Goal: Task Accomplishment & Management: Complete application form

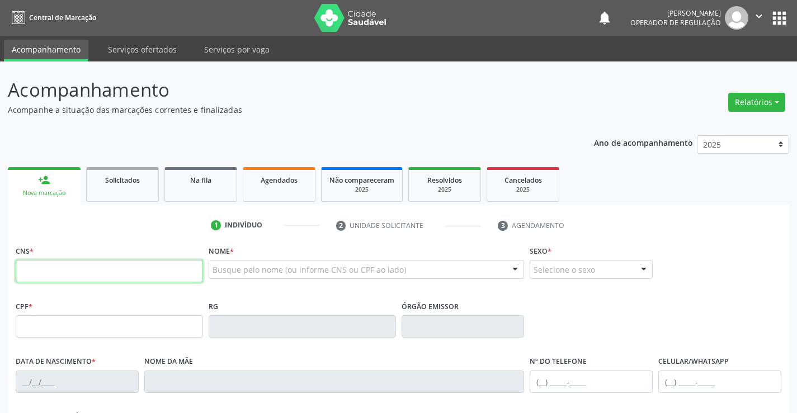
click at [46, 271] on input "text" at bounding box center [109, 271] width 187 height 22
type input "708 0008 3851 4820"
type input "1206803355"
type input "09/07/1972"
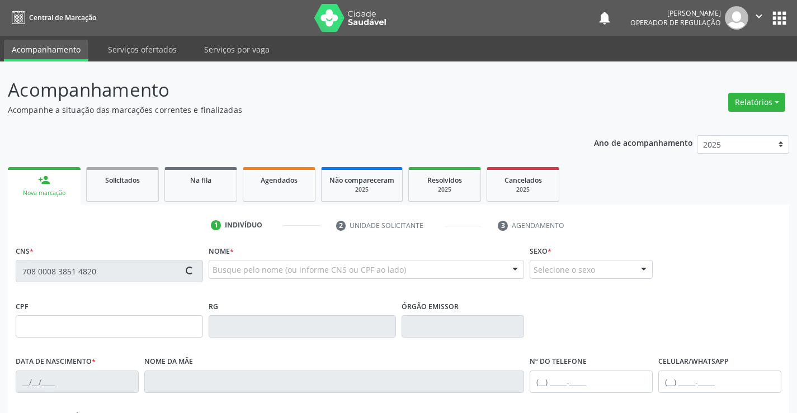
type input "002.159.625-59"
type input "S/N"
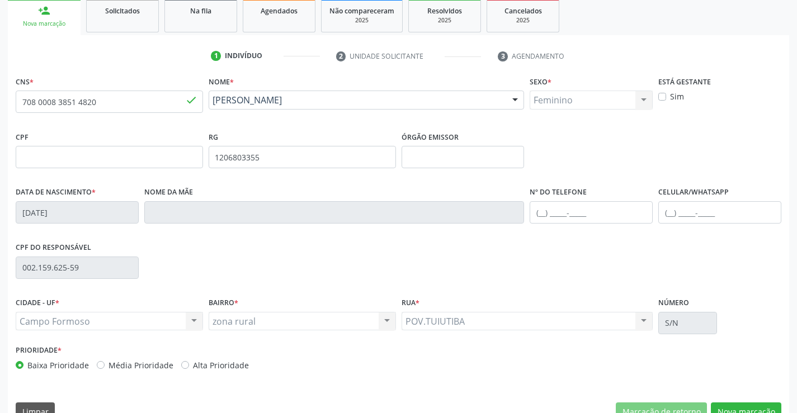
scroll to position [193, 0]
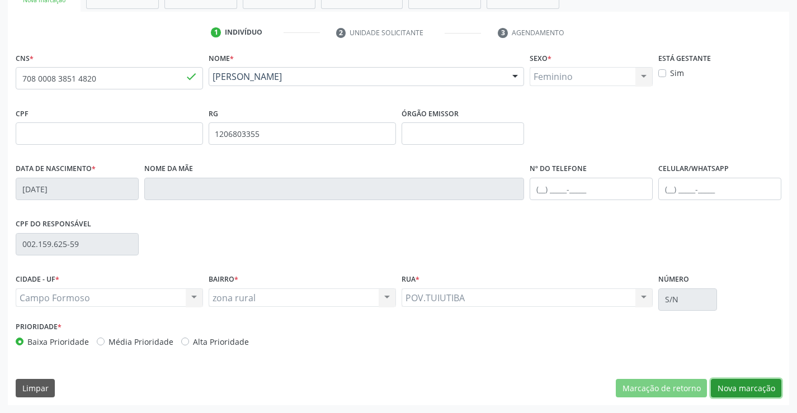
click at [745, 388] on button "Nova marcação" at bounding box center [746, 388] width 70 height 19
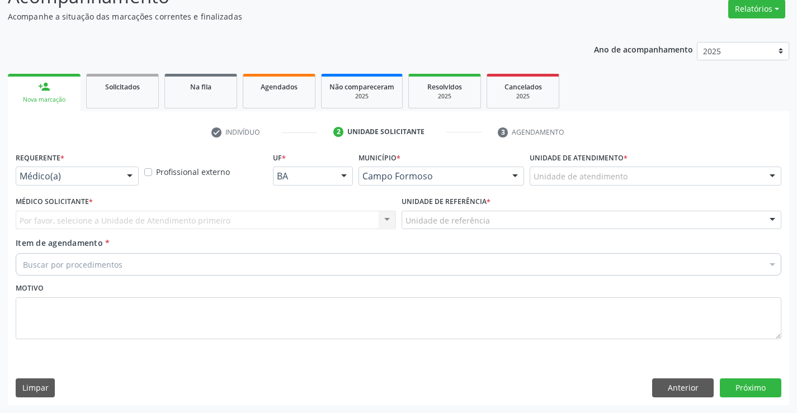
scroll to position [93, 0]
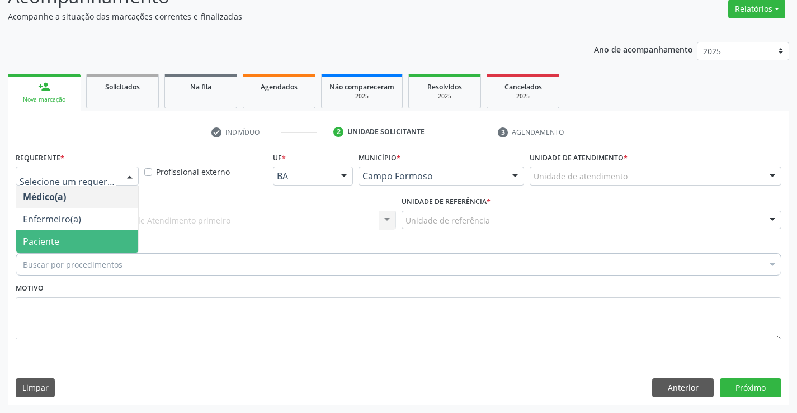
click at [70, 244] on span "Paciente" at bounding box center [77, 241] width 122 height 22
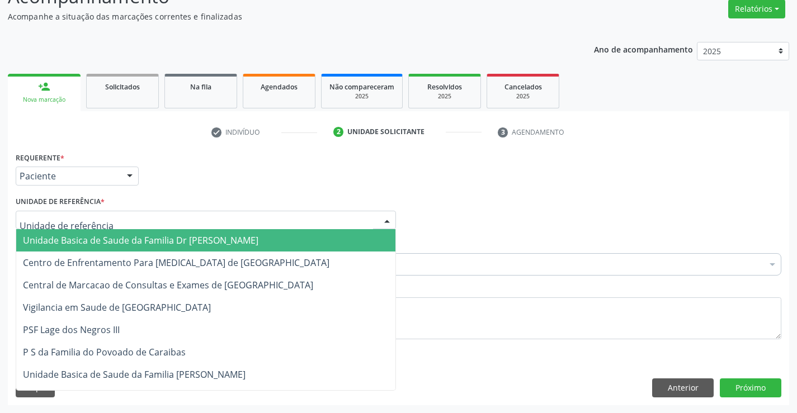
click at [114, 236] on span "Unidade Basica de Saude da Familia Dr [PERSON_NAME]" at bounding box center [141, 240] width 236 height 12
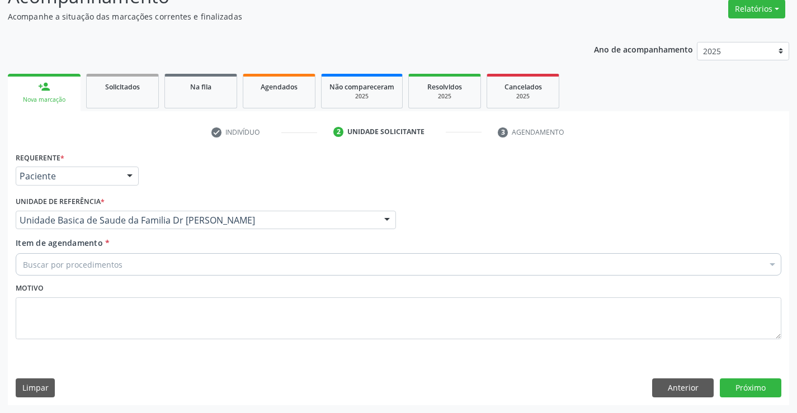
click at [138, 262] on div "Buscar por procedimentos" at bounding box center [399, 264] width 766 height 22
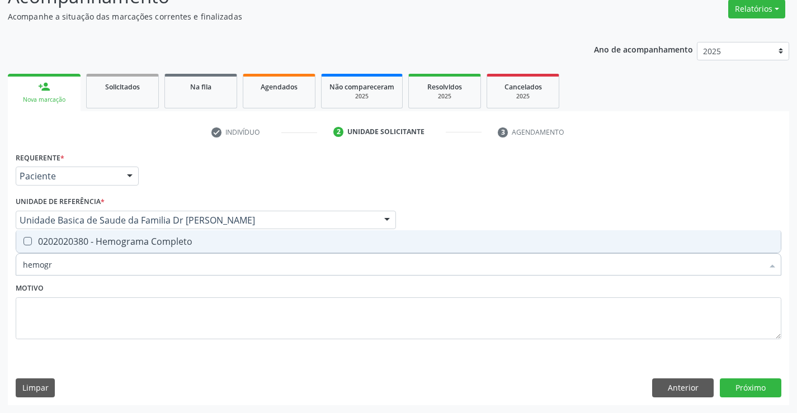
type input "hemogra"
click at [163, 241] on div "0202020380 - Hemograma Completo" at bounding box center [398, 241] width 751 height 9
checkbox Completo "true"
type input "hemogra"
click at [152, 284] on div "Motivo" at bounding box center [399, 309] width 766 height 59
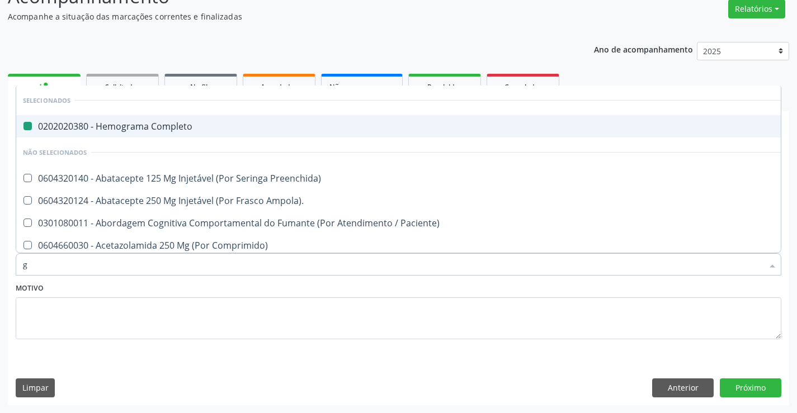
type input "gl"
checkbox Completo "false"
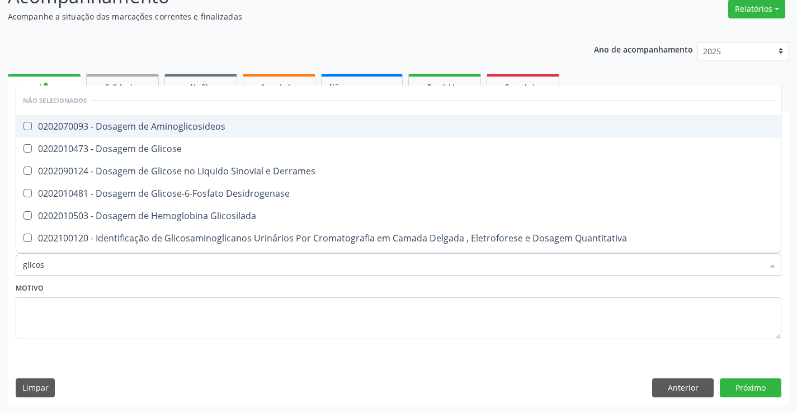
type input "glicose"
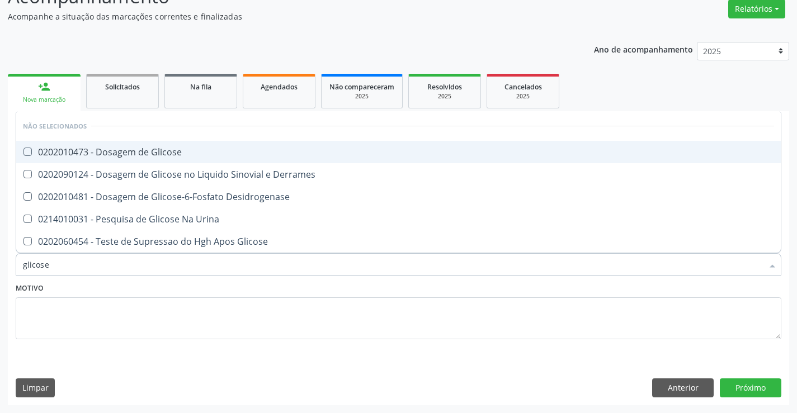
click at [228, 150] on div "0202010473 - Dosagem de Glicose" at bounding box center [398, 152] width 751 height 9
checkbox Glicose "true"
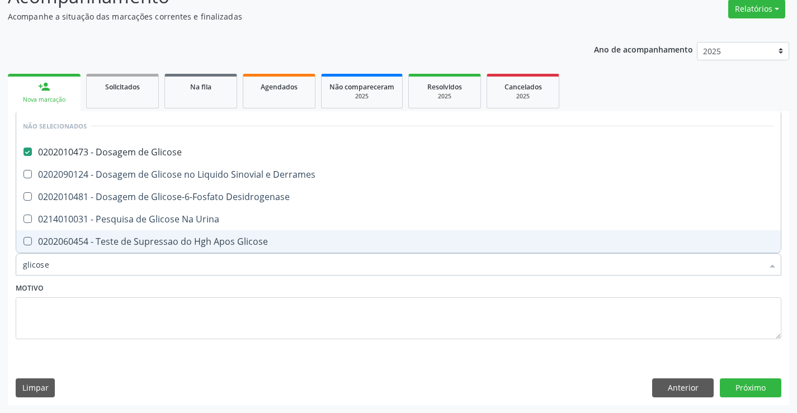
click at [159, 281] on div "Motivo" at bounding box center [399, 309] width 766 height 59
checkbox Derrames "true"
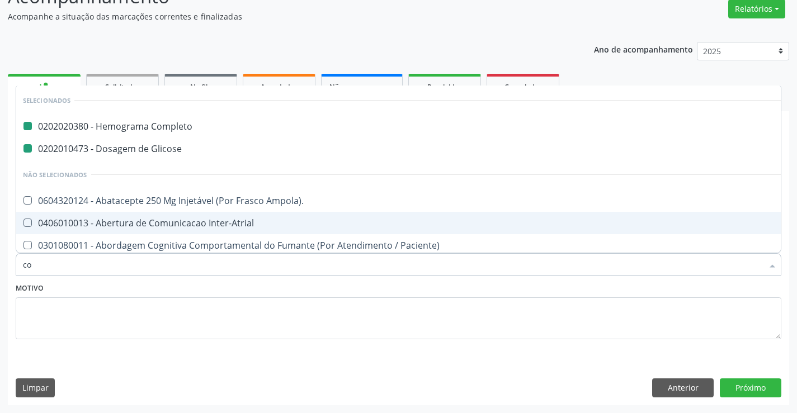
type input "col"
checkbox Completo "false"
checkbox Glicose "false"
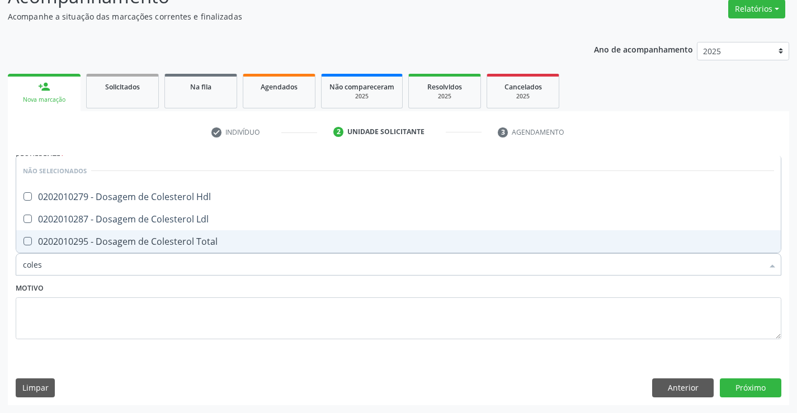
type input "colest"
click at [180, 243] on div "0202010295 - Dosagem de Colesterol Total" at bounding box center [398, 241] width 751 height 9
checkbox Total "true"
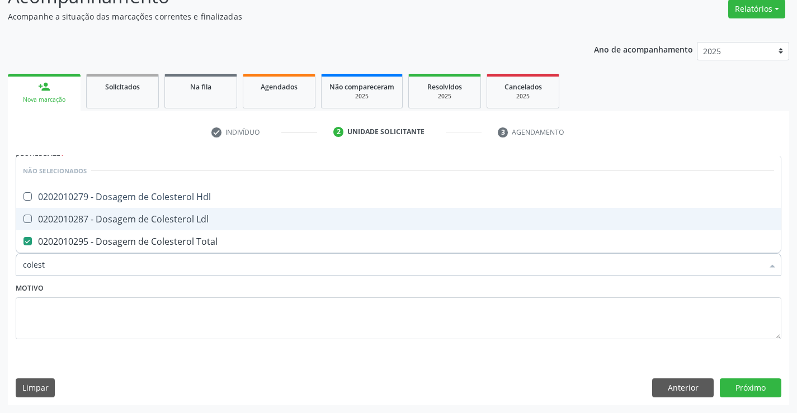
click at [182, 217] on div "0202010287 - Dosagem de Colesterol Ldl" at bounding box center [398, 219] width 751 height 9
checkbox Ldl "true"
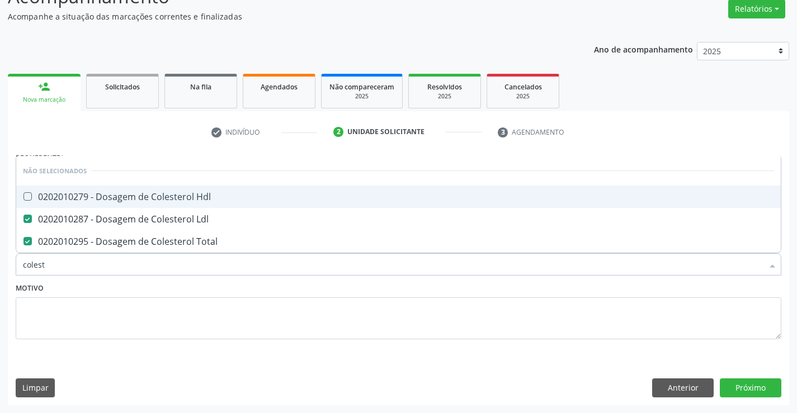
click at [187, 198] on div "0202010279 - Dosagem de Colesterol Hdl" at bounding box center [398, 196] width 751 height 9
checkbox Hdl "true"
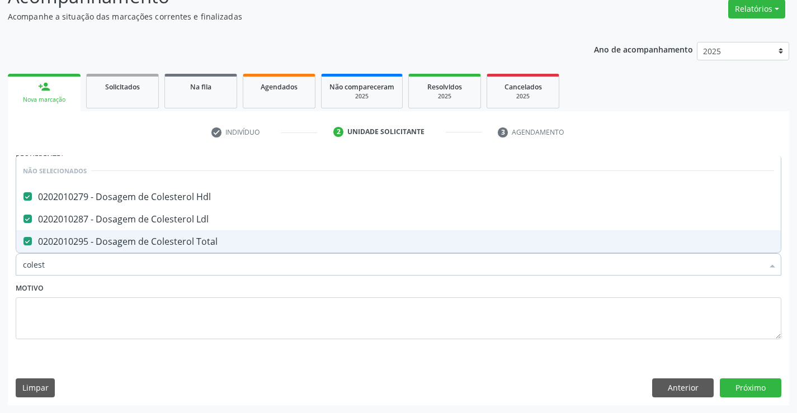
type input "colest"
click at [173, 290] on div "Motivo" at bounding box center [399, 309] width 766 height 59
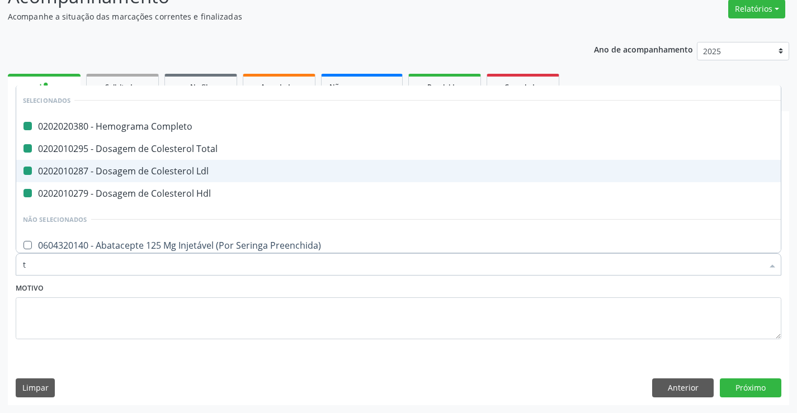
type input "tr"
checkbox Completo "false"
checkbox Total "false"
checkbox Ldl "false"
checkbox Hdl "false"
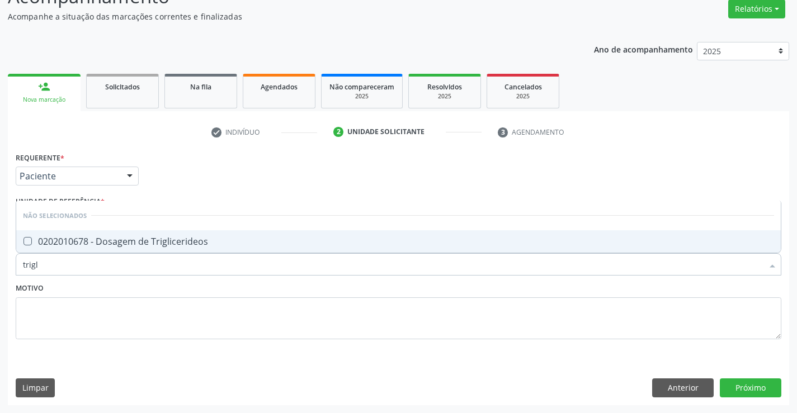
type input "trigli"
click at [180, 240] on div "0202010678 - Dosagem de Triglicerideos" at bounding box center [398, 241] width 751 height 9
checkbox Triglicerideos "true"
click at [174, 288] on div "Motivo" at bounding box center [399, 309] width 766 height 59
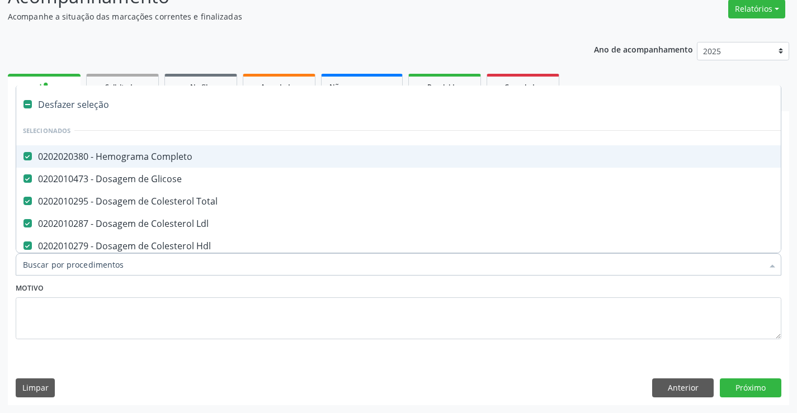
click at [185, 271] on div at bounding box center [399, 264] width 766 height 22
type input "u"
checkbox Completo "false"
checkbox Glicose "false"
checkbox Total "false"
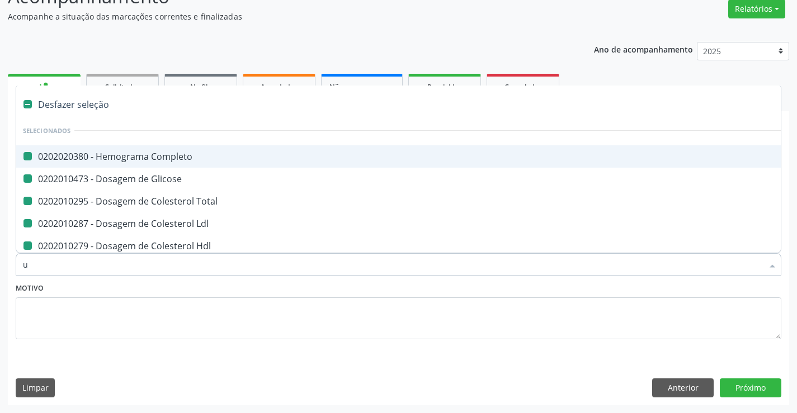
checkbox Ldl "false"
checkbox Hdl "false"
checkbox Triglicerideos "false"
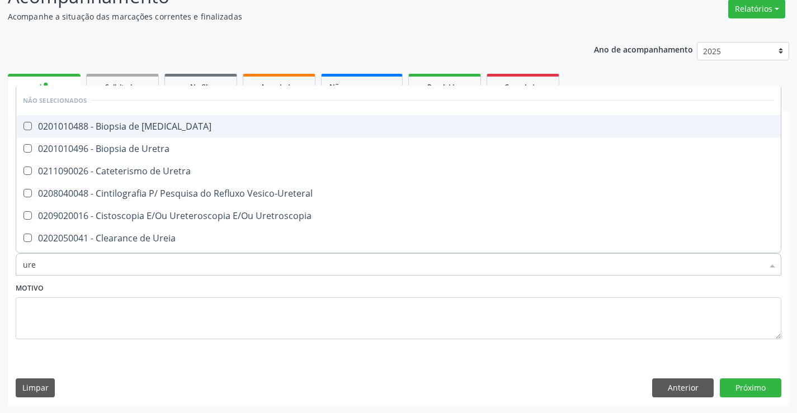
type input "urei"
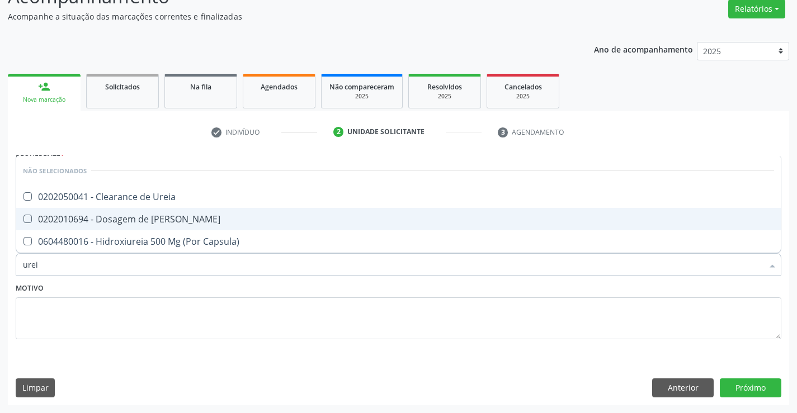
click at [181, 220] on div "0202010694 - Dosagem de [PERSON_NAME]" at bounding box center [398, 219] width 751 height 9
checkbox Ureia "true"
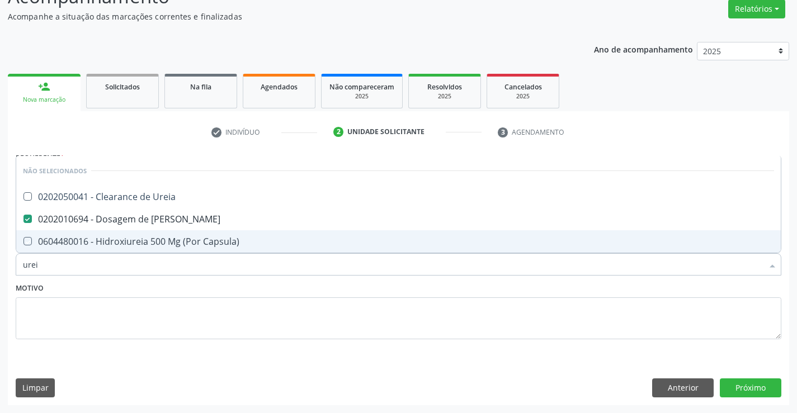
click at [190, 291] on div "Motivo" at bounding box center [399, 309] width 766 height 59
checkbox Ureia "true"
checkbox Capsula\) "true"
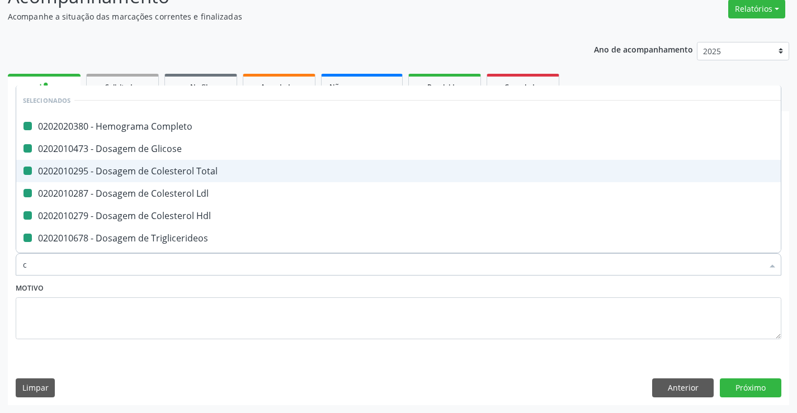
type input "cr"
checkbox Completo "false"
checkbox Glicose "false"
checkbox Total "false"
checkbox Ldl "false"
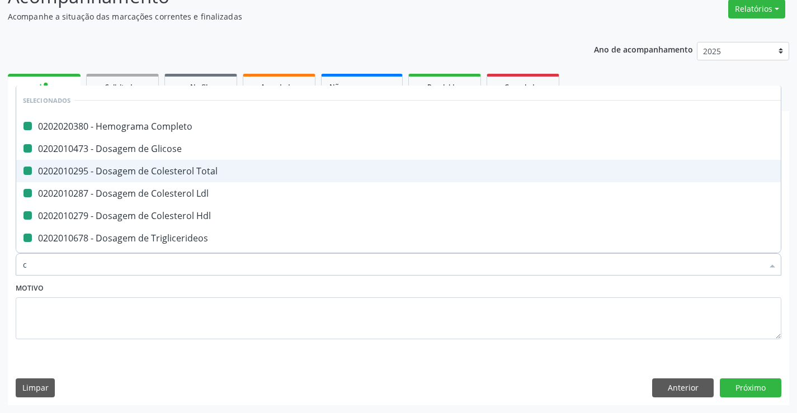
checkbox Hdl "false"
checkbox Triglicerideos "false"
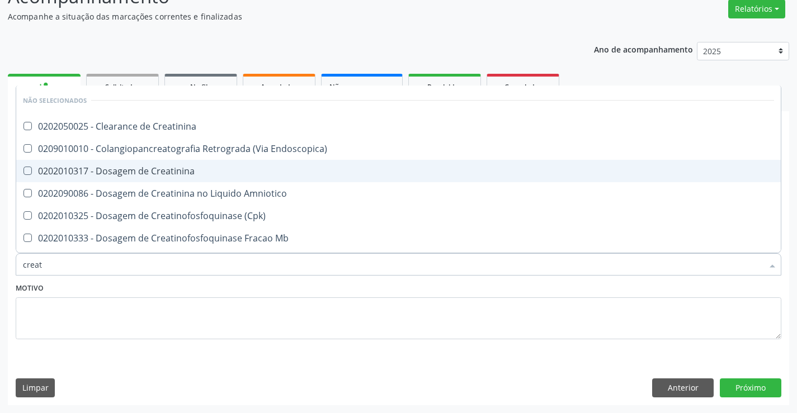
type input "creati"
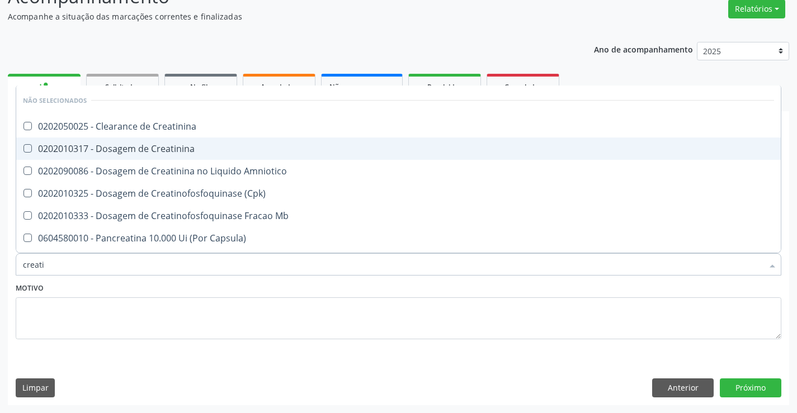
click at [203, 153] on div "0202010317 - Dosagem de Creatinina" at bounding box center [398, 148] width 751 height 9
checkbox Creatinina "true"
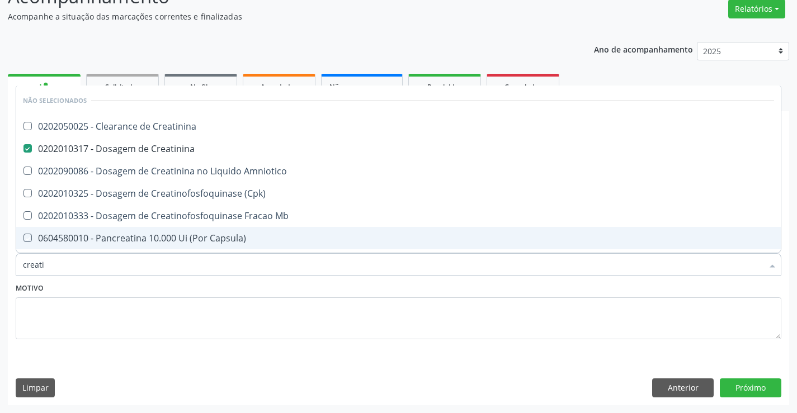
click at [162, 286] on div "Motivo" at bounding box center [399, 309] width 766 height 59
checkbox Creatinina "true"
checkbox Amniotico "true"
checkbox \(Cpk\) "true"
checkbox Mb "true"
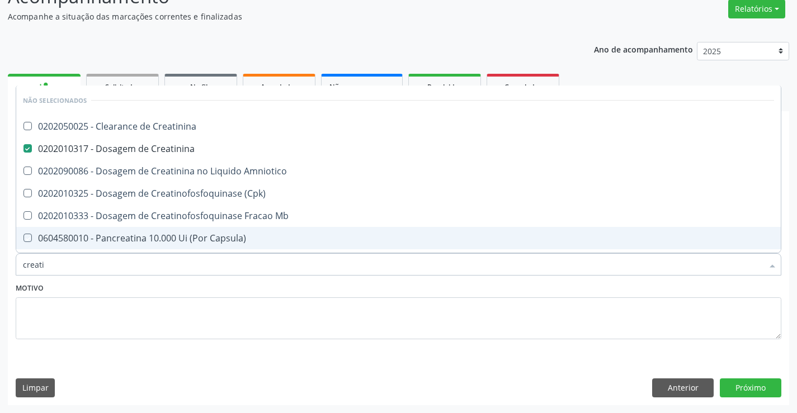
checkbox Capsula\) "true"
checkbox Pancreaticos "true"
checkbox Capsula\) "true"
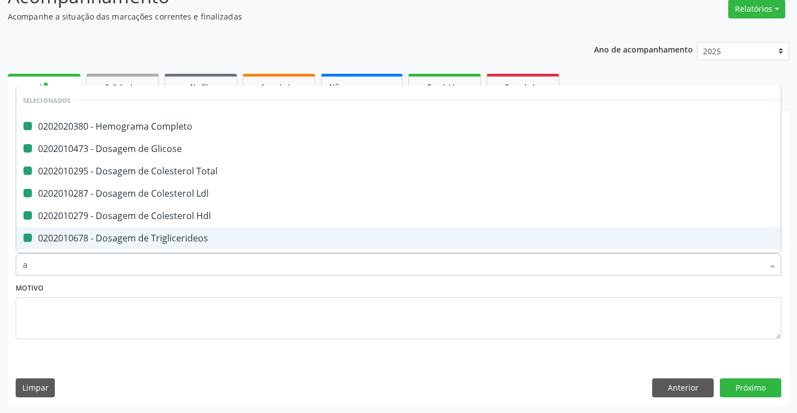
type input "ac"
checkbox Completo "false"
checkbox Glicose "false"
checkbox Total "false"
checkbox Ldl "false"
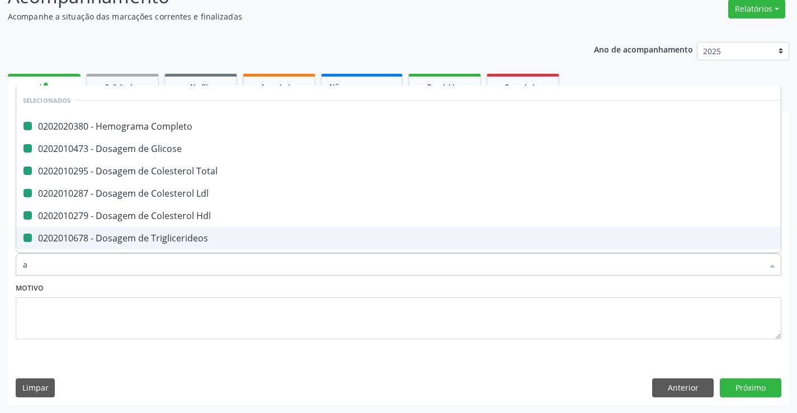
checkbox Hdl "false"
checkbox Triglicerideos "false"
checkbox Creatinina "false"
checkbox Ureia "false"
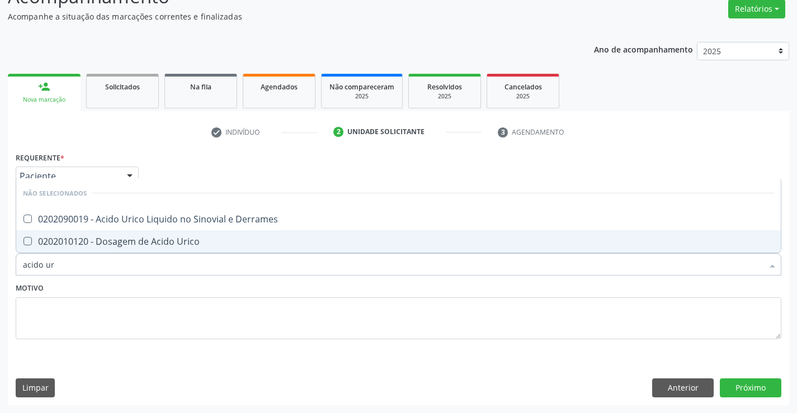
type input "acido uri"
click at [196, 242] on div "0202010120 - Dosagem de Acido Urico" at bounding box center [398, 241] width 751 height 9
checkbox Urico "true"
click at [189, 285] on div "Motivo" at bounding box center [399, 309] width 766 height 59
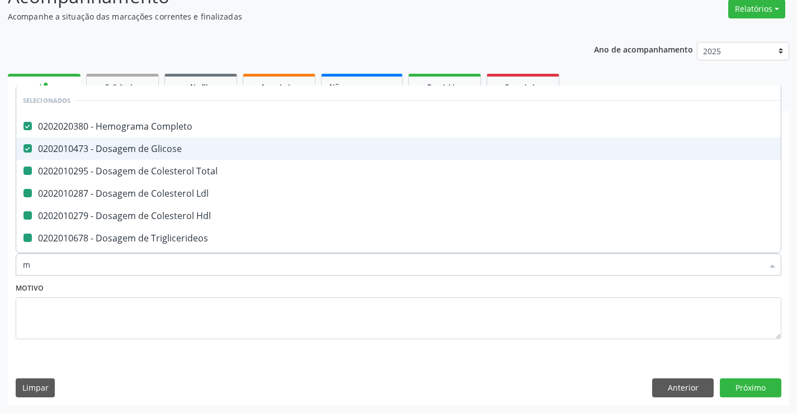
type input "ma"
checkbox Total "false"
checkbox Ldl "false"
checkbox Hdl "false"
checkbox Triglicerideos "false"
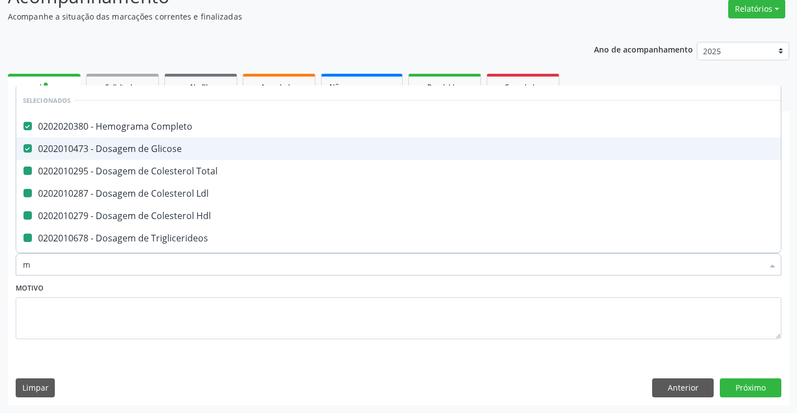
checkbox Ureia "false"
checkbox Creatinina "false"
checkbox Urico "false"
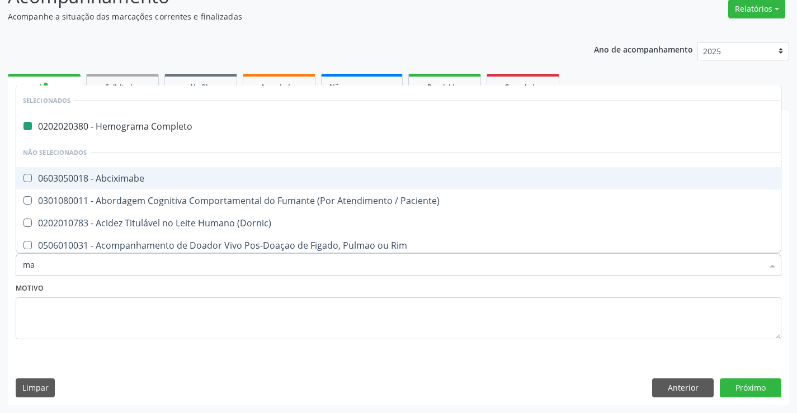
type input "mag"
checkbox Completo "false"
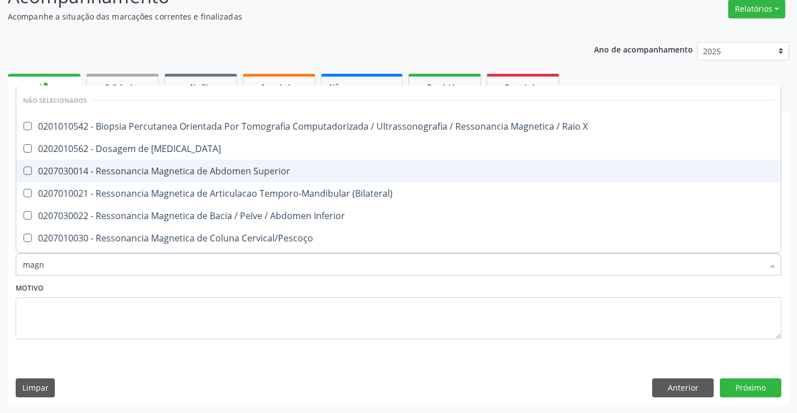
type input "magne"
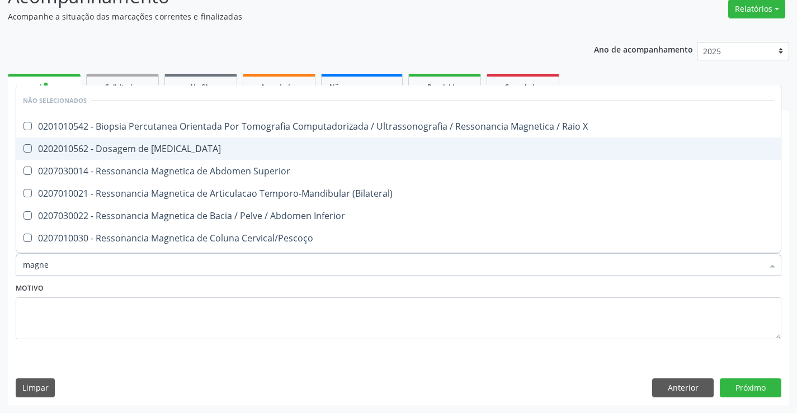
click at [325, 153] on div "0202010562 - Dosagem de Magnesio" at bounding box center [398, 148] width 751 height 9
checkbox Magnesio "true"
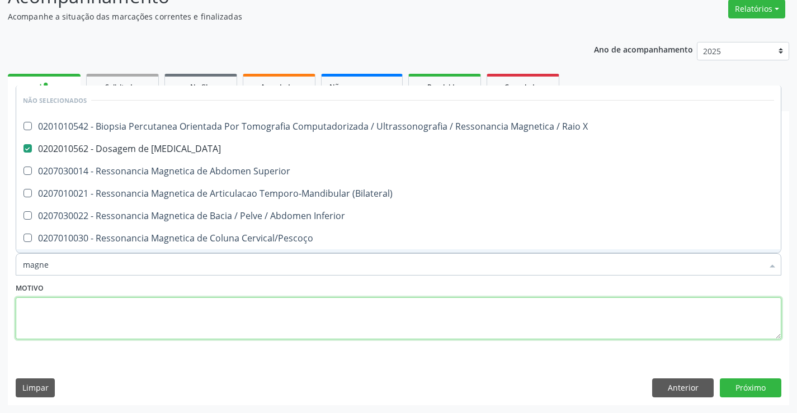
click at [319, 299] on textarea at bounding box center [399, 319] width 766 height 43
checkbox X "true"
checkbox Superior "true"
checkbox \(Bilateral\) "true"
checkbox Inferior "true"
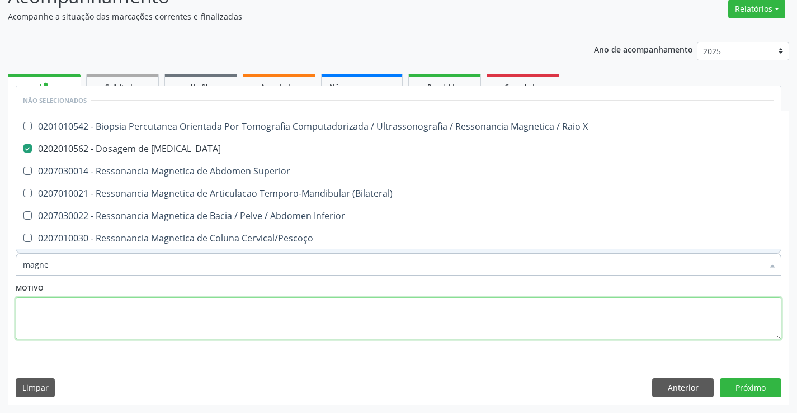
checkbox Cervical\/Pescoço "true"
checkbox Lombo-Sacra "true"
checkbox Toracica "true"
checkbox Cine "true"
checkbox Cranio "true"
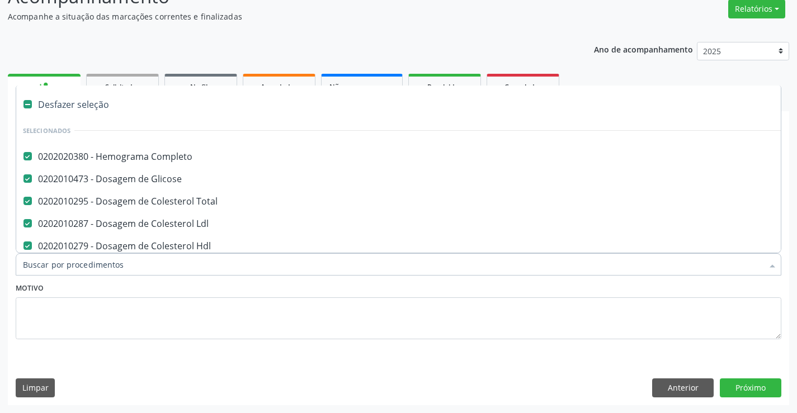
type input "c"
checkbox Magnesio "false"
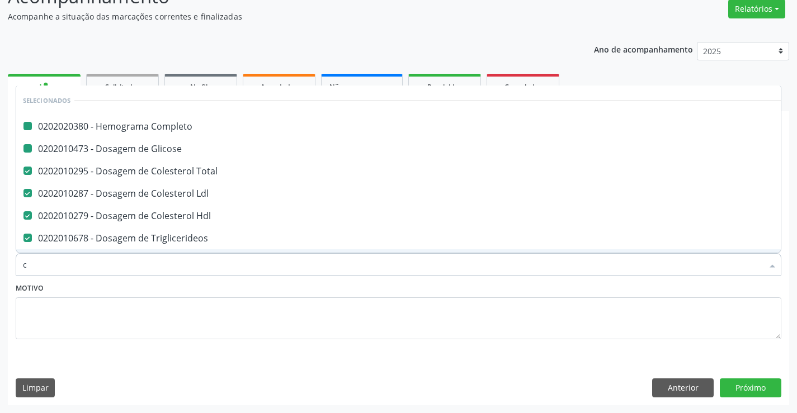
type input "cp"
checkbox Completo "false"
checkbox Glicose "false"
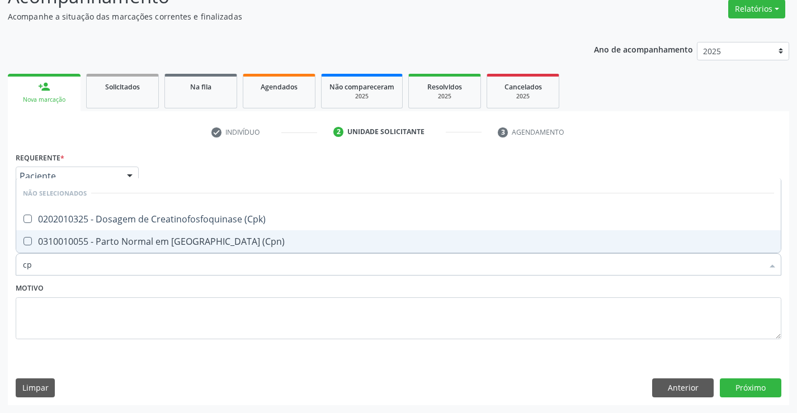
type input "cpk"
click at [297, 238] on div "0202010325 - Dosagem de Creatinofosfoquinase (Cpk)" at bounding box center [398, 241] width 751 height 9
checkbox \(Cpk\) "true"
click at [250, 286] on div "Motivo" at bounding box center [399, 309] width 766 height 59
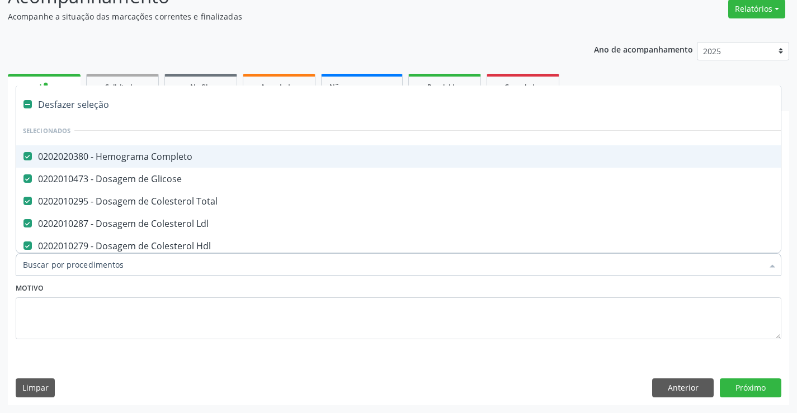
type input "t"
checkbox Urico "false"
checkbox Magnesio "false"
checkbox \(Cpk\) "false"
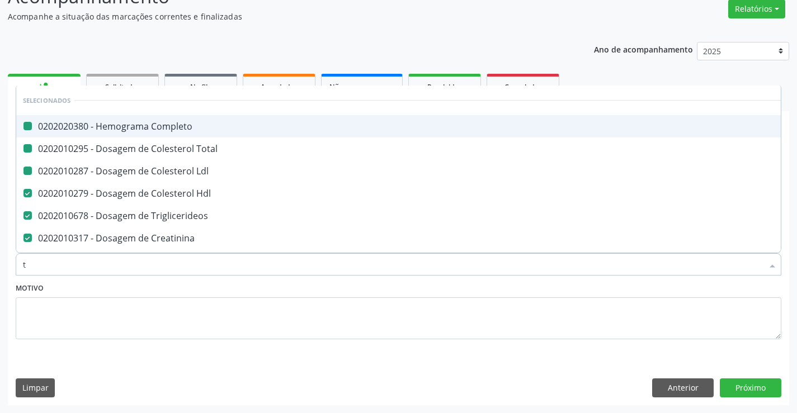
type input "tg"
checkbox Completo "false"
checkbox Total "false"
checkbox Ldl "false"
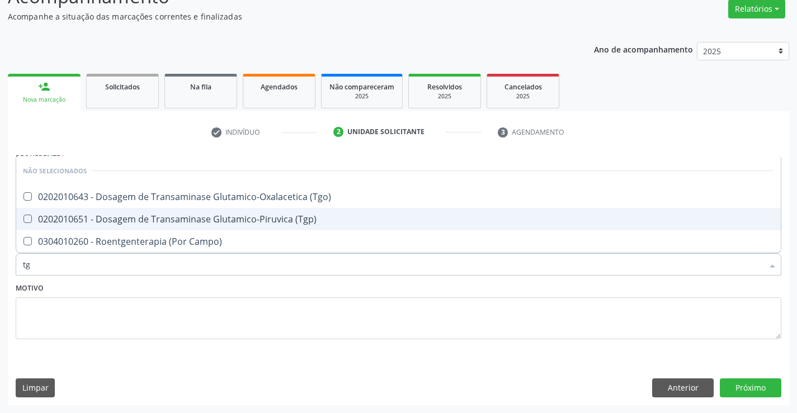
click at [280, 215] on div "0202010651 - Dosagem de Transaminase Glutamico-Piruvica (Tgp)" at bounding box center [398, 219] width 751 height 9
checkbox \(Tgp\) "true"
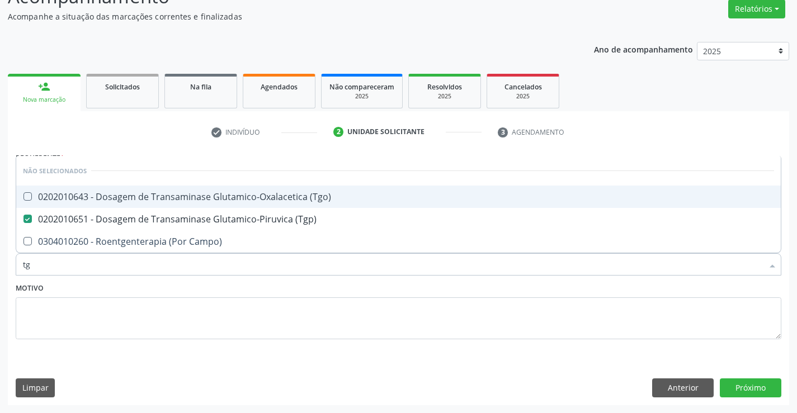
click at [285, 199] on div "0202010643 - Dosagem de Transaminase Glutamico-Oxalacetica (Tgo)" at bounding box center [398, 196] width 751 height 9
checkbox \(Tgo\) "true"
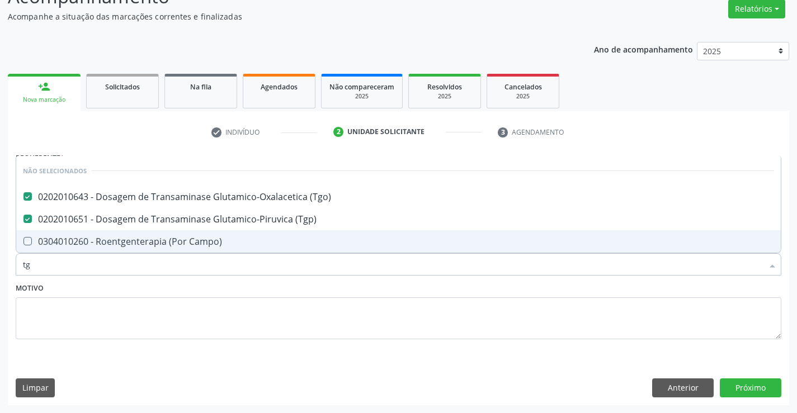
click at [276, 284] on div "Motivo" at bounding box center [399, 309] width 766 height 59
checkbox Campo\) "true"
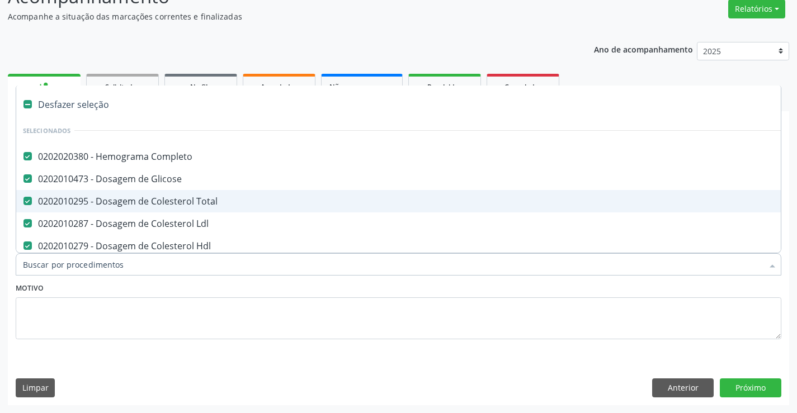
type input "u"
checkbox Ureia "false"
checkbox Creatinina "false"
checkbox Urico "false"
checkbox Magnesio "false"
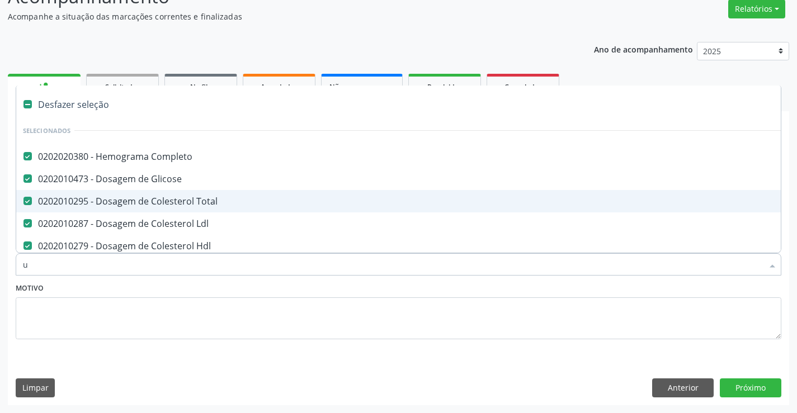
checkbox \(Cpk\) "false"
checkbox \(Tgp\) "false"
checkbox \(Tgo\) "false"
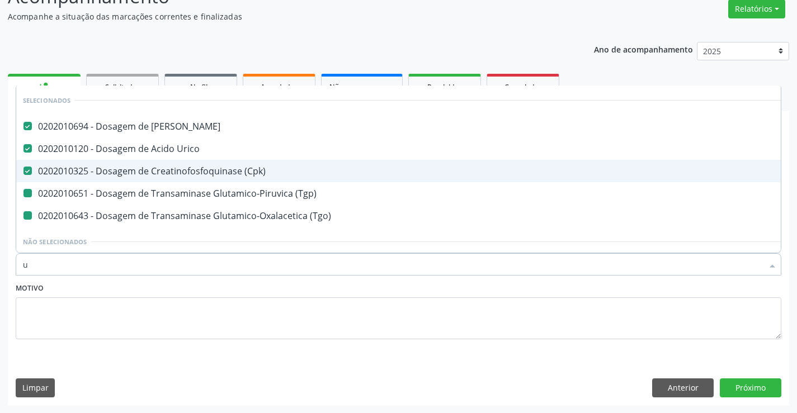
type input "ur"
checkbox \(Tgp\) "false"
checkbox \(Tgo\) "false"
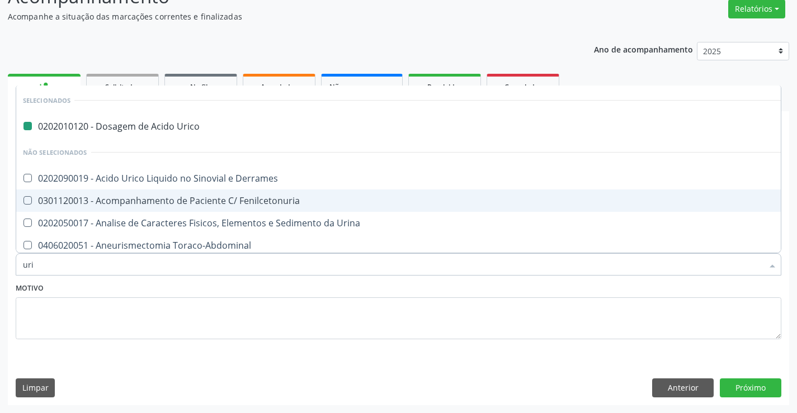
type input "urin"
checkbox Urico "false"
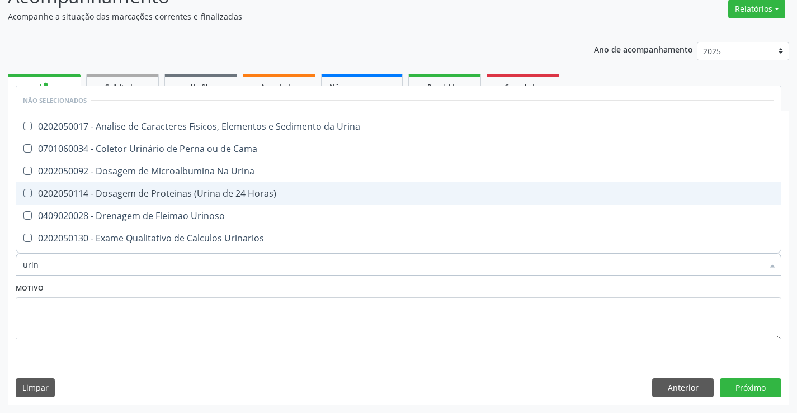
type input "urina"
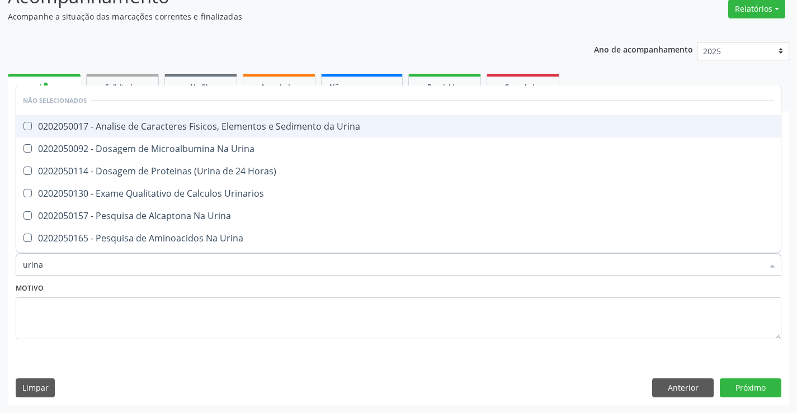
click at [275, 131] on div "0202050017 - Analise de Caracteres Fisicos, Elementos e Sedimento da Urina" at bounding box center [398, 126] width 751 height 9
checkbox Urina "true"
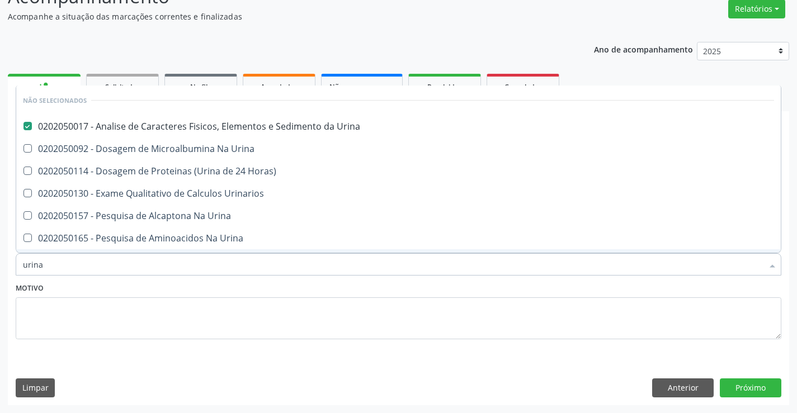
click at [256, 288] on div "Motivo" at bounding box center [399, 309] width 766 height 59
checkbox Urinarios "true"
checkbox Urina "true"
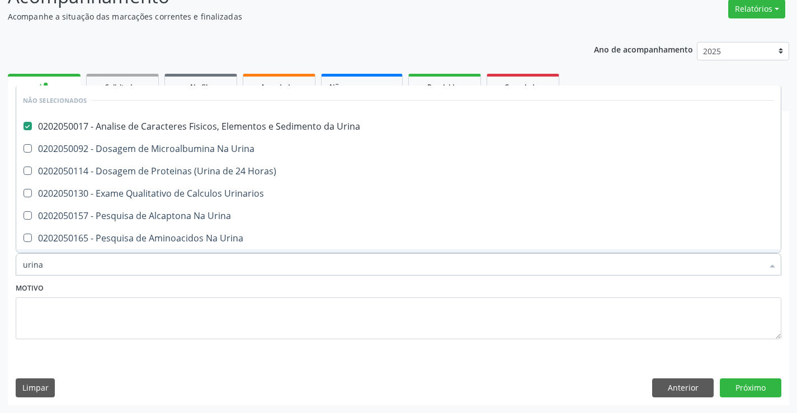
checkbox Urina "true"
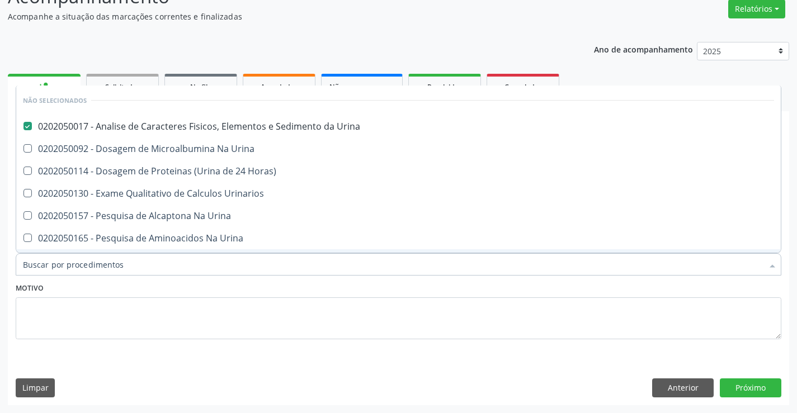
checkbox Urina "true"
checkbox Horas\) "true"
checkbox Urina "true"
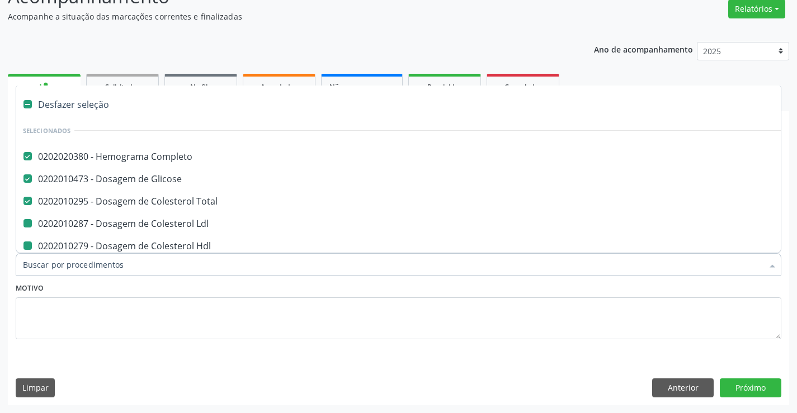
type input "f"
checkbox Ldl "false"
checkbox Hdl "false"
checkbox Ureia "false"
checkbox Creatinina "false"
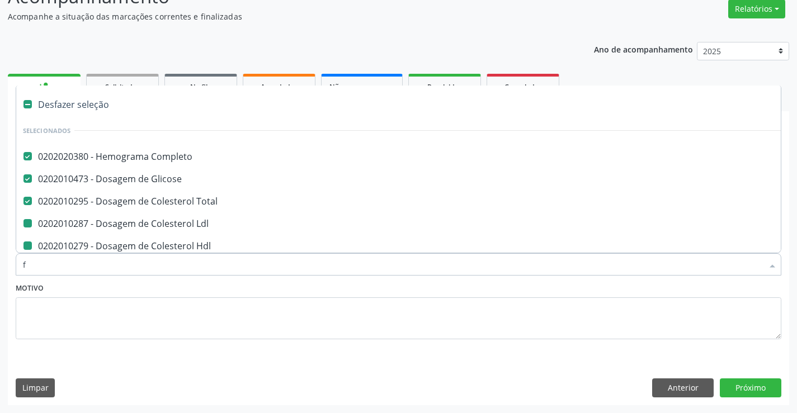
checkbox Urico "false"
checkbox Magnesio "false"
checkbox \(Cpk\) "false"
checkbox \(Tgp\) "false"
checkbox \(Tgo\) "false"
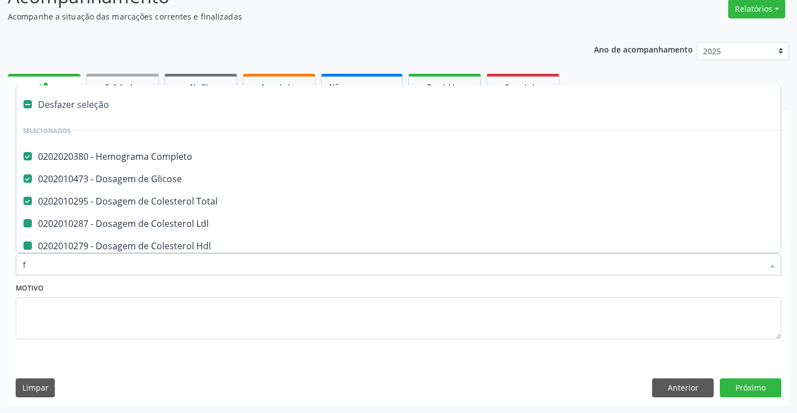
checkbox Urina "false"
checkbox Triglicerideos "false"
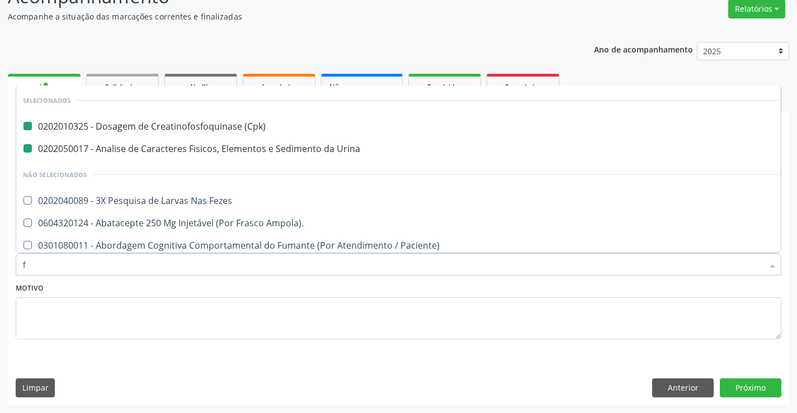
type input "fe"
checkbox \(Cpk\) "false"
checkbox Urina "false"
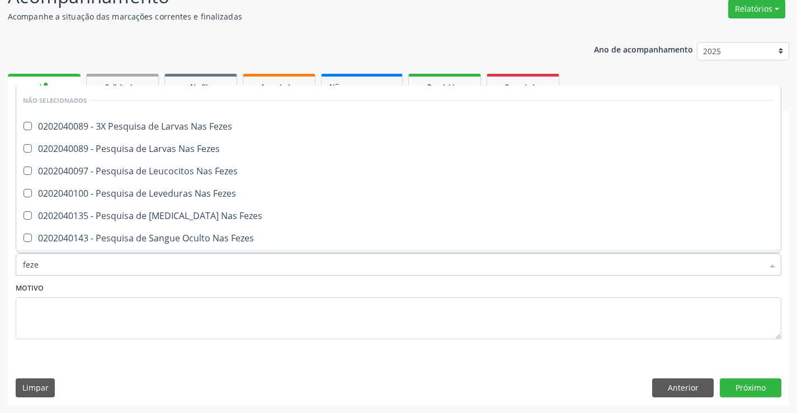
type input "fezes"
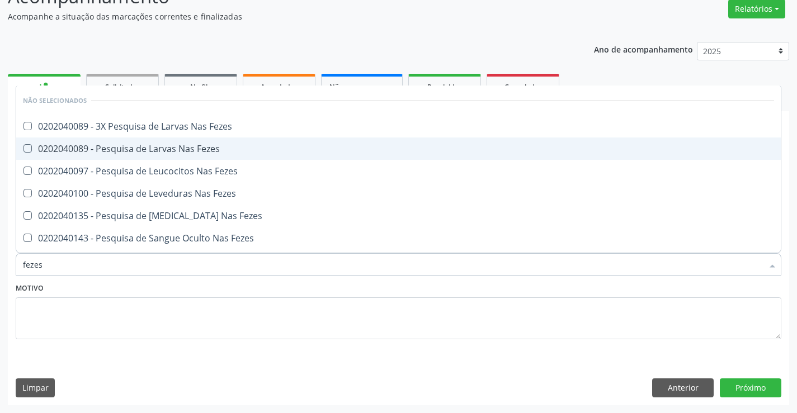
click at [195, 150] on div "0202040089 - Pesquisa de Larvas Nas Fezes" at bounding box center [398, 148] width 751 height 9
checkbox Fezes "true"
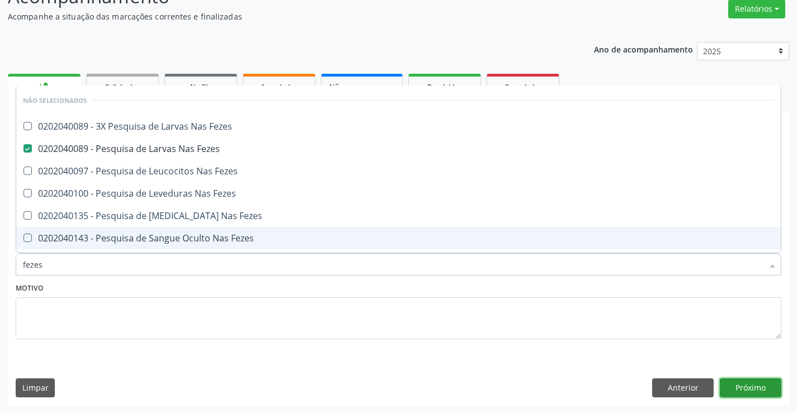
click at [749, 385] on button "Próximo" at bounding box center [751, 388] width 62 height 19
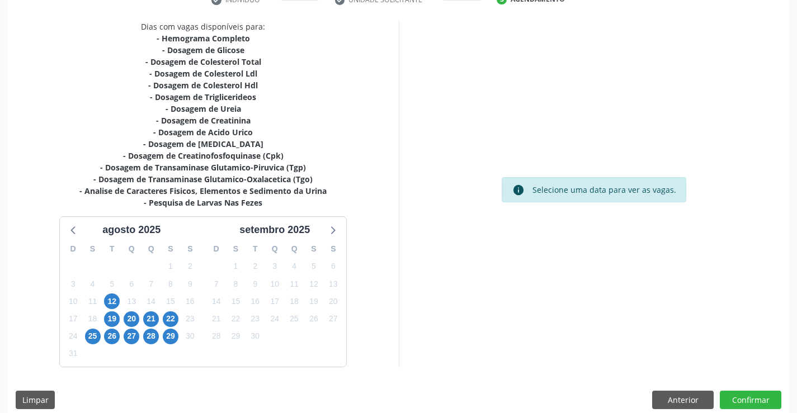
scroll to position [238, 0]
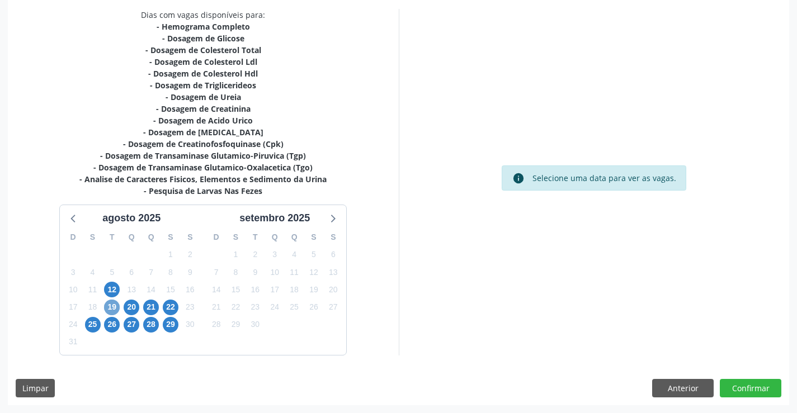
click at [114, 307] on span "19" at bounding box center [112, 308] width 16 height 16
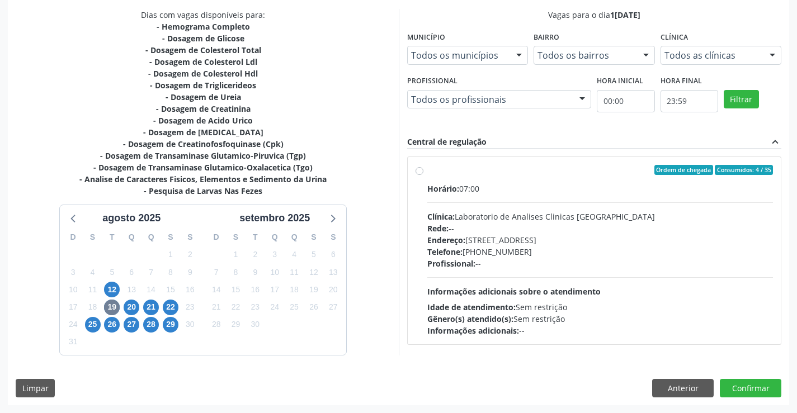
click at [540, 170] on div "Ordem de chegada Consumidos: 4 / 35" at bounding box center [600, 170] width 346 height 10
click at [423, 170] on input "Ordem de chegada Consumidos: 4 / 35 Horário: 07:00 Clínica: Laboratorio de Anal…" at bounding box center [420, 170] width 8 height 10
radio input "true"
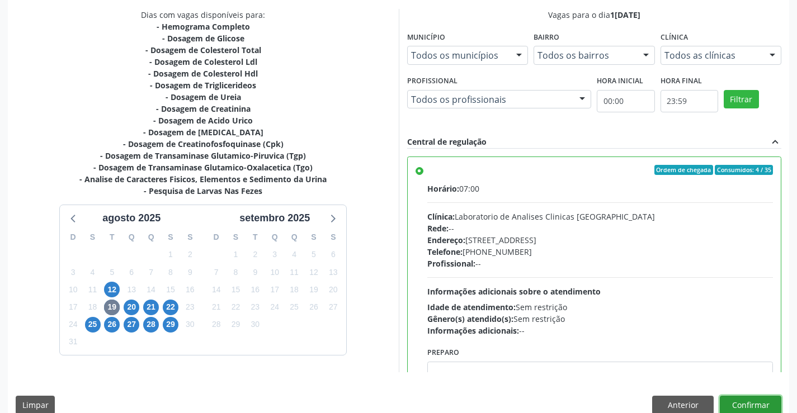
click at [753, 399] on button "Confirmar" at bounding box center [751, 405] width 62 height 19
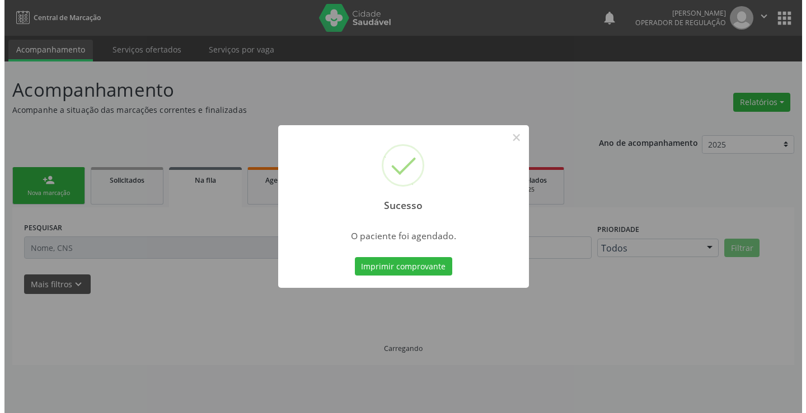
scroll to position [0, 0]
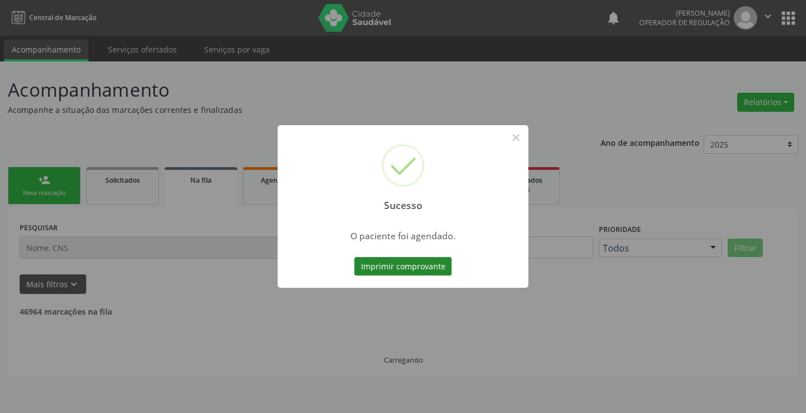
click at [401, 266] on button "Imprimir comprovante" at bounding box center [402, 266] width 97 height 19
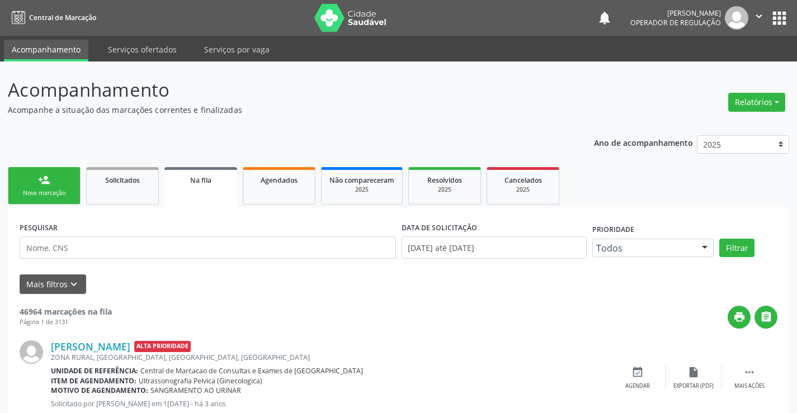
click at [49, 186] on div "person_add" at bounding box center [44, 180] width 12 height 12
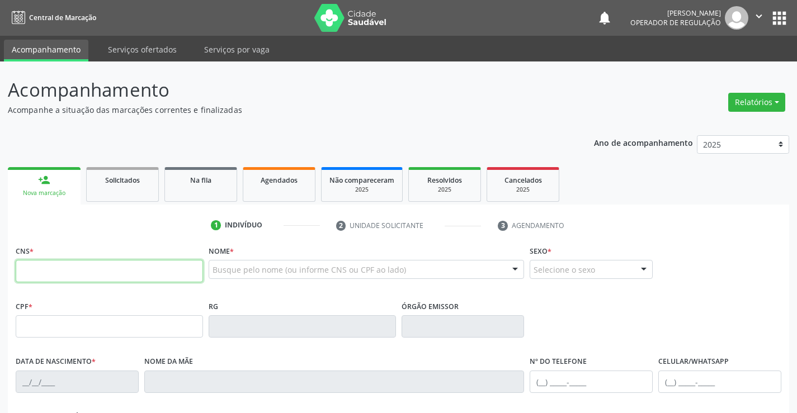
click at [63, 266] on input "text" at bounding box center [109, 271] width 187 height 22
type input "704 0003 0090 7564"
type input "2033568709"
type input "21/11/2003"
type input "(74) 97400-2910"
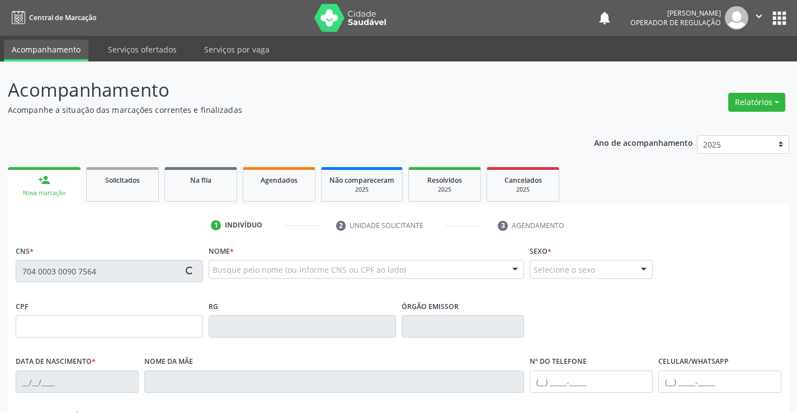
type input "(74) 97400-2910"
type input "097.609.665-06"
type input "S/N"
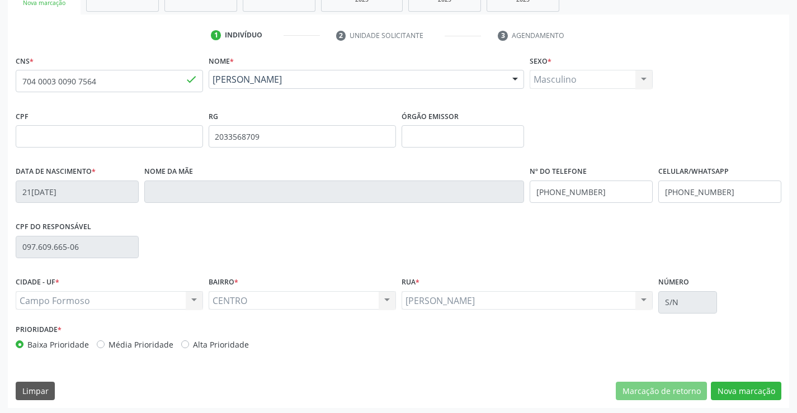
scroll to position [193, 0]
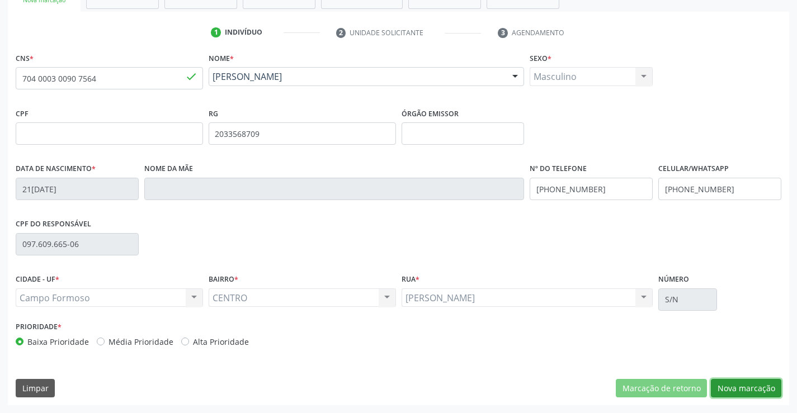
click at [745, 384] on button "Nova marcação" at bounding box center [746, 388] width 70 height 19
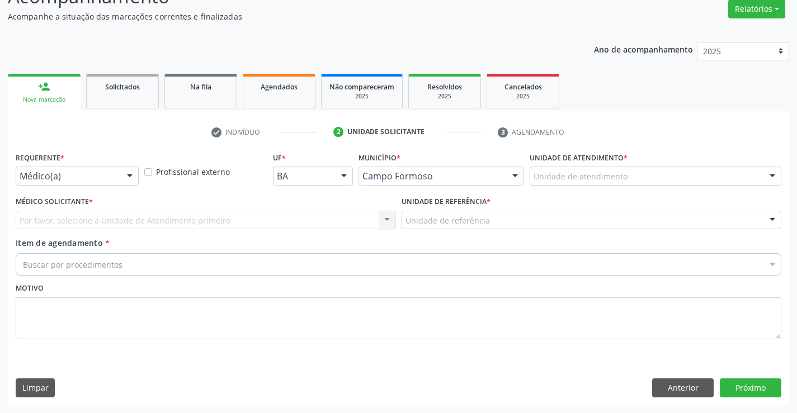
scroll to position [93, 0]
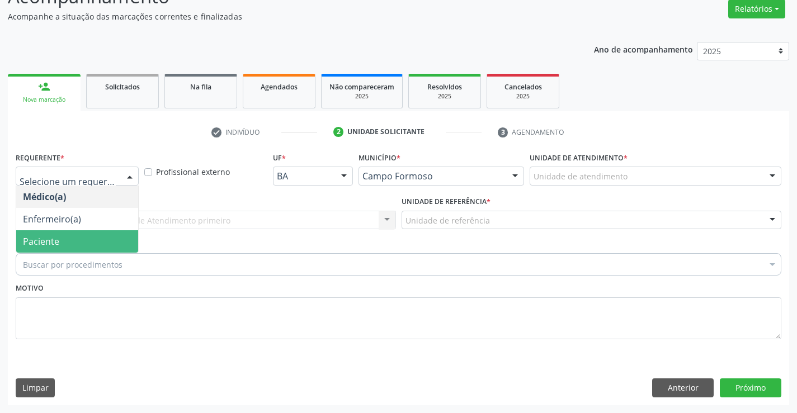
click at [60, 239] on span "Paciente" at bounding box center [77, 241] width 122 height 22
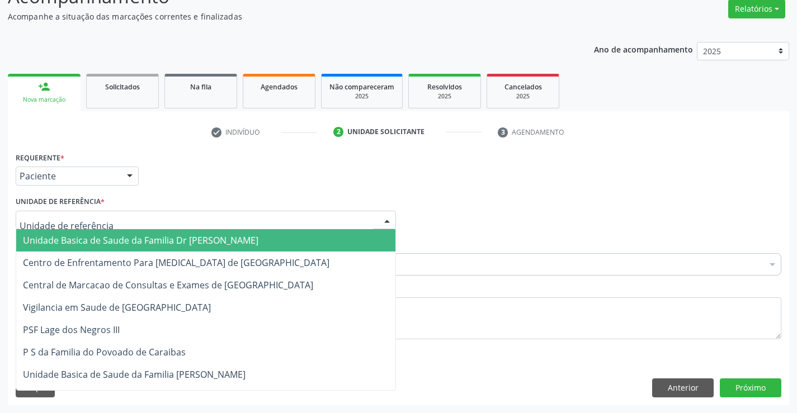
click at [111, 240] on span "Unidade Basica de Saude da Familia Dr [PERSON_NAME]" at bounding box center [141, 240] width 236 height 12
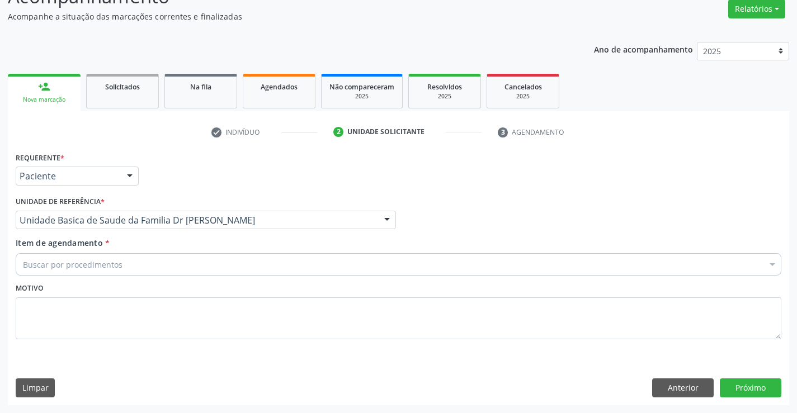
click at [129, 264] on div "Buscar por procedimentos" at bounding box center [399, 264] width 766 height 22
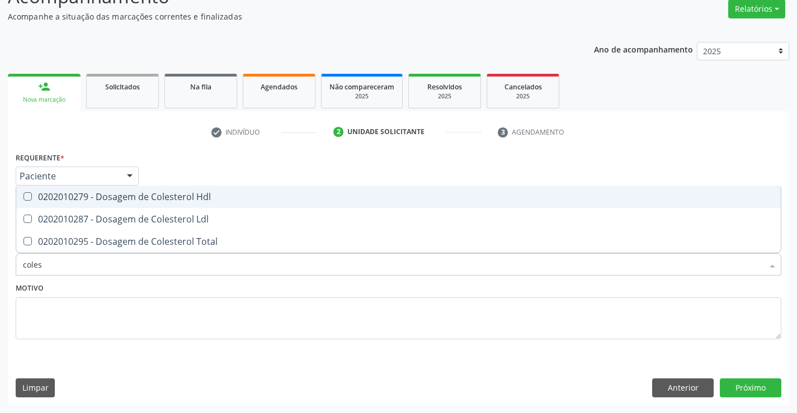
type input "colest"
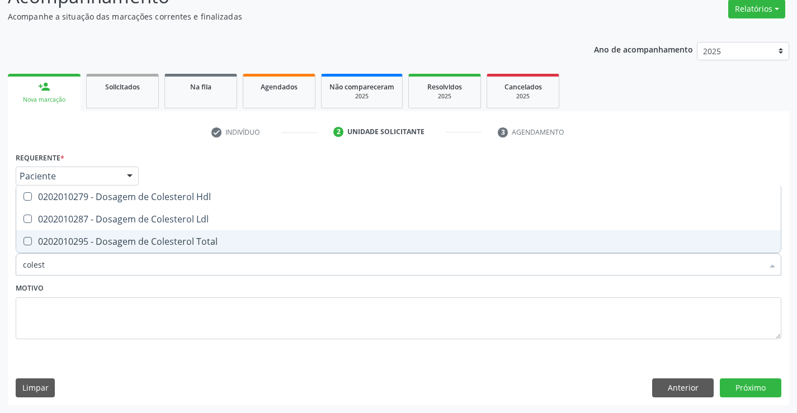
click at [130, 240] on div "0202010295 - Dosagem de Colesterol Total" at bounding box center [398, 241] width 751 height 9
checkbox Total "true"
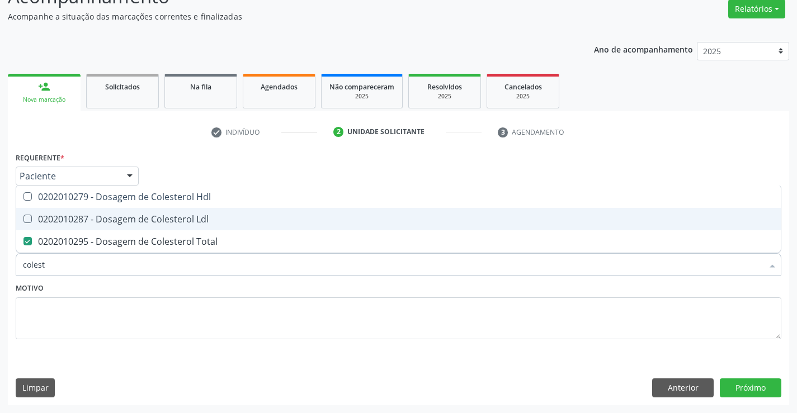
click at [148, 221] on div "0202010287 - Dosagem de Colesterol Ldl" at bounding box center [398, 219] width 751 height 9
checkbox Ldl "true"
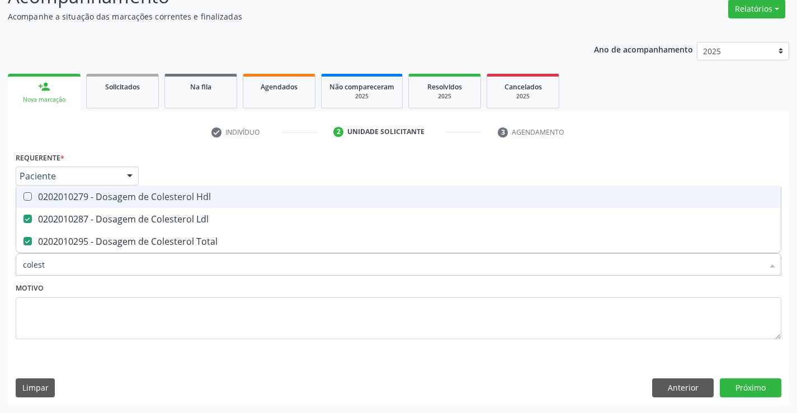
click at [166, 193] on div "0202010279 - Dosagem de Colesterol Hdl" at bounding box center [398, 196] width 751 height 9
checkbox Hdl "true"
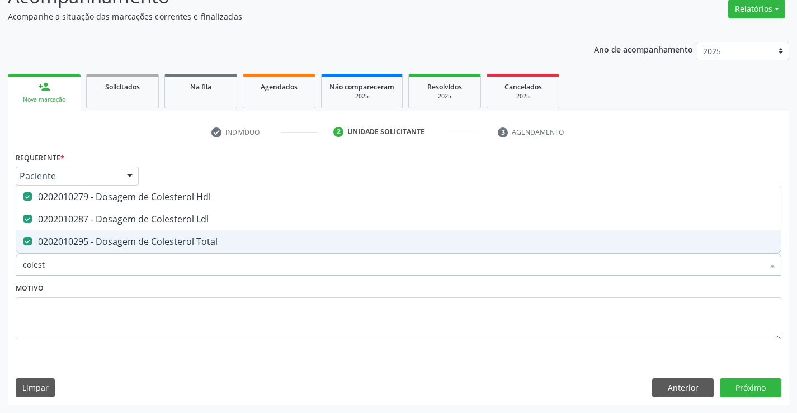
type input "colest"
click at [138, 286] on div "Motivo" at bounding box center [399, 309] width 766 height 59
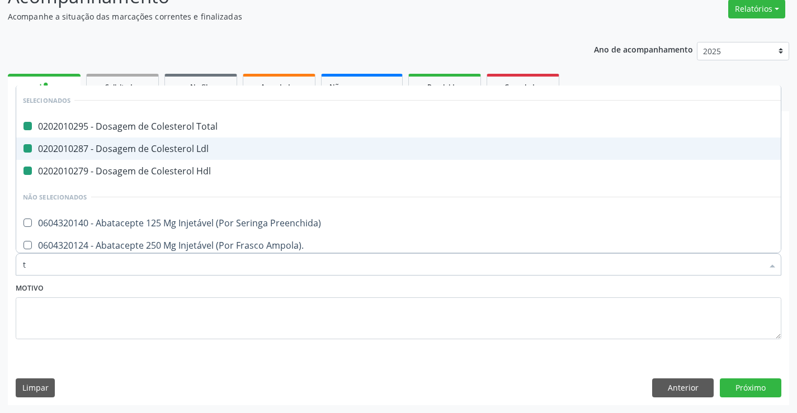
type input "tr"
checkbox Total "false"
checkbox Ldl "false"
checkbox Hdl "false"
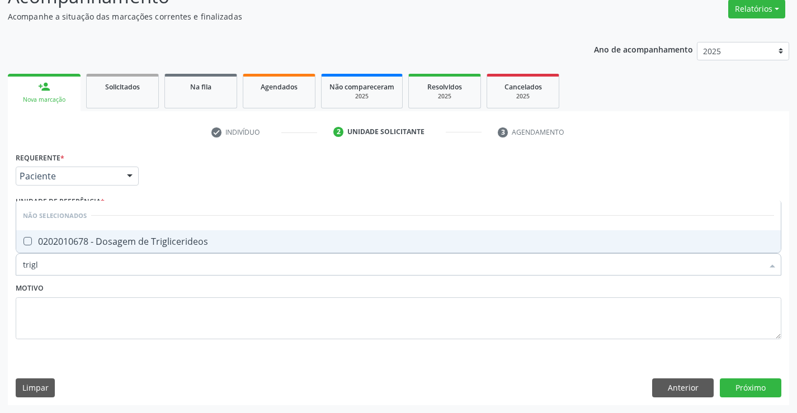
type input "trigli"
click at [165, 239] on div "0202010678 - Dosagem de Triglicerideos" at bounding box center [398, 241] width 751 height 9
checkbox Triglicerideos "true"
click at [130, 283] on div "Motivo" at bounding box center [399, 309] width 766 height 59
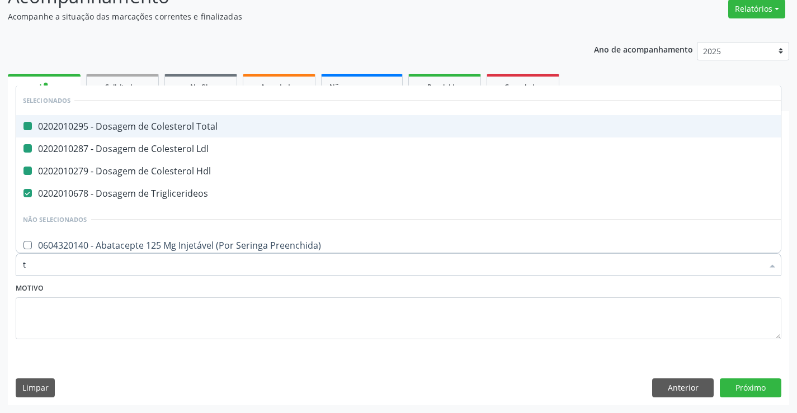
type input "tg"
checkbox Total "false"
checkbox Ldl "false"
checkbox Hdl "false"
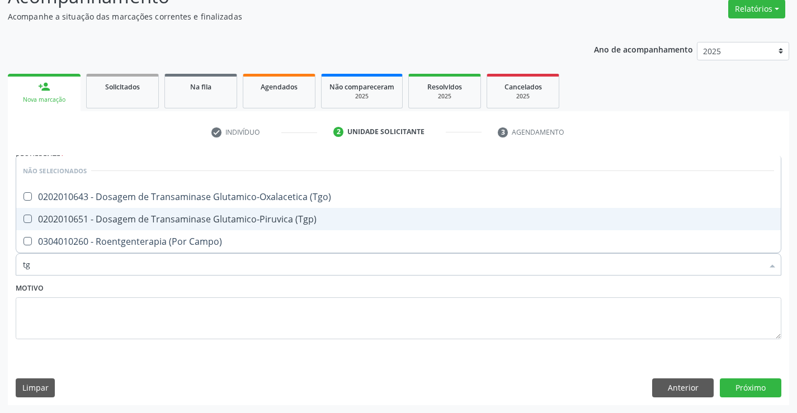
click at [147, 218] on div "0202010651 - Dosagem de Transaminase Glutamico-Piruvica (Tgp)" at bounding box center [398, 219] width 751 height 9
checkbox \(Tgp\) "true"
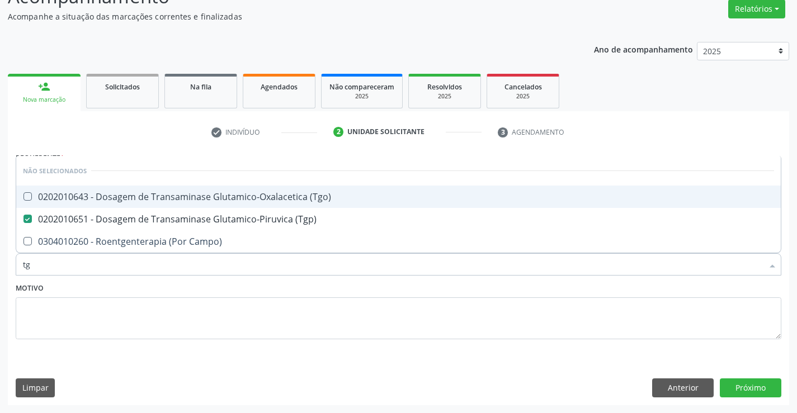
click at [148, 197] on div "0202010643 - Dosagem de Transaminase Glutamico-Oxalacetica (Tgo)" at bounding box center [398, 196] width 751 height 9
checkbox \(Tgo\) "true"
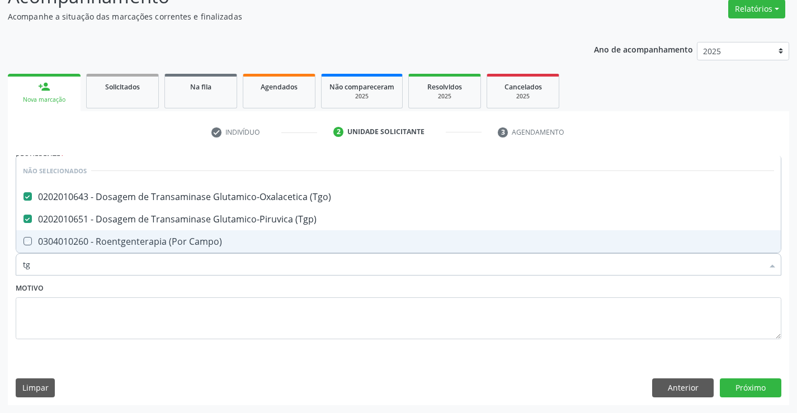
click at [150, 283] on div "Motivo" at bounding box center [399, 309] width 766 height 59
checkbox Campo\) "true"
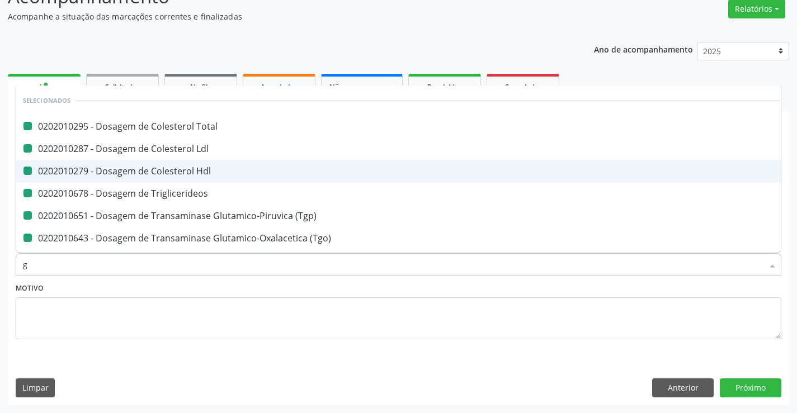
type input "ga"
checkbox Total "false"
checkbox Ldl "false"
checkbox Hdl "false"
checkbox Triglicerideos "false"
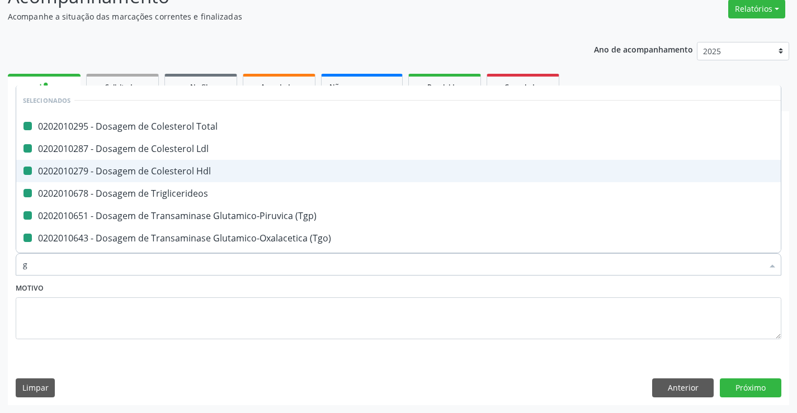
checkbox \(Tgp\) "false"
checkbox \(Tgo\) "false"
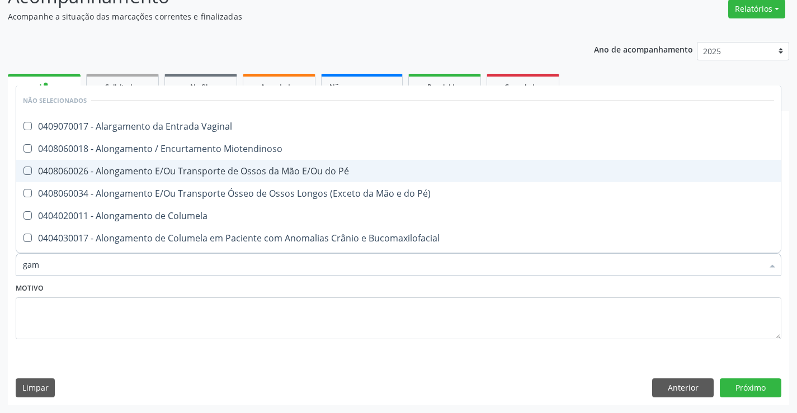
type input "gama"
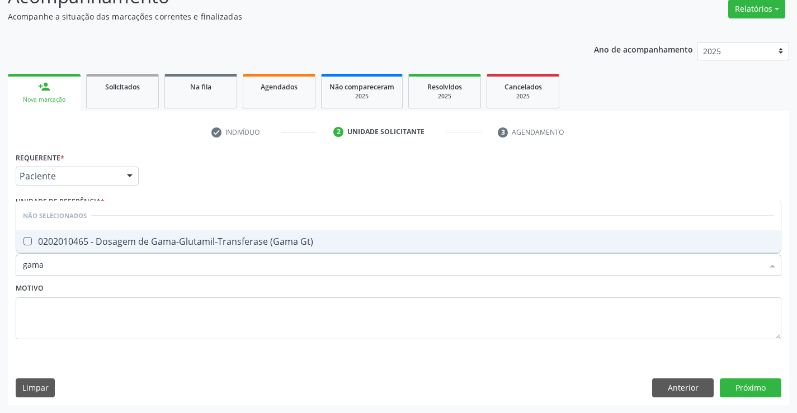
click at [164, 239] on div "0202010465 - Dosagem de Gama-Glutamil-Transferase (Gama Gt)" at bounding box center [398, 241] width 751 height 9
checkbox Gt\) "true"
click at [159, 285] on div "Motivo" at bounding box center [399, 309] width 766 height 59
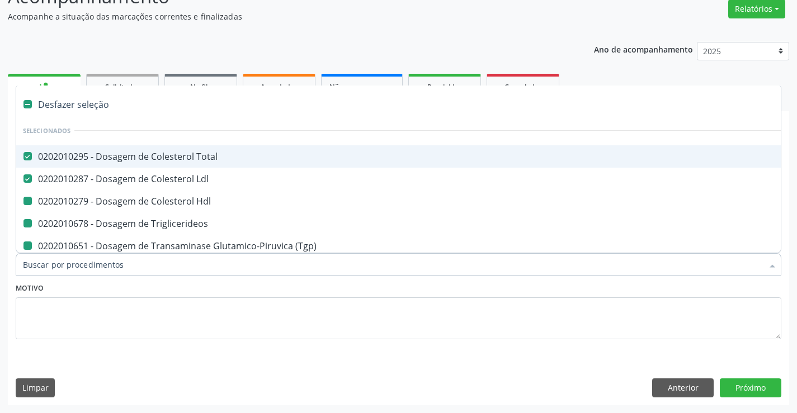
type input "f"
checkbox Hdl "false"
checkbox Triglicerideos "false"
checkbox \(Tgp\) "false"
checkbox \(Tgo\) "false"
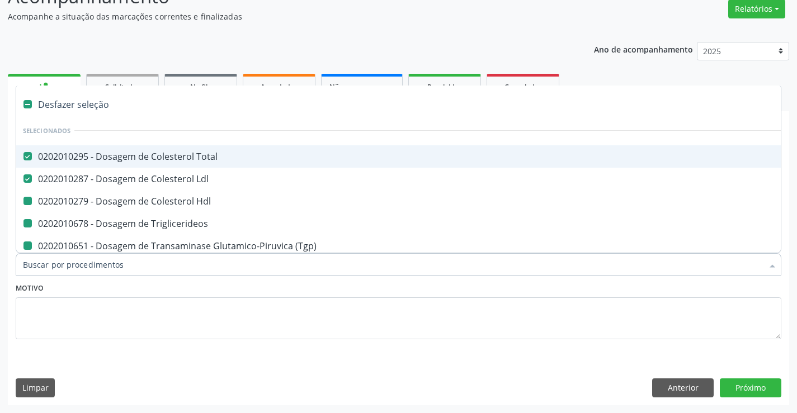
checkbox Gt\) "false"
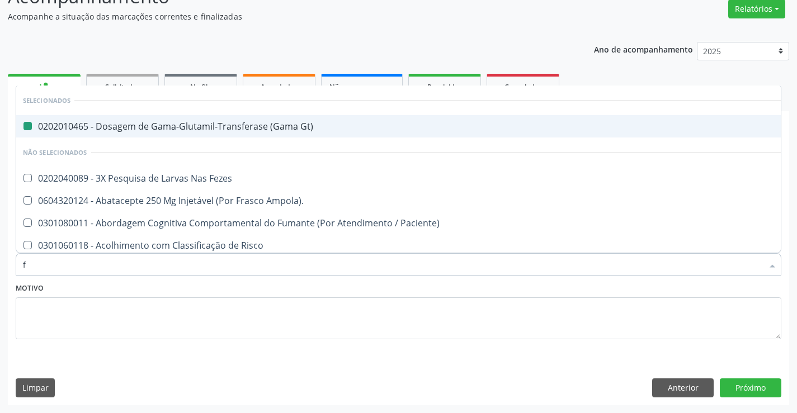
type input "fo"
checkbox Gt\) "false"
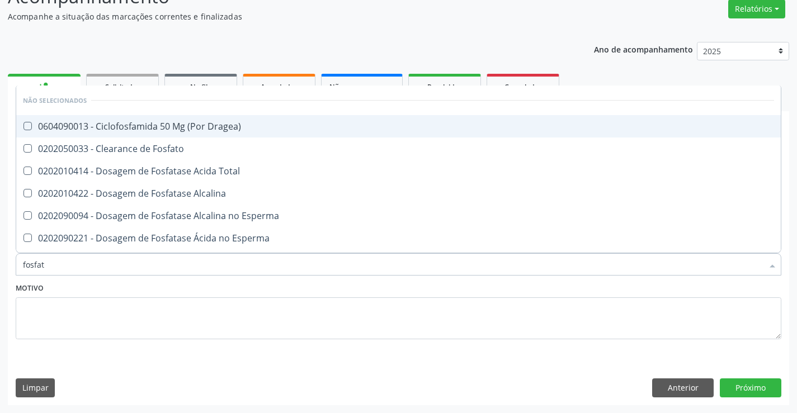
type input "fosfata"
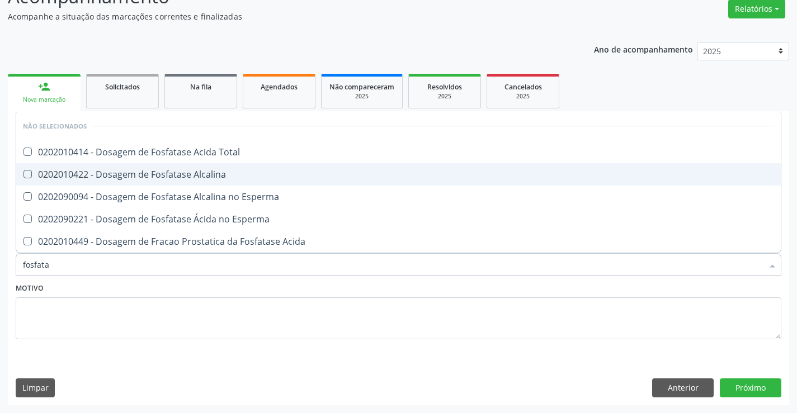
click at [182, 175] on div "0202010422 - Dosagem de Fosfatase Alcalina" at bounding box center [398, 174] width 751 height 9
checkbox Alcalina "true"
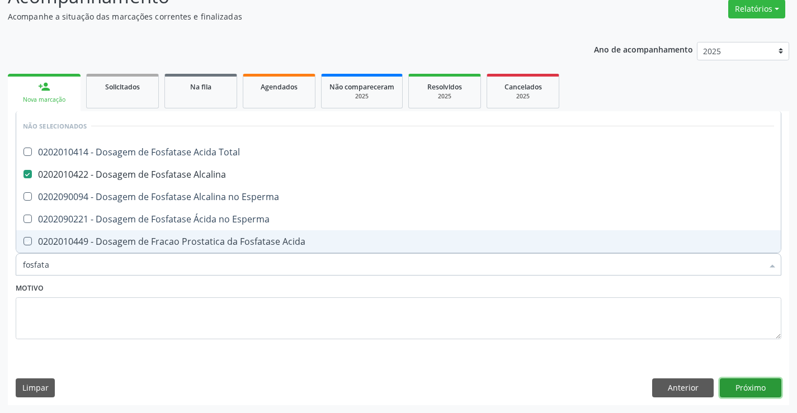
click at [755, 384] on button "Próximo" at bounding box center [751, 388] width 62 height 19
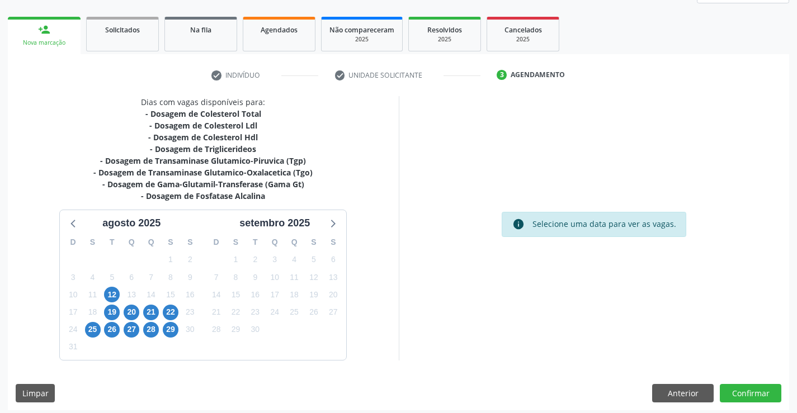
scroll to position [156, 0]
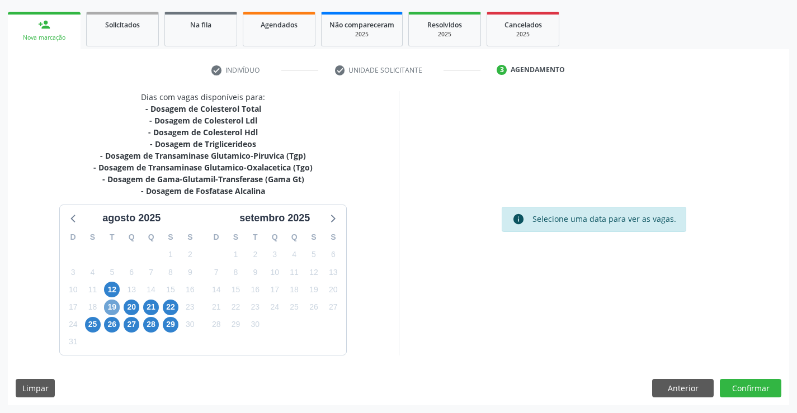
click at [112, 306] on span "19" at bounding box center [112, 308] width 16 height 16
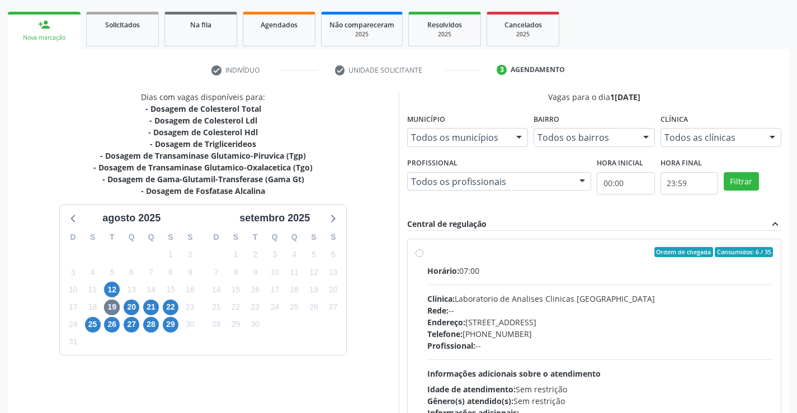
click at [528, 258] on label "Ordem de chegada Consumidos: 6 / 35 Horário: 07:00 Clínica: Laboratorio de Anal…" at bounding box center [600, 333] width 346 height 172
click at [423, 257] on input "Ordem de chegada Consumidos: 6 / 35 Horário: 07:00 Clínica: Laboratorio de Anal…" at bounding box center [420, 252] width 8 height 10
radio input "true"
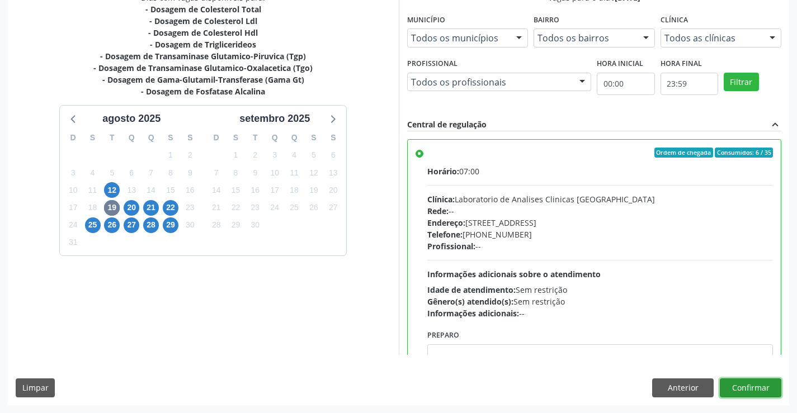
click at [745, 385] on button "Confirmar" at bounding box center [751, 388] width 62 height 19
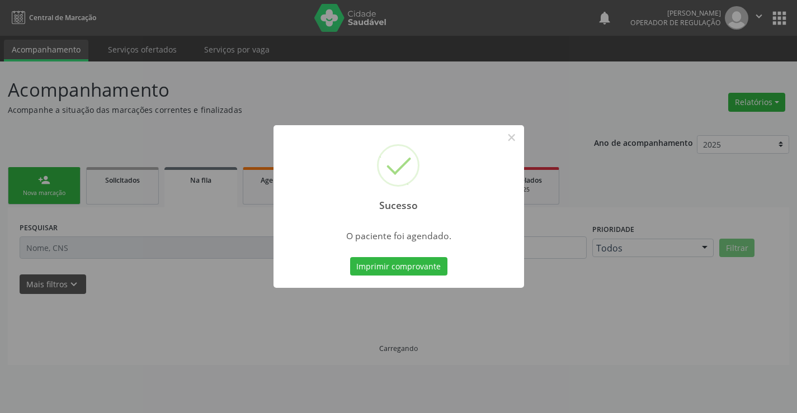
scroll to position [0, 0]
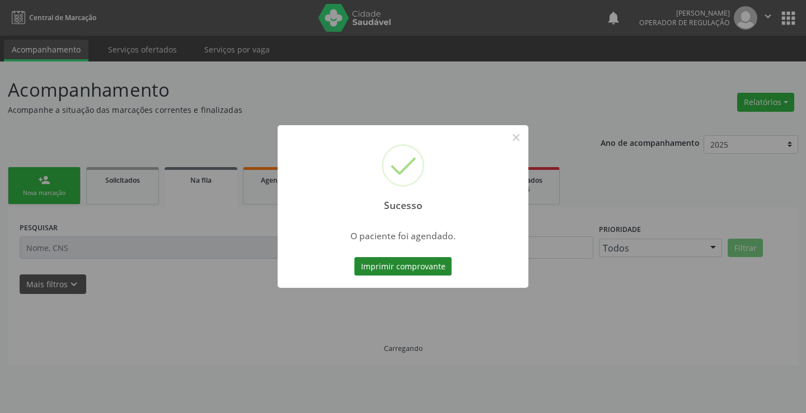
click at [403, 264] on button "Imprimir comprovante" at bounding box center [402, 266] width 97 height 19
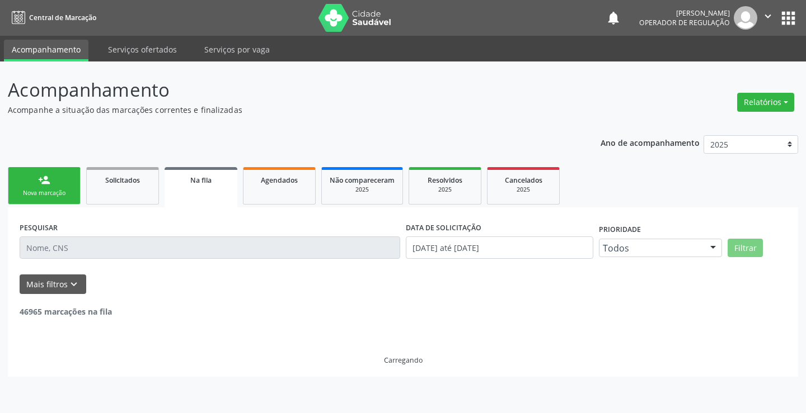
click at [49, 186] on div "person_add" at bounding box center [44, 180] width 12 height 12
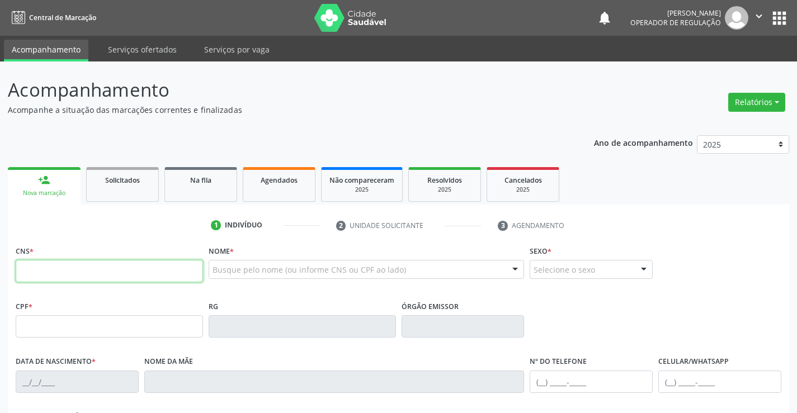
click at [88, 281] on input "text" at bounding box center [109, 271] width 187 height 22
type input "702 4010 0610 4922"
type input "27/02/2021"
type input "(74) 99111-4802"
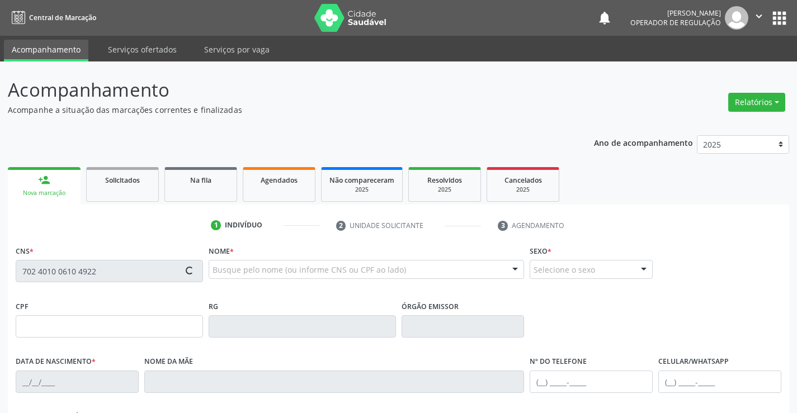
type input "213"
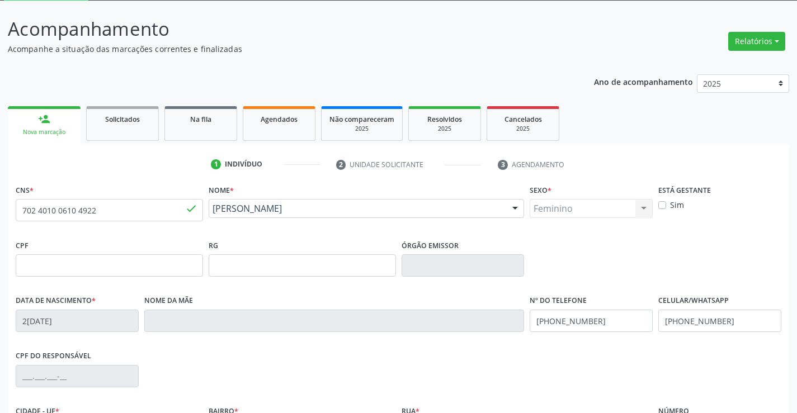
scroll to position [193, 0]
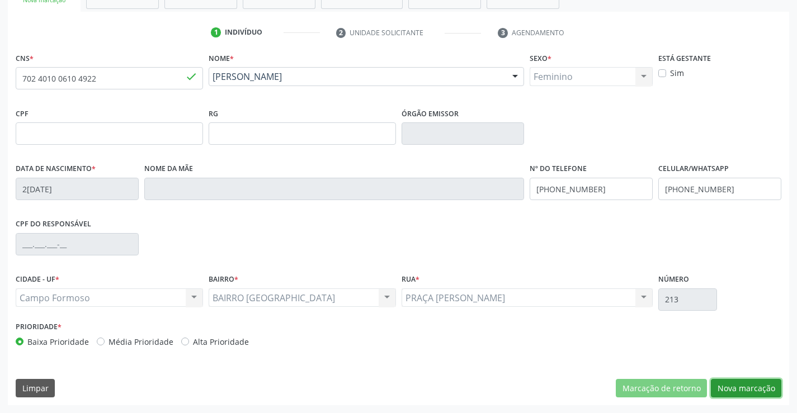
click at [752, 385] on button "Nova marcação" at bounding box center [746, 388] width 70 height 19
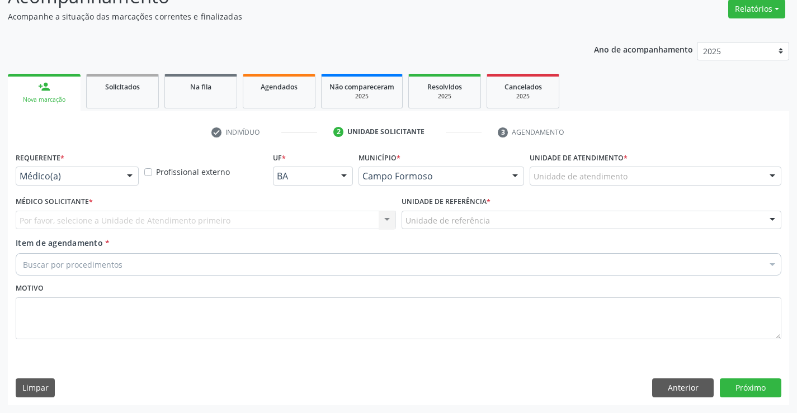
scroll to position [93, 0]
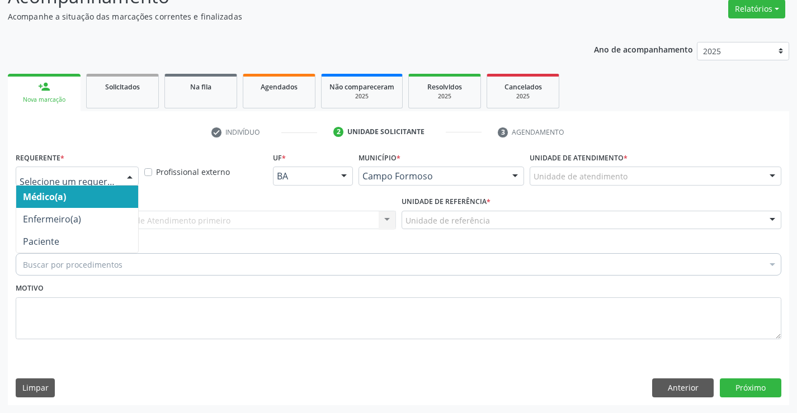
click at [63, 183] on div at bounding box center [77, 176] width 123 height 19
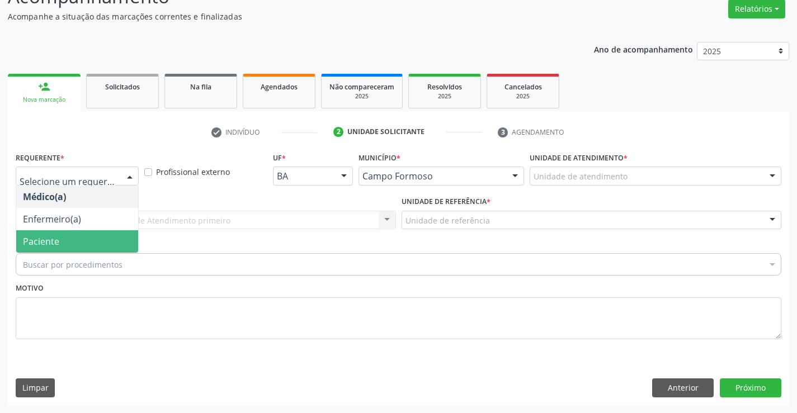
click at [58, 244] on span "Paciente" at bounding box center [41, 242] width 36 height 12
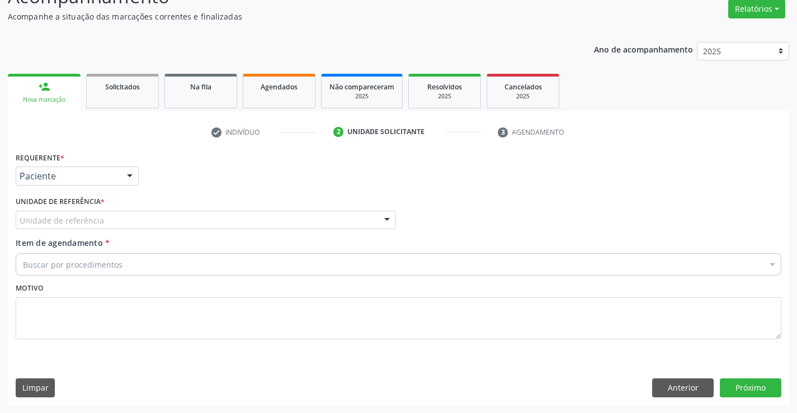
click at [105, 218] on div "Unidade de referência" at bounding box center [206, 220] width 380 height 19
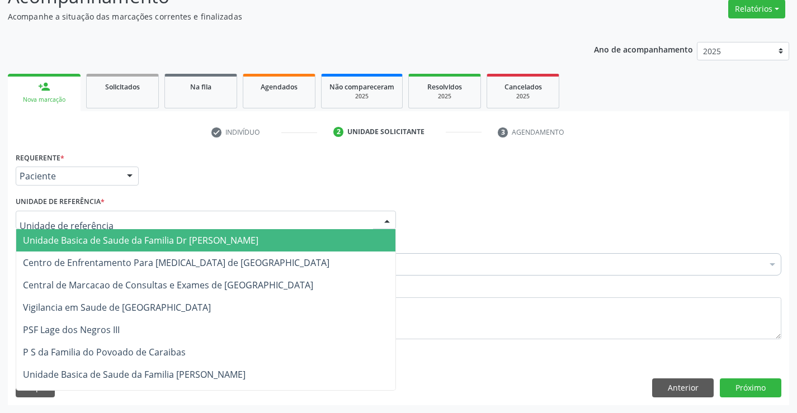
click at [116, 238] on span "Unidade Basica de Saude da Familia Dr [PERSON_NAME]" at bounding box center [141, 240] width 236 height 12
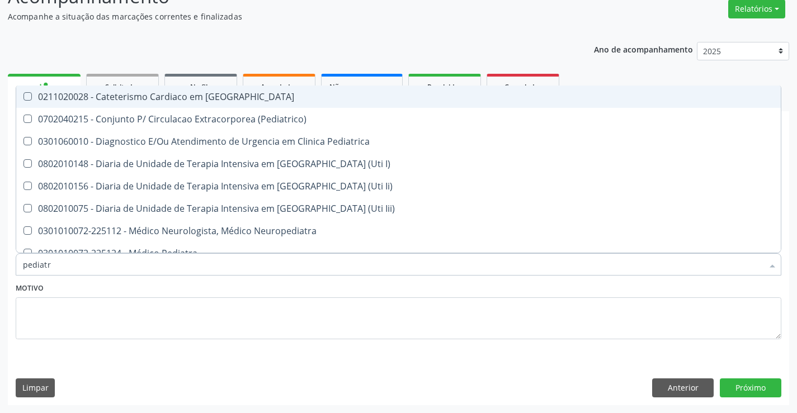
type input "pediatra"
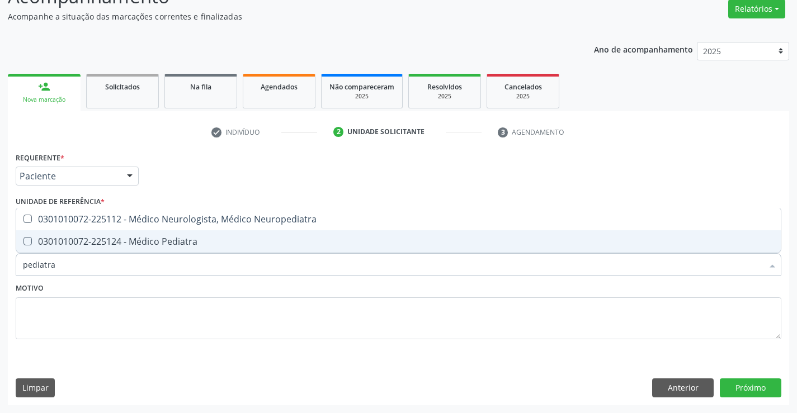
click at [145, 238] on div "0301010072-225124 - Médico Pediatra" at bounding box center [398, 241] width 751 height 9
checkbox Pediatra "true"
click at [751, 384] on button "Próximo" at bounding box center [751, 388] width 62 height 19
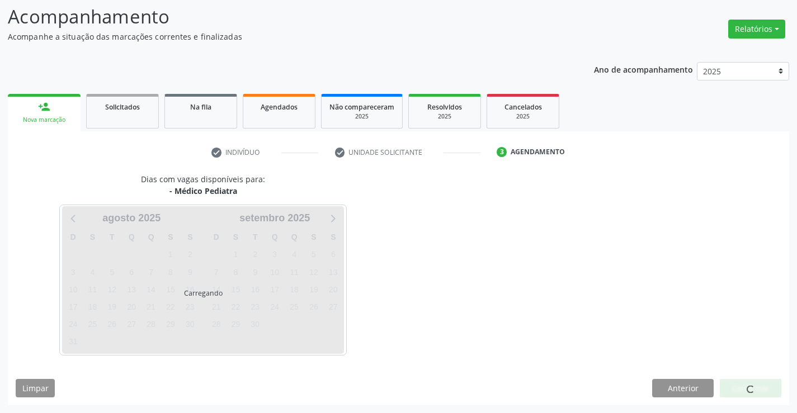
scroll to position [73, 0]
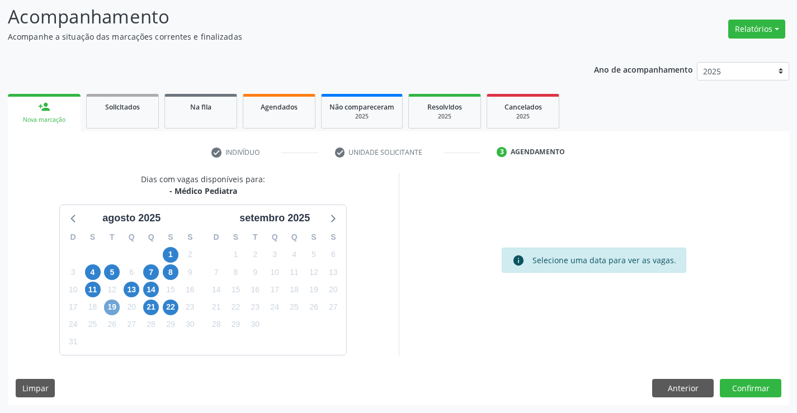
click at [110, 308] on span "19" at bounding box center [112, 308] width 16 height 16
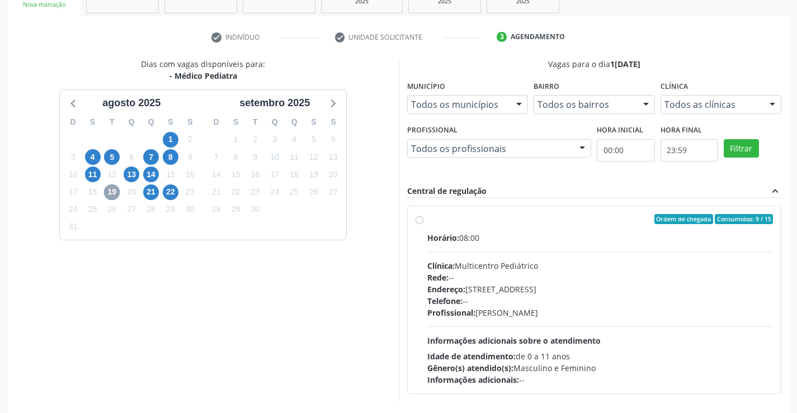
scroll to position [235, 0]
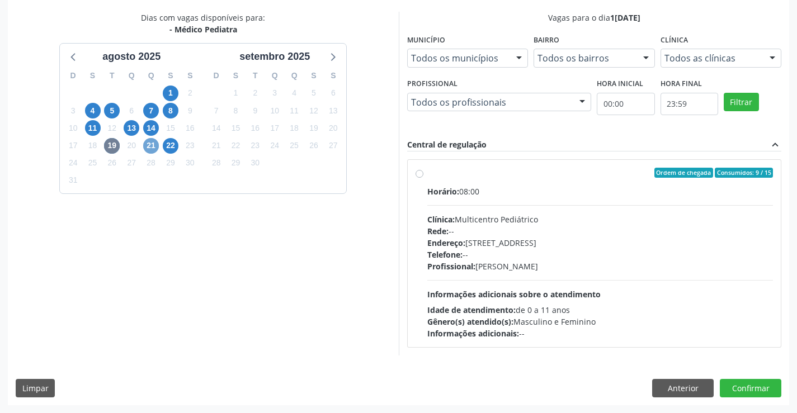
click at [152, 144] on span "21" at bounding box center [151, 146] width 16 height 16
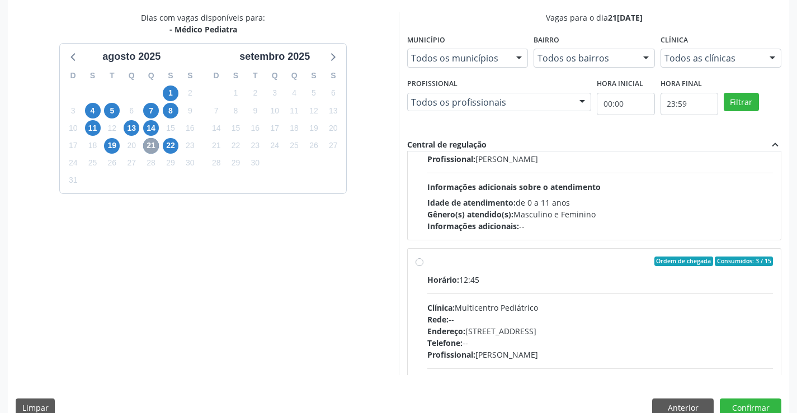
scroll to position [112, 0]
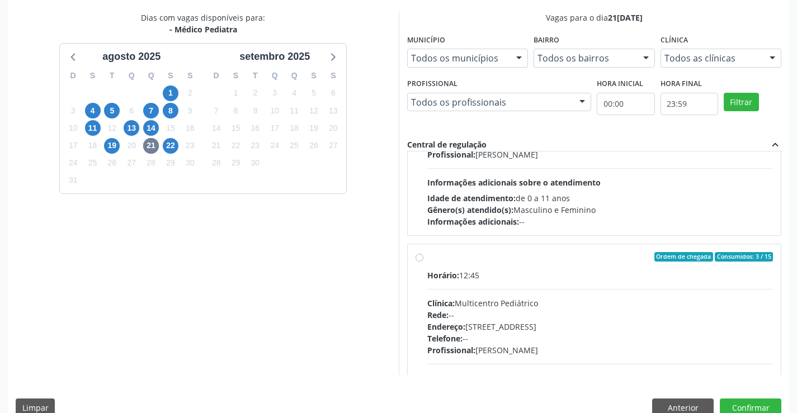
click at [544, 260] on div "Ordem de chegada Consumidos: 3 / 15" at bounding box center [600, 257] width 346 height 10
click at [423, 260] on input "Ordem de chegada Consumidos: 3 / 15 Horário: 12:45 Clínica: Multicentro Pediátr…" at bounding box center [420, 257] width 8 height 10
radio input "true"
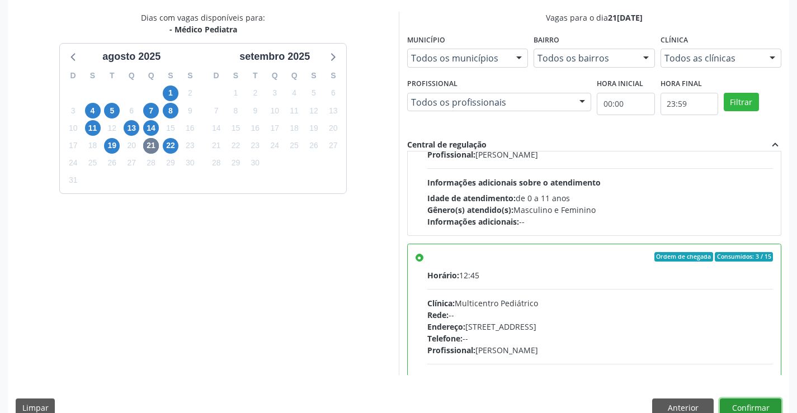
click at [745, 403] on button "Confirmar" at bounding box center [751, 408] width 62 height 19
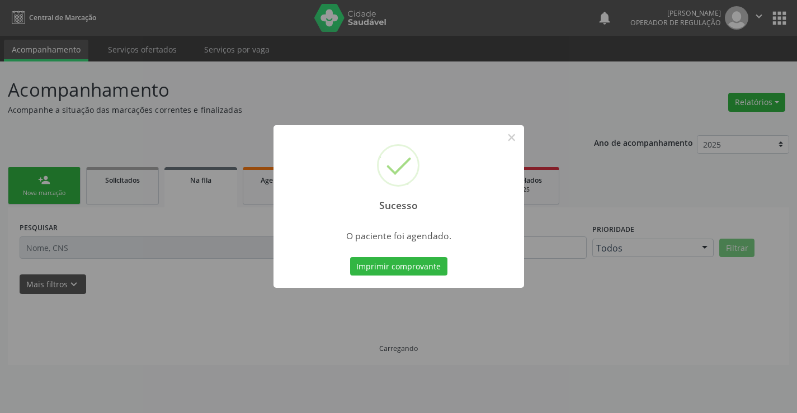
scroll to position [0, 0]
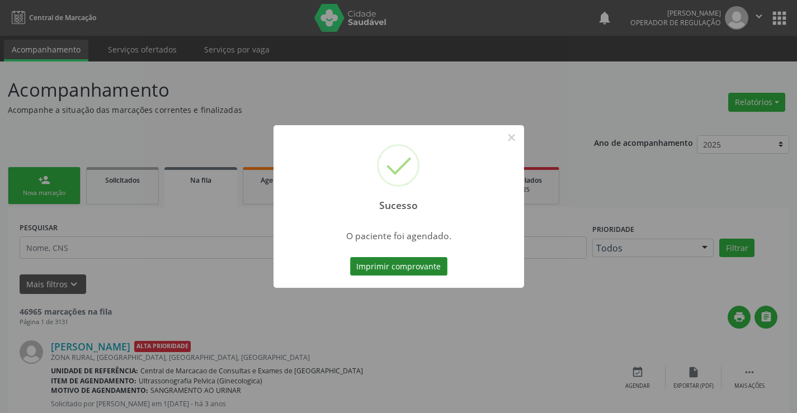
click at [396, 264] on button "Imprimir comprovante" at bounding box center [398, 266] width 97 height 19
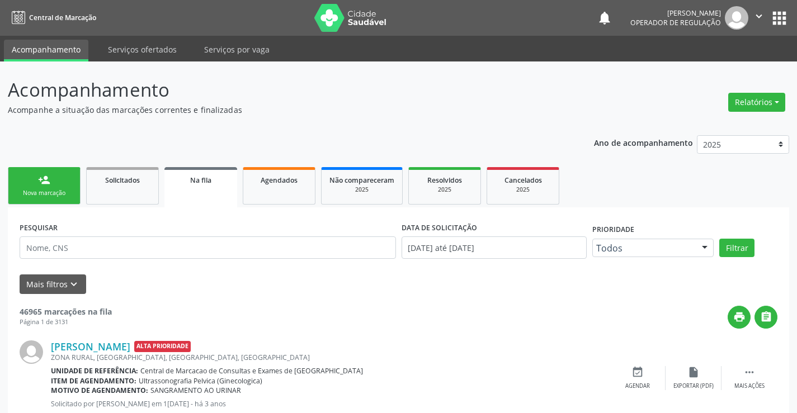
click at [45, 173] on link "person_add Nova marcação" at bounding box center [44, 185] width 73 height 37
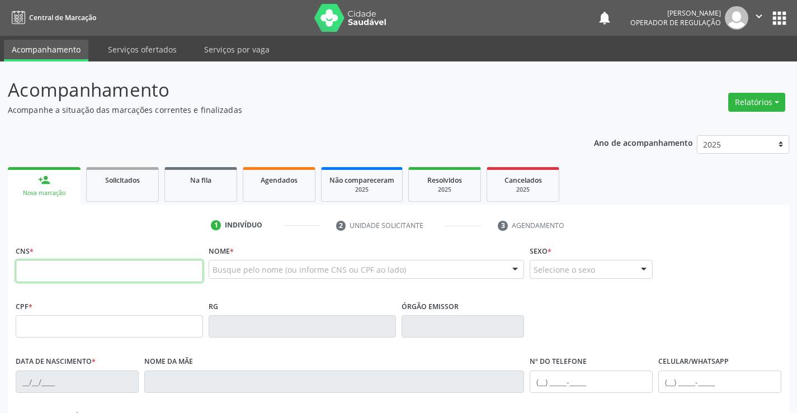
click at [48, 271] on input "text" at bounding box center [109, 271] width 187 height 22
type input "706 4061 4009 7681"
type input "15/10/2021"
type input "(74) 99808-9392"
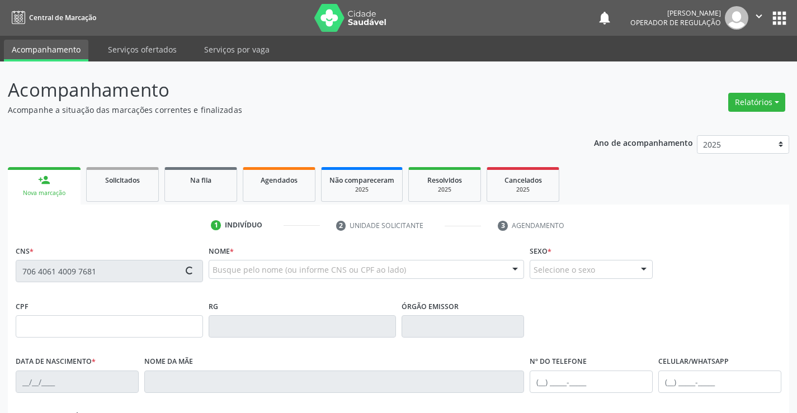
type input "126.237.755-24"
type input "SN"
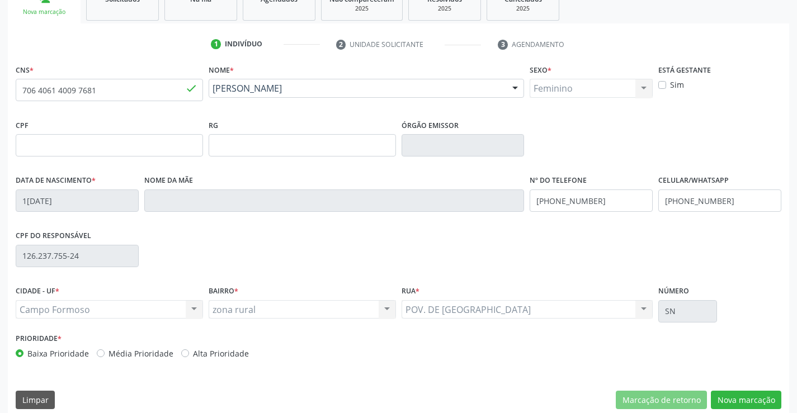
scroll to position [193, 0]
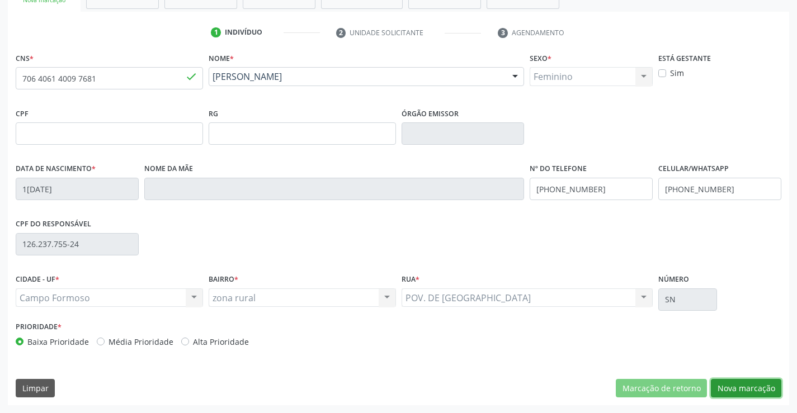
click at [758, 384] on button "Nova marcação" at bounding box center [746, 388] width 70 height 19
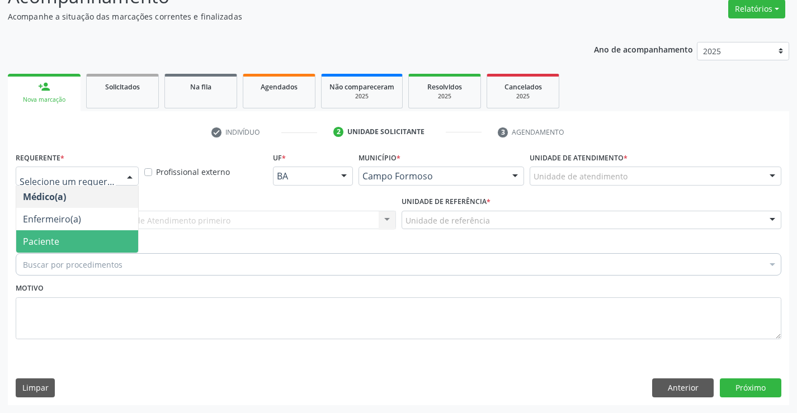
click at [63, 240] on span "Paciente" at bounding box center [77, 241] width 122 height 22
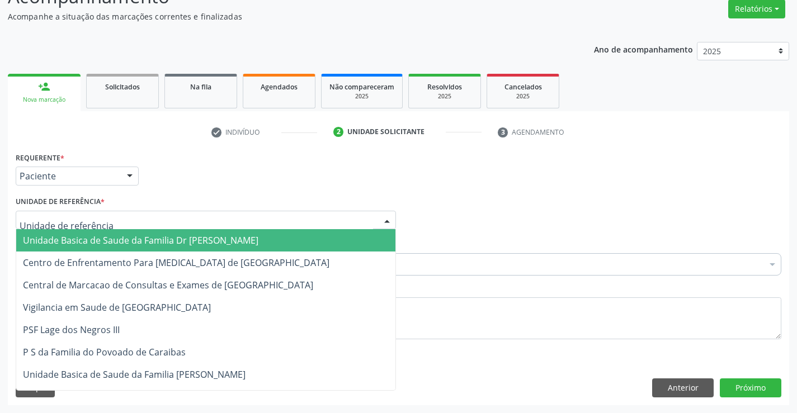
click at [98, 240] on span "Unidade Basica de Saude da Familia Dr [PERSON_NAME]" at bounding box center [141, 240] width 236 height 12
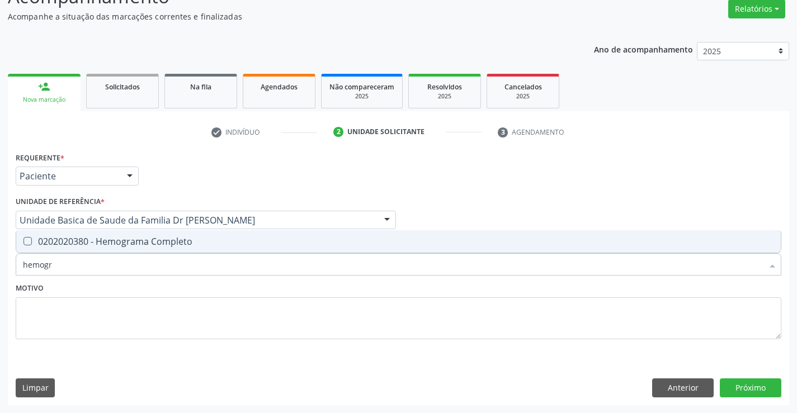
type input "hemogra"
click at [134, 242] on div "0202020380 - Hemograma Completo" at bounding box center [398, 241] width 751 height 9
checkbox Completo "true"
type input "hemogra"
click at [133, 286] on div "Motivo" at bounding box center [399, 309] width 766 height 59
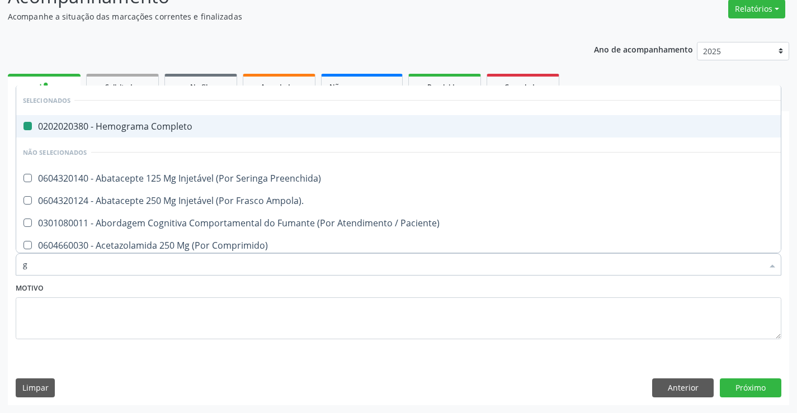
type input "gl"
checkbox Completo "false"
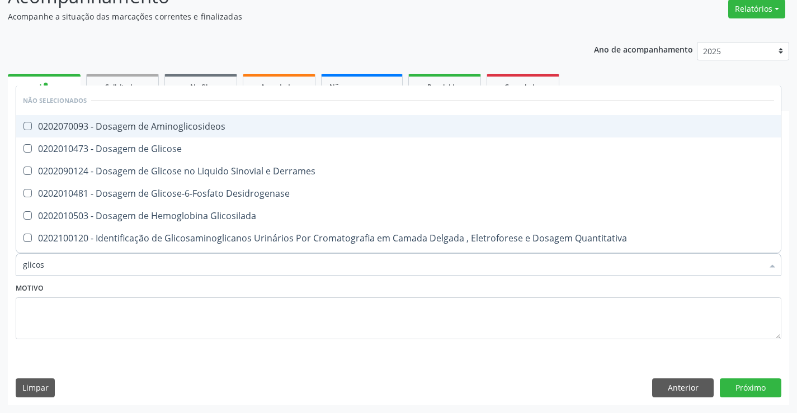
type input "glicose"
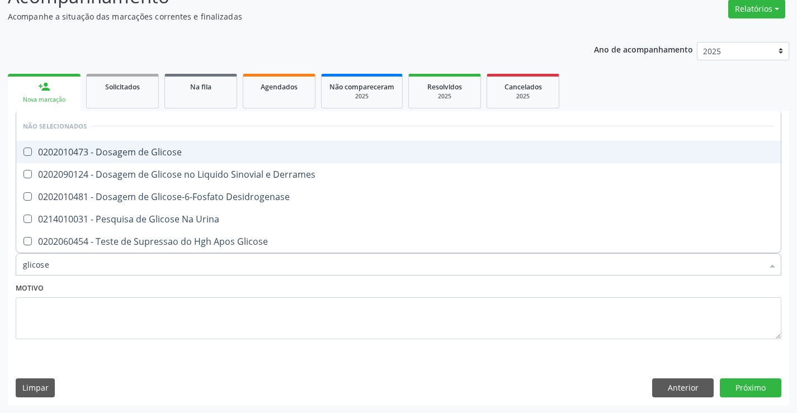
click at [188, 149] on div "0202010473 - Dosagem de Glicose" at bounding box center [398, 152] width 751 height 9
checkbox Glicose "true"
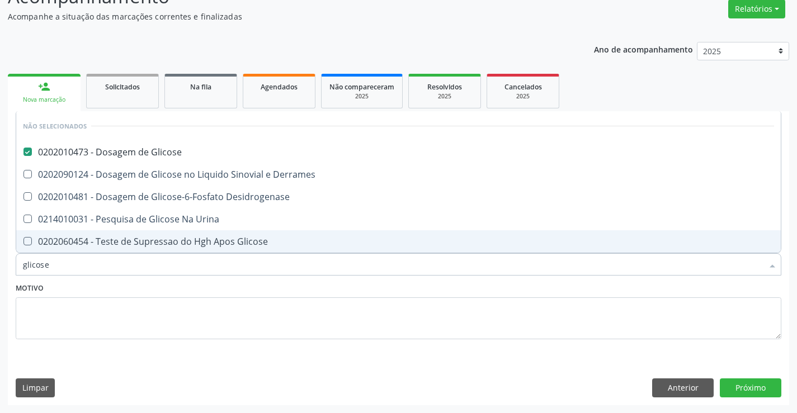
type input "glicose"
click at [172, 289] on div "Motivo" at bounding box center [399, 309] width 766 height 59
checkbox Derrames "true"
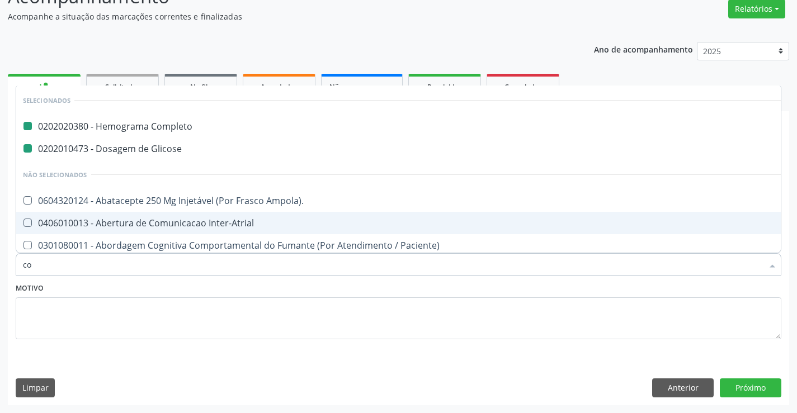
type input "col"
checkbox Completo "false"
checkbox Glicose "false"
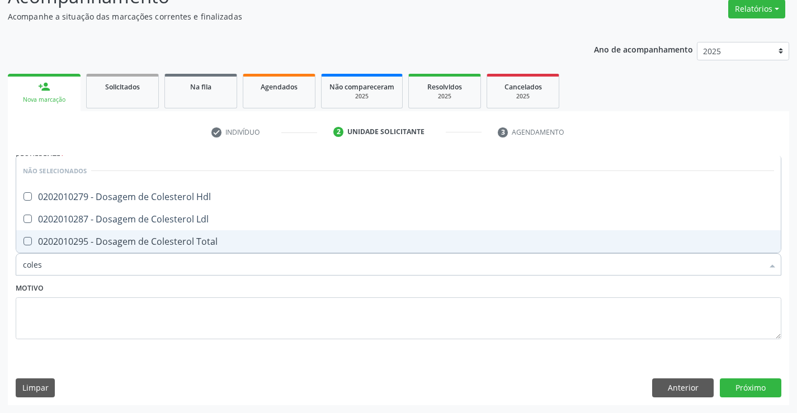
type input "colest"
click at [190, 241] on div "0202010295 - Dosagem de Colesterol Total" at bounding box center [398, 241] width 751 height 9
checkbox Total "true"
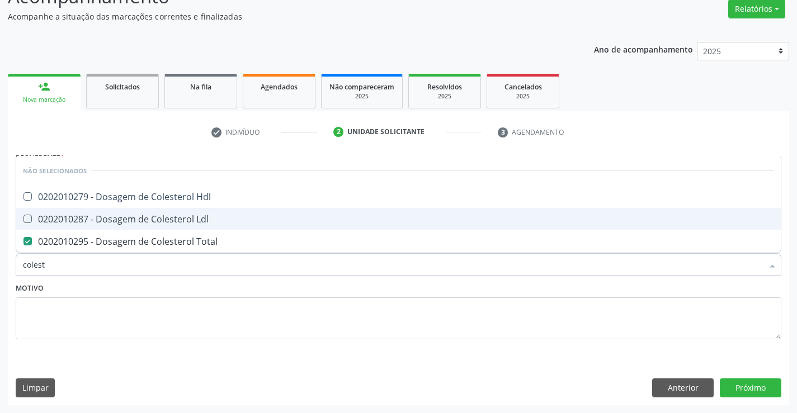
click at [191, 223] on div "0202010287 - Dosagem de Colesterol Ldl" at bounding box center [398, 219] width 751 height 9
checkbox Ldl "true"
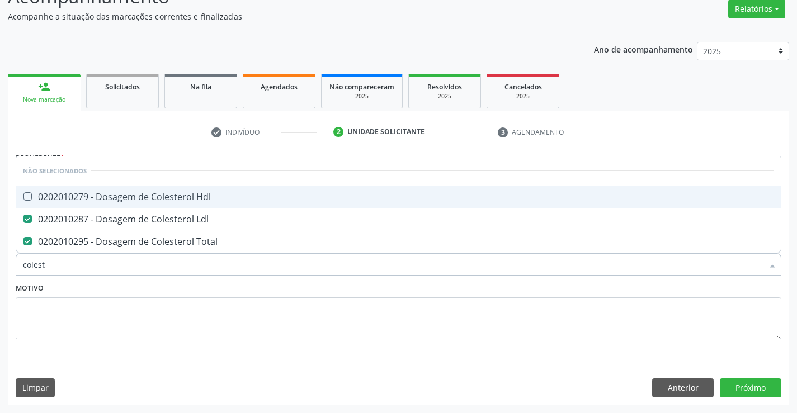
click at [197, 198] on div "0202010279 - Dosagem de Colesterol Hdl" at bounding box center [398, 196] width 751 height 9
checkbox Hdl "true"
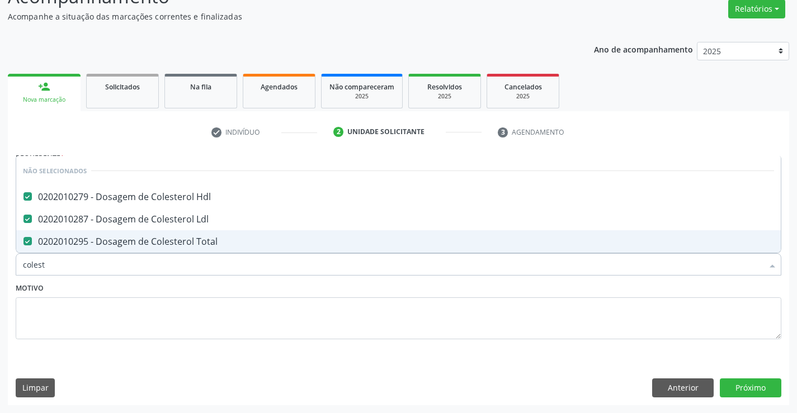
click at [175, 286] on div "Motivo" at bounding box center [399, 309] width 766 height 59
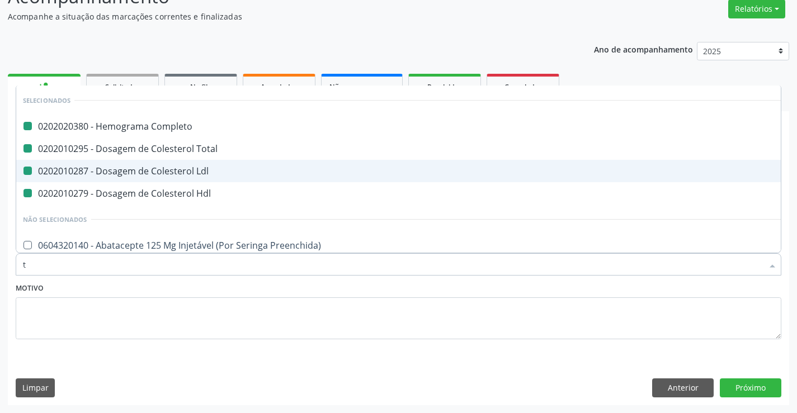
type input "tr"
checkbox Completo "false"
checkbox Total "false"
checkbox Ldl "false"
checkbox Hdl "false"
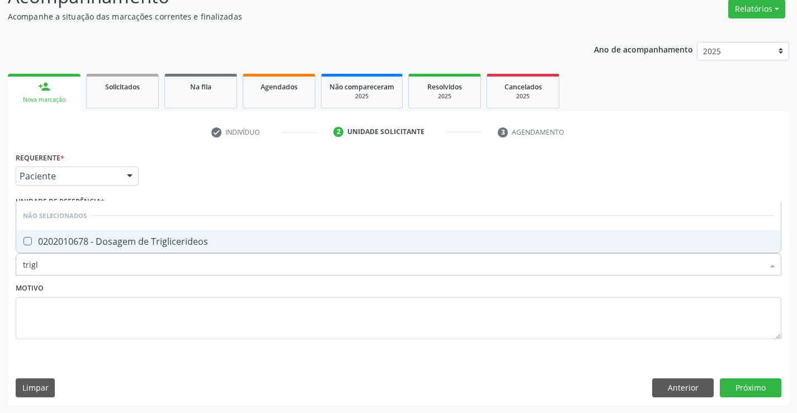
type input "trigli"
click at [189, 239] on div "0202010678 - Dosagem de Triglicerideos" at bounding box center [398, 241] width 751 height 9
checkbox Triglicerideos "true"
click at [187, 283] on div "Motivo" at bounding box center [399, 309] width 766 height 59
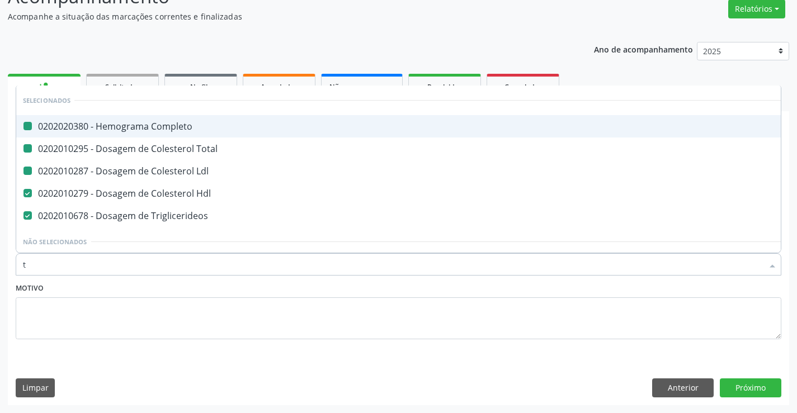
type input "tg"
checkbox Completo "false"
checkbox Total "false"
checkbox Ldl "false"
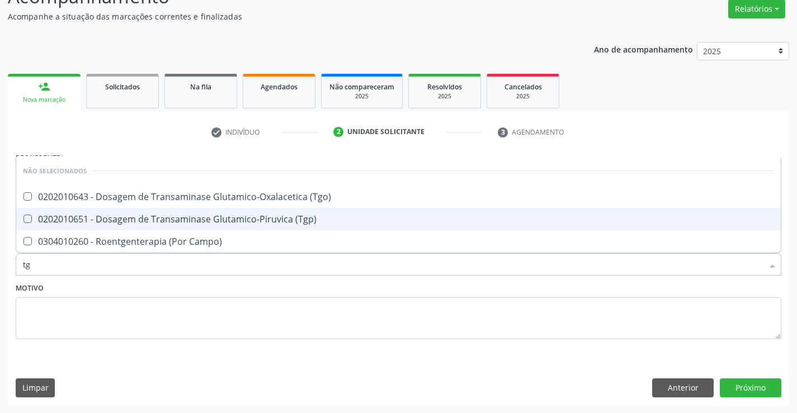
click at [203, 216] on div "0202010651 - Dosagem de Transaminase Glutamico-Piruvica (Tgp)" at bounding box center [398, 219] width 751 height 9
checkbox \(Tgp\) "true"
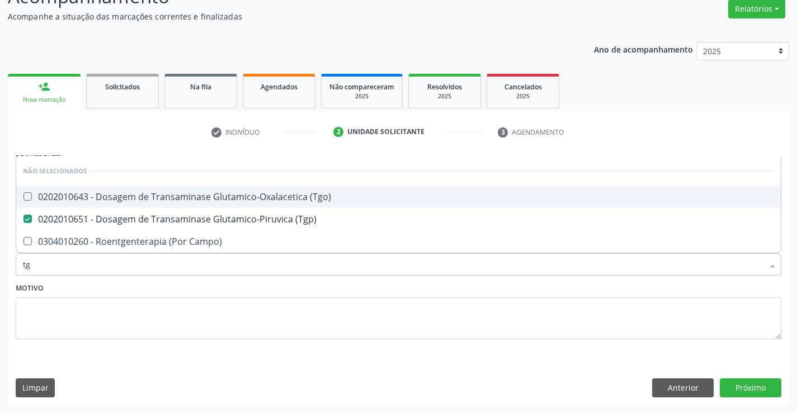
click at [204, 197] on div "0202010643 - Dosagem de Transaminase Glutamico-Oxalacetica (Tgo)" at bounding box center [398, 196] width 751 height 9
checkbox \(Tgo\) "true"
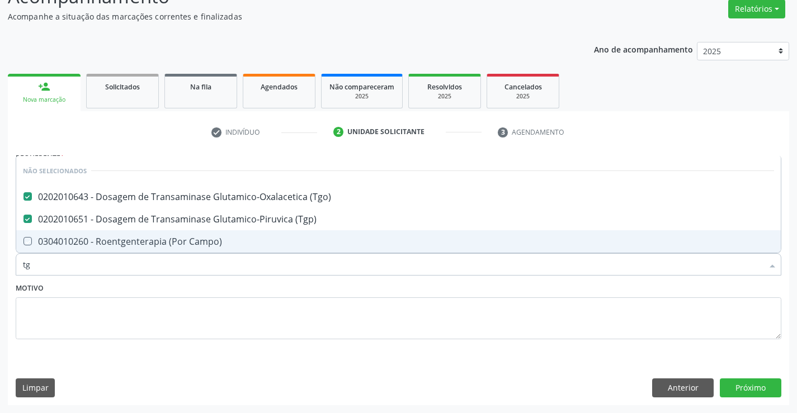
click at [200, 281] on div "Motivo" at bounding box center [399, 309] width 766 height 59
checkbox Campo\) "true"
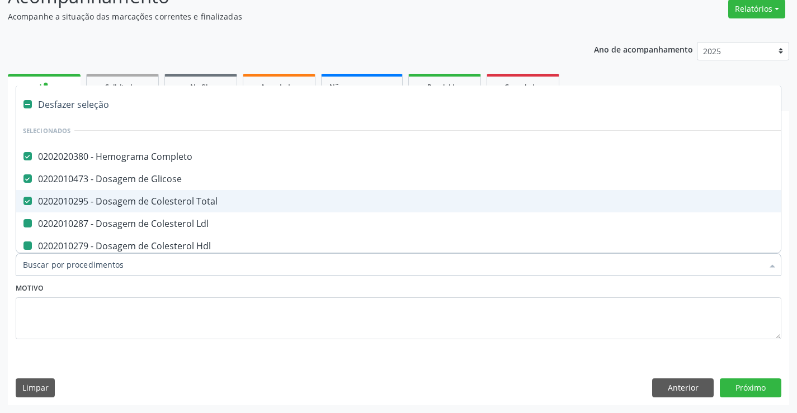
type input "u"
checkbox Ldl "false"
checkbox Hdl "false"
checkbox Triglicerideos "false"
checkbox \(Tgp\) "false"
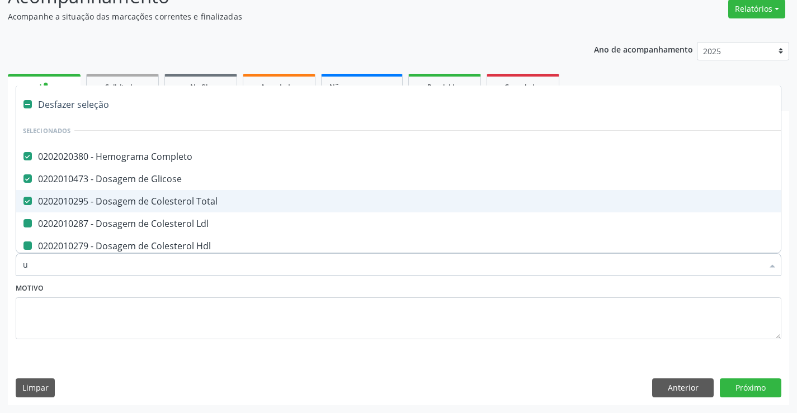
checkbox \(Tgo\) "false"
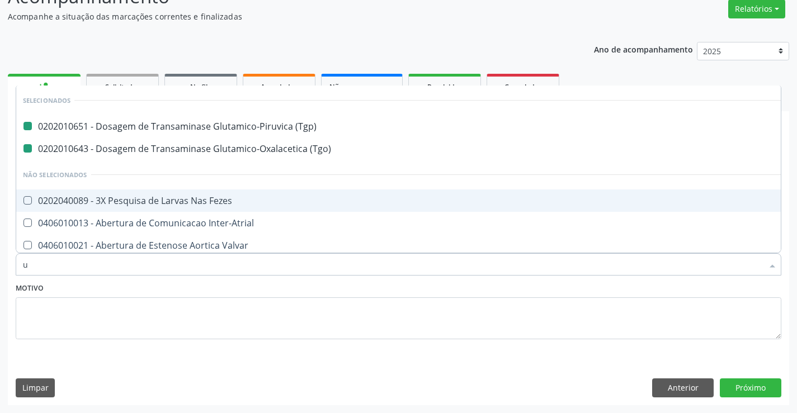
type input "ur"
checkbox \(Tgp\) "false"
checkbox \(Tgo\) "false"
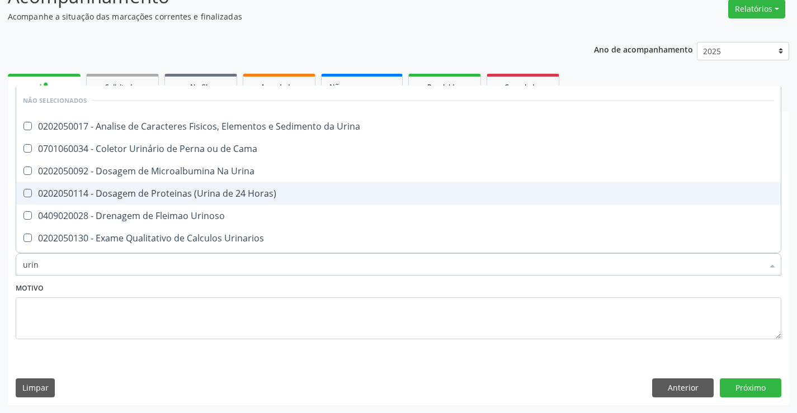
type input "urina"
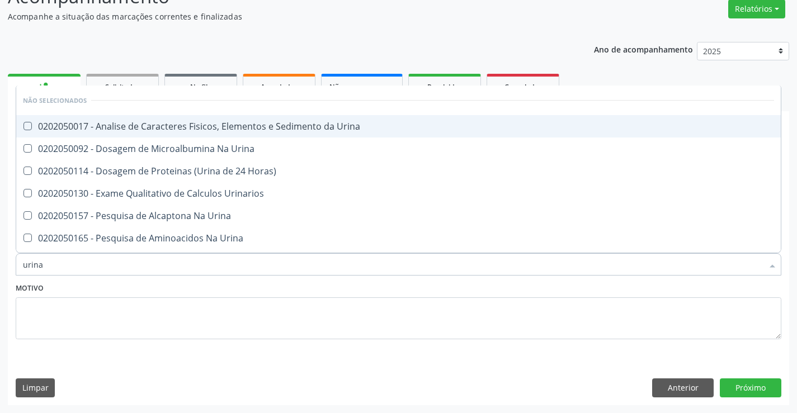
click at [208, 130] on div "0202050017 - Analise de Caracteres Fisicos, Elementos e Sedimento da Urina" at bounding box center [398, 126] width 751 height 9
checkbox Urina "true"
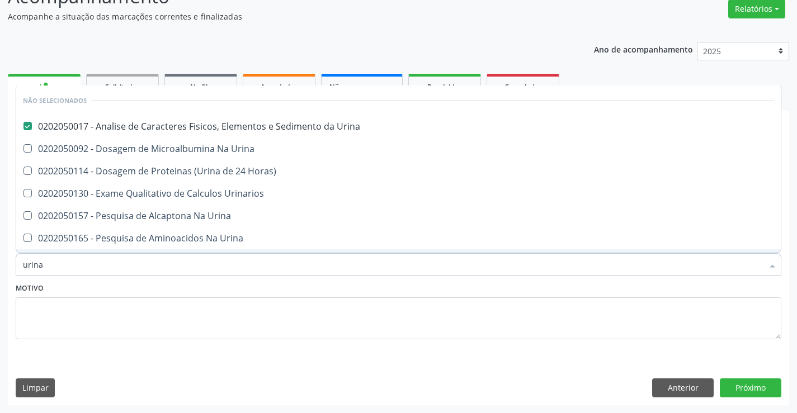
click at [194, 288] on div "Motivo" at bounding box center [399, 309] width 766 height 59
checkbox Urina "true"
checkbox Urinarios "true"
checkbox Urina "true"
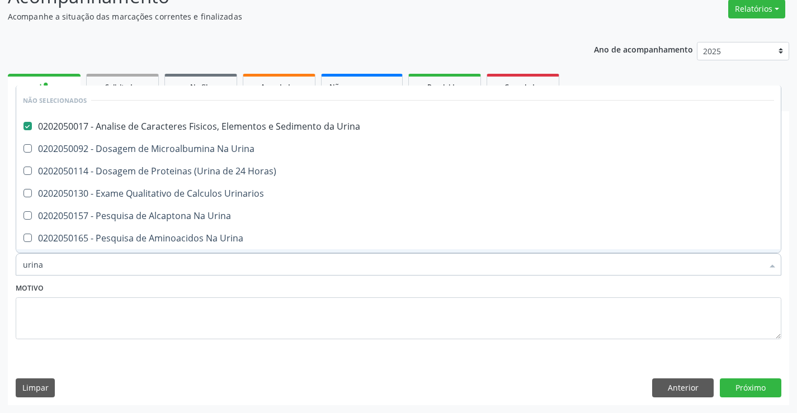
checkbox Urina "true"
checkbox Horas\) "true"
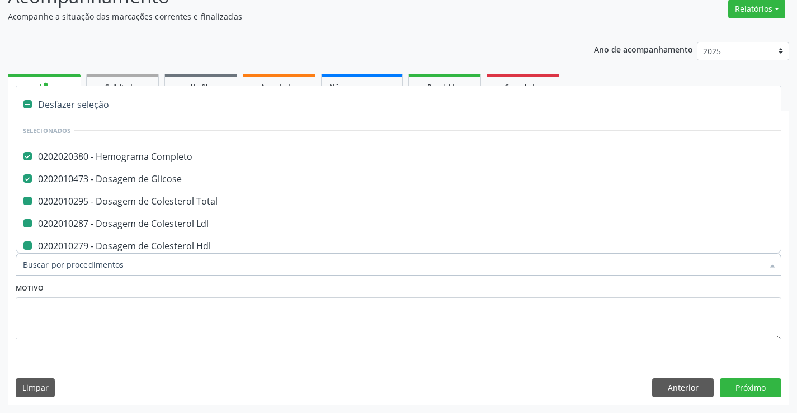
type input "f"
checkbox Ldl "false"
checkbox Hdl "false"
checkbox Triglicerideos "false"
checkbox \(Tgp\) "false"
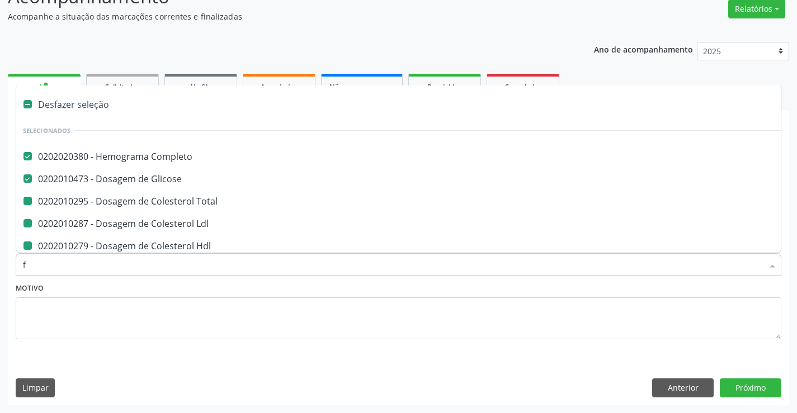
checkbox \(Tgo\) "false"
checkbox Urina "false"
checkbox Total "false"
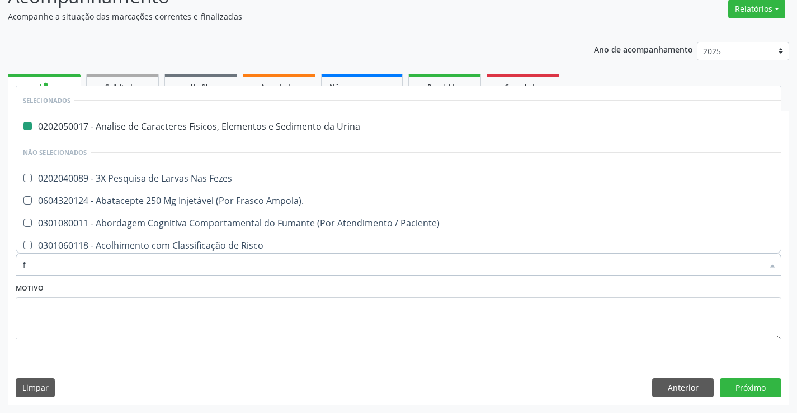
type input "fe"
checkbox Urina "false"
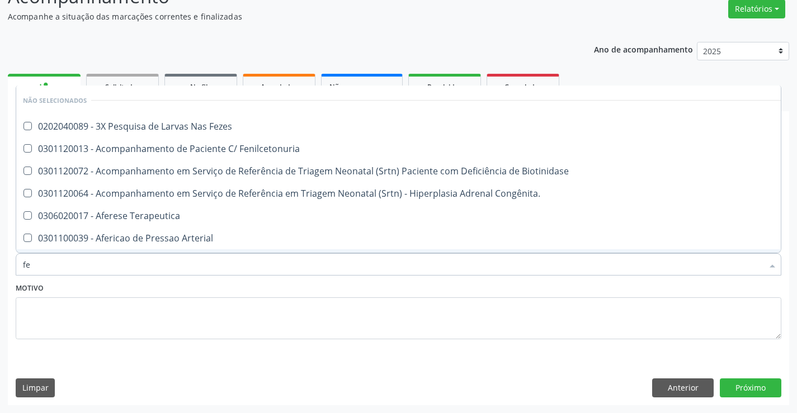
type input "fez"
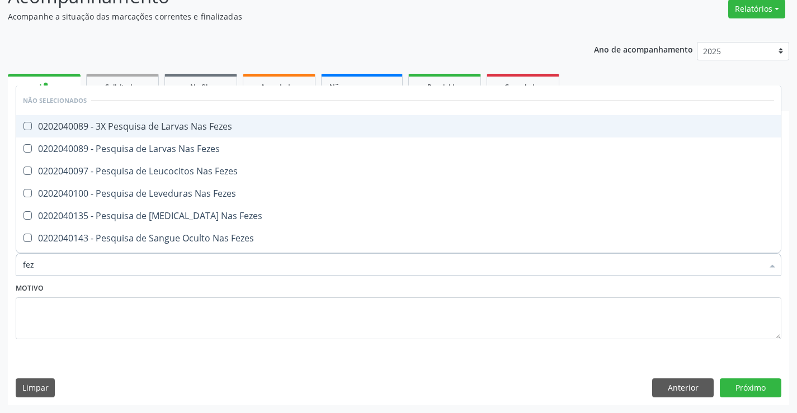
click at [215, 126] on div "0202040089 - 3X Pesquisa de Larvas Nas Fezes" at bounding box center [398, 126] width 751 height 9
checkbox Fezes "true"
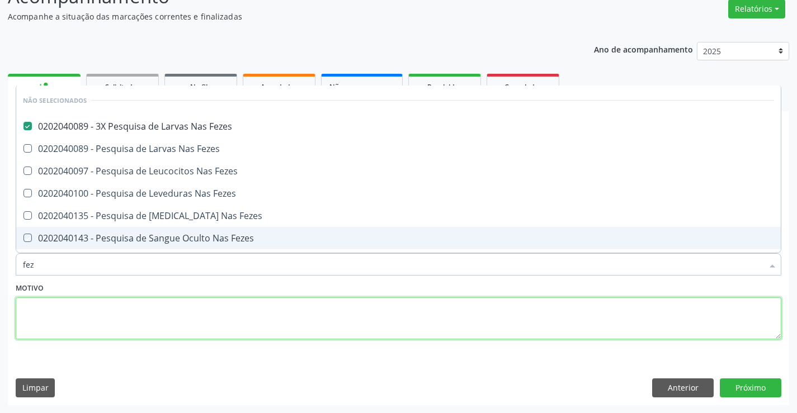
click at [163, 300] on textarea at bounding box center [399, 319] width 766 height 43
checkbox Fezes "true"
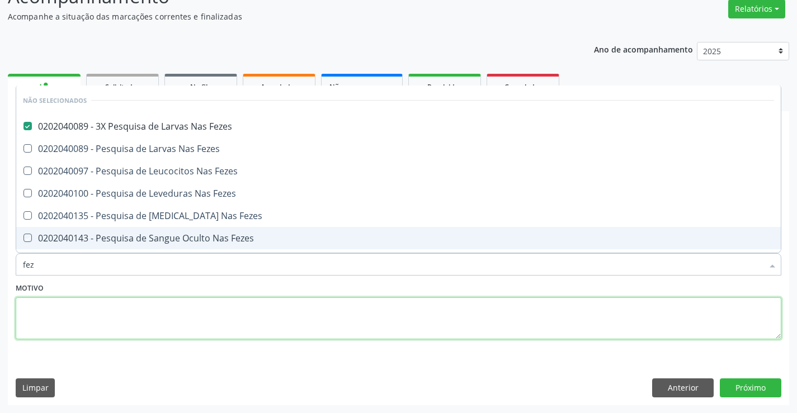
checkbox Fezes "true"
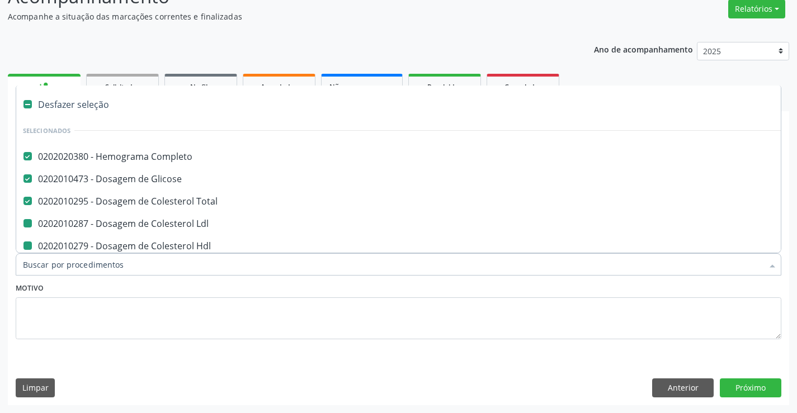
type input "f"
checkbox Ldl "false"
checkbox Hdl "false"
checkbox Triglicerideos "false"
checkbox \(Tgp\) "false"
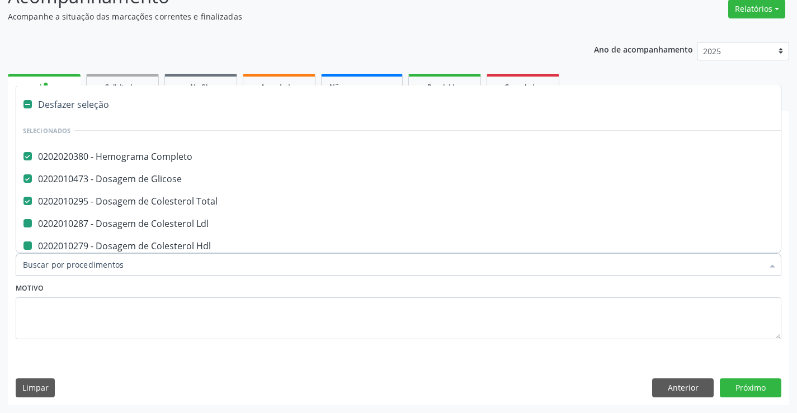
checkbox \(Tgo\) "false"
checkbox Urina "false"
checkbox Fezes "false"
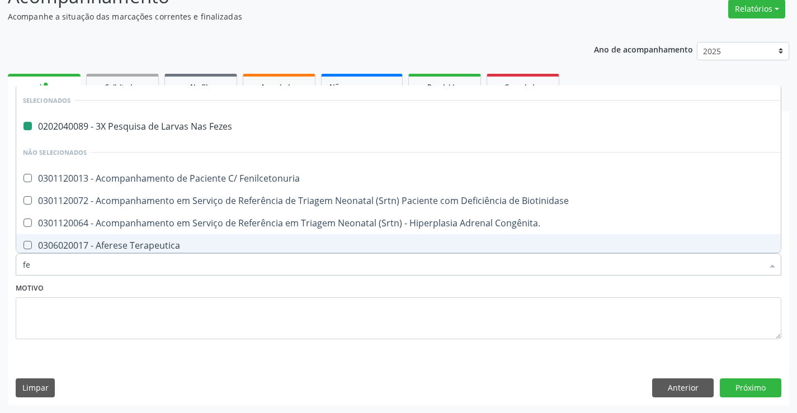
type input "fer"
checkbox Fezes "false"
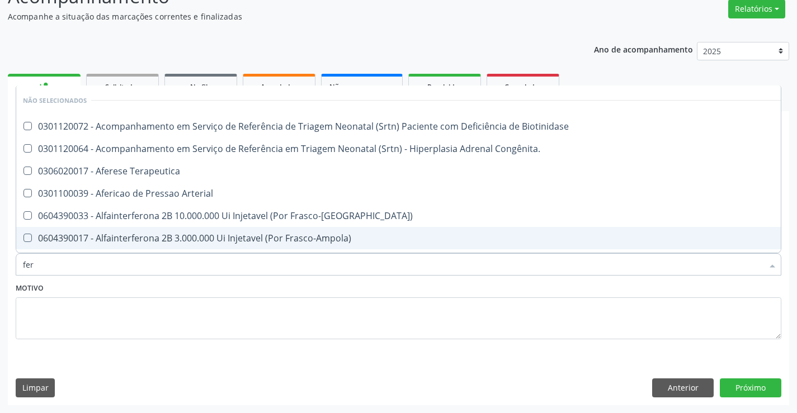
type input "ferr"
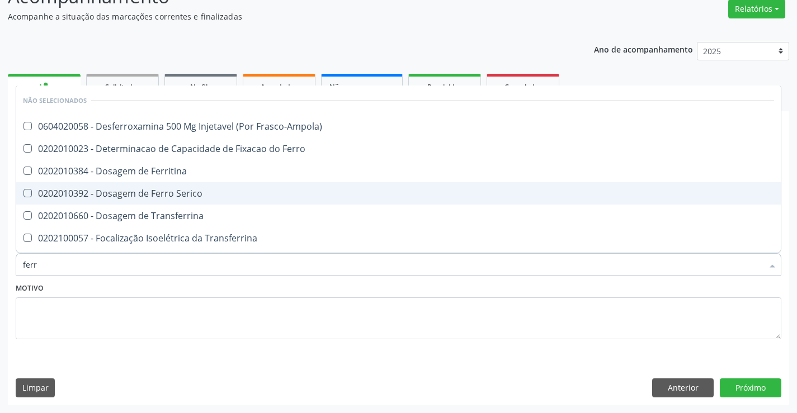
click at [184, 192] on div "0202010392 - Dosagem de Ferro Serico" at bounding box center [398, 193] width 751 height 9
checkbox Serico "true"
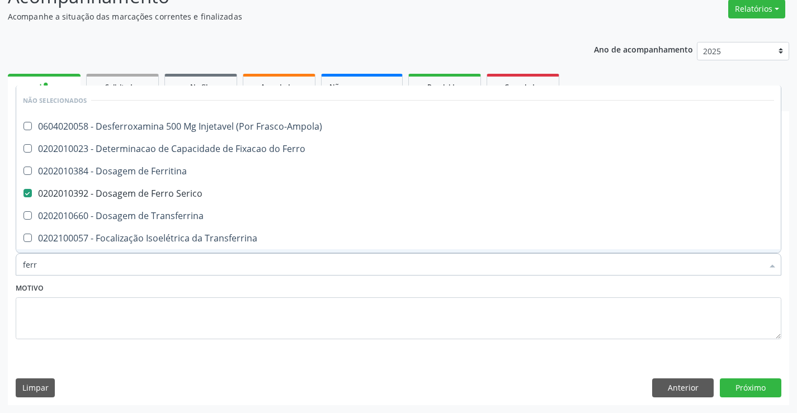
click at [171, 291] on div "Motivo" at bounding box center [399, 309] width 766 height 59
checkbox Frasco-Ampola\) "true"
checkbox Transferrina "true"
checkbox Ml\) "true"
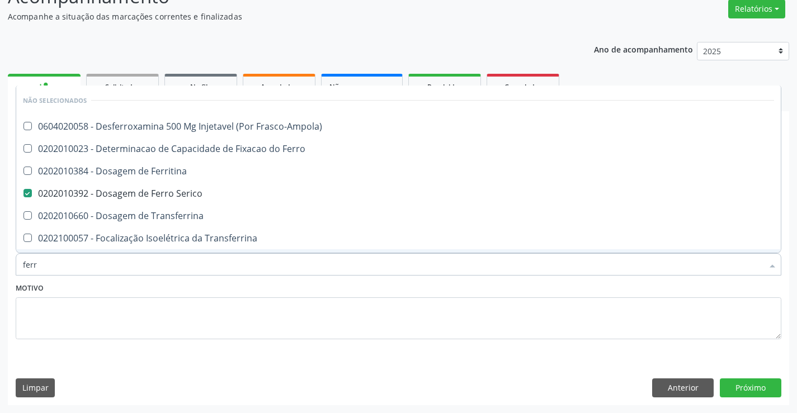
checkbox \(Nefroplastia\) "true"
checkbox Ferritina "true"
checkbox Ferro "true"
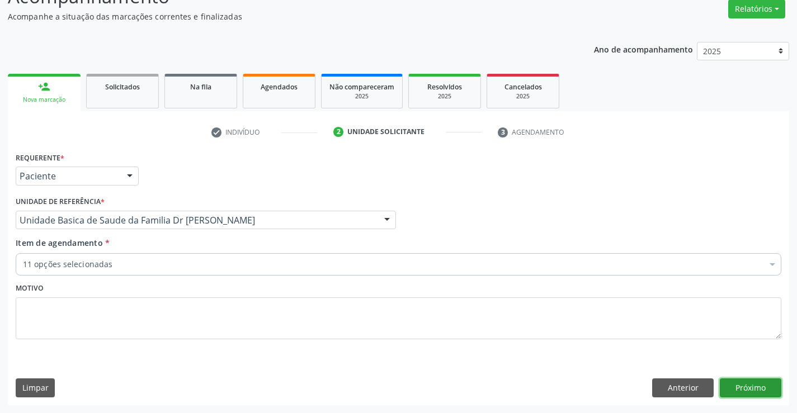
click at [767, 385] on button "Próximo" at bounding box center [751, 388] width 62 height 19
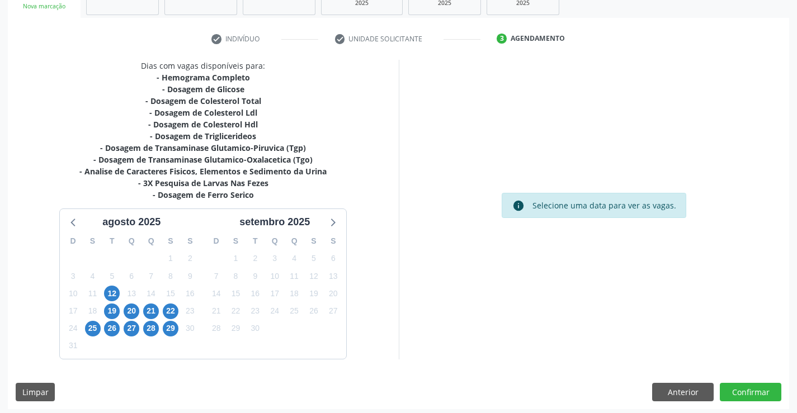
scroll to position [191, 0]
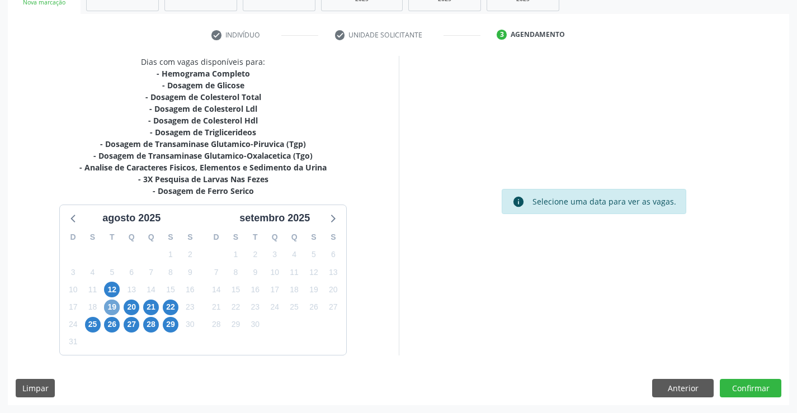
click at [115, 304] on span "19" at bounding box center [112, 308] width 16 height 16
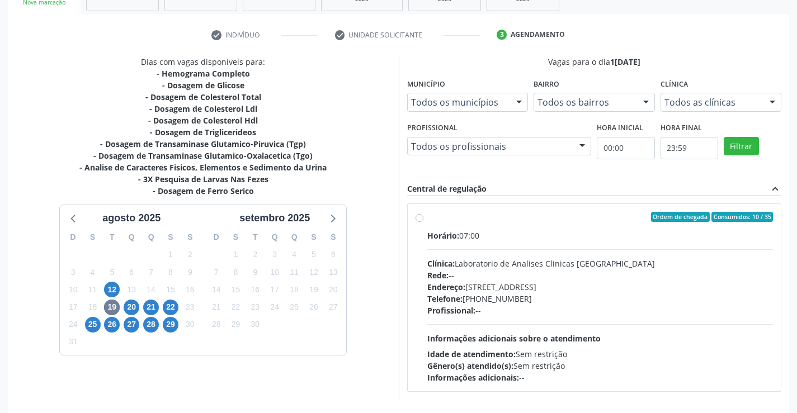
click at [559, 224] on label "Ordem de chegada Consumidos: 10 / 35 Horário: 07:00 Clínica: Laboratorio de Ana…" at bounding box center [600, 298] width 346 height 172
click at [423, 222] on input "Ordem de chegada Consumidos: 10 / 35 Horário: 07:00 Clínica: Laboratorio de Ana…" at bounding box center [420, 217] width 8 height 10
radio input "true"
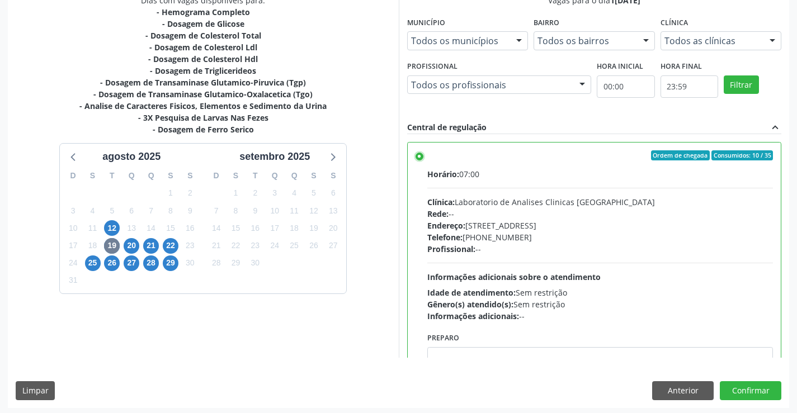
scroll to position [255, 0]
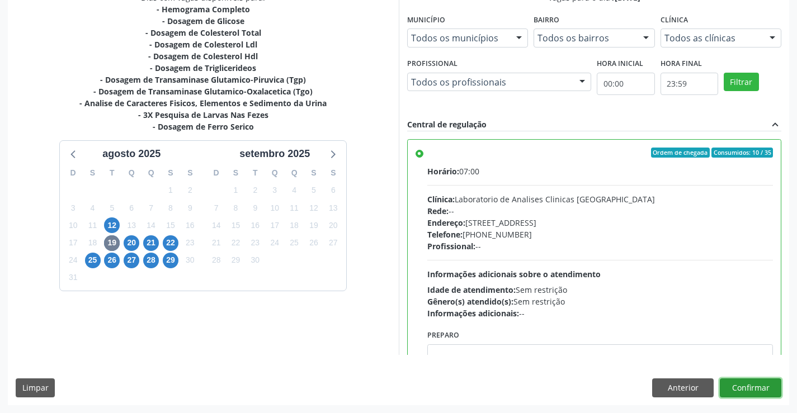
click at [748, 384] on button "Confirmar" at bounding box center [751, 388] width 62 height 19
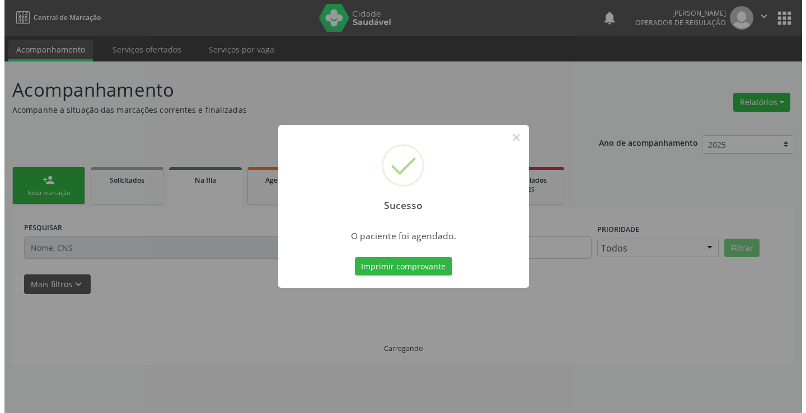
scroll to position [0, 0]
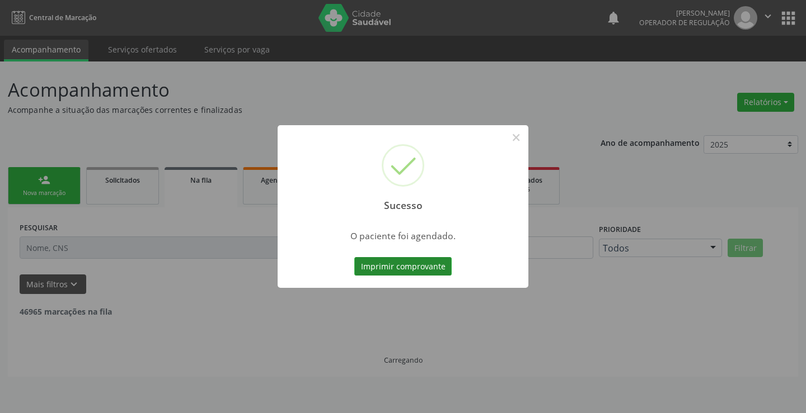
click at [411, 270] on button "Imprimir comprovante" at bounding box center [402, 266] width 97 height 19
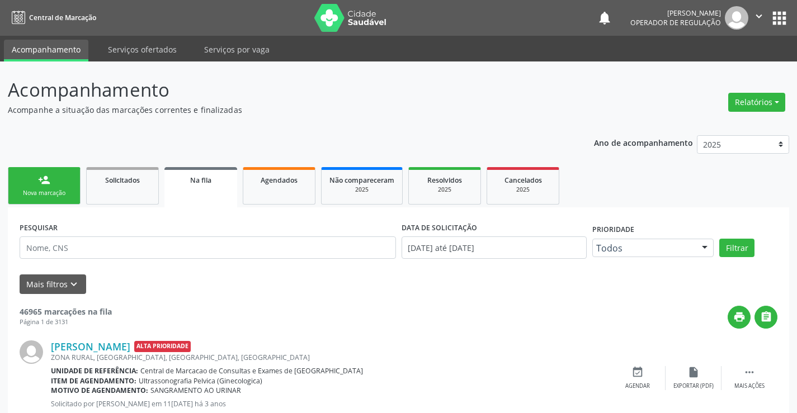
click at [61, 185] on link "person_add Nova marcação" at bounding box center [44, 185] width 73 height 37
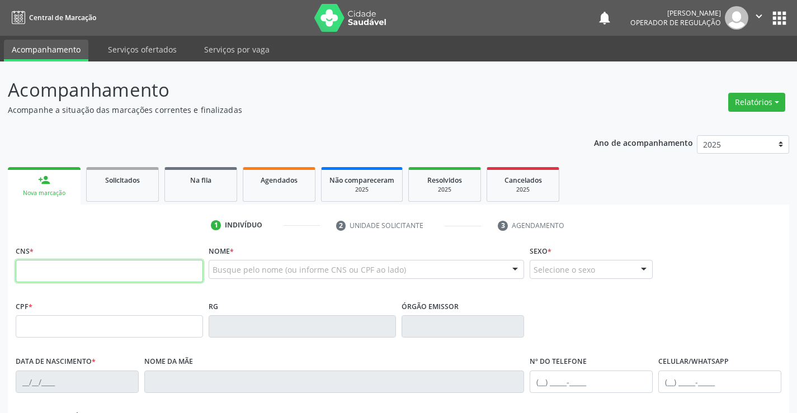
click at [79, 274] on input "text" at bounding box center [109, 271] width 187 height 22
type input "702 3031 0386 3819"
type input "0503412198"
type input "2[DATE]"
type input "[PHONE_NUMBER]"
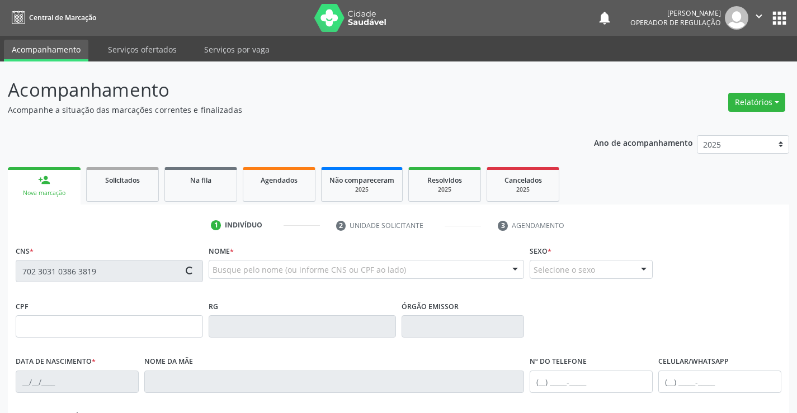
type input "[PHONE_NUMBER]"
type input "617.854.905-91"
type input "26"
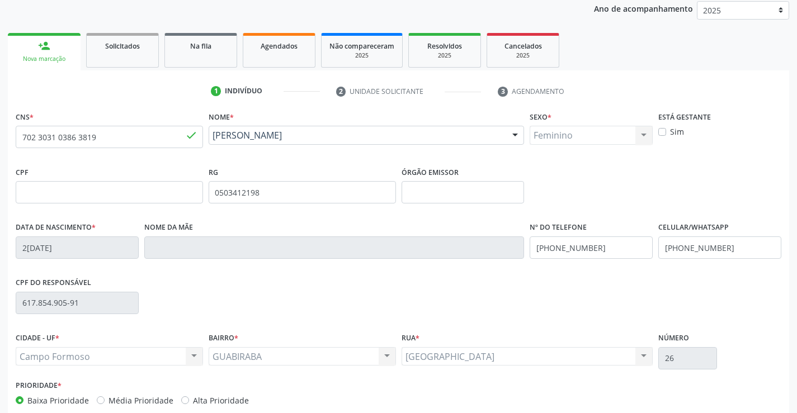
scroll to position [193, 0]
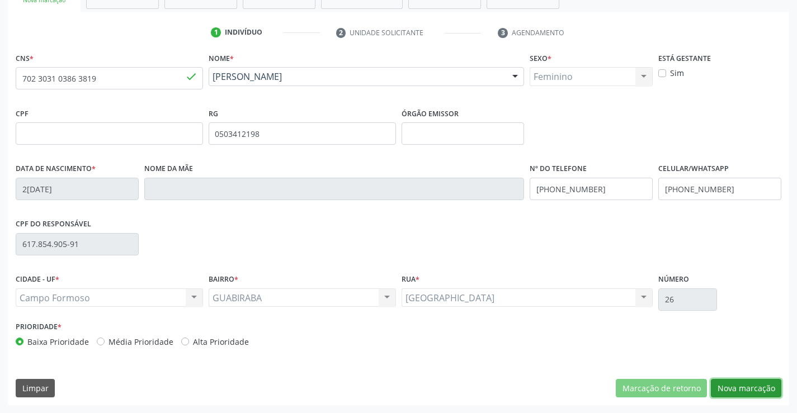
click at [745, 386] on button "Nova marcação" at bounding box center [746, 388] width 70 height 19
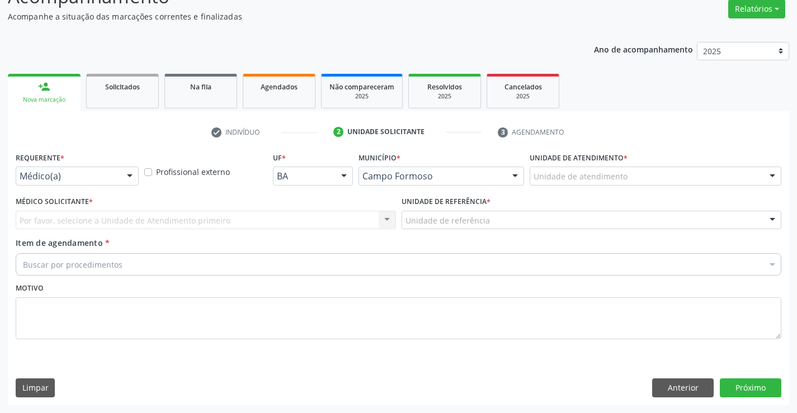
scroll to position [93, 0]
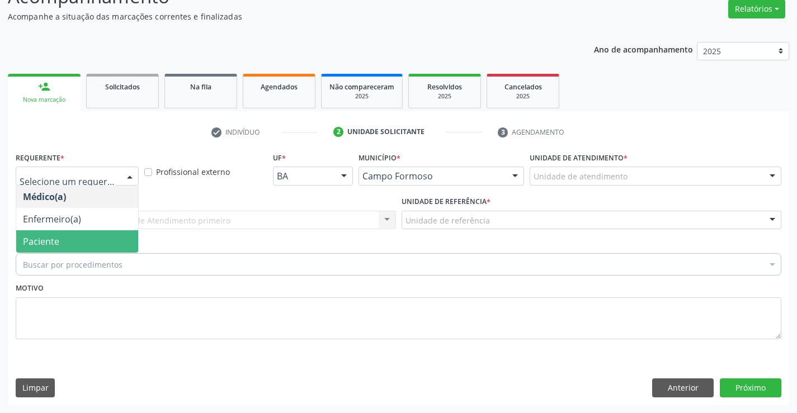
click at [59, 241] on span "Paciente" at bounding box center [77, 241] width 122 height 22
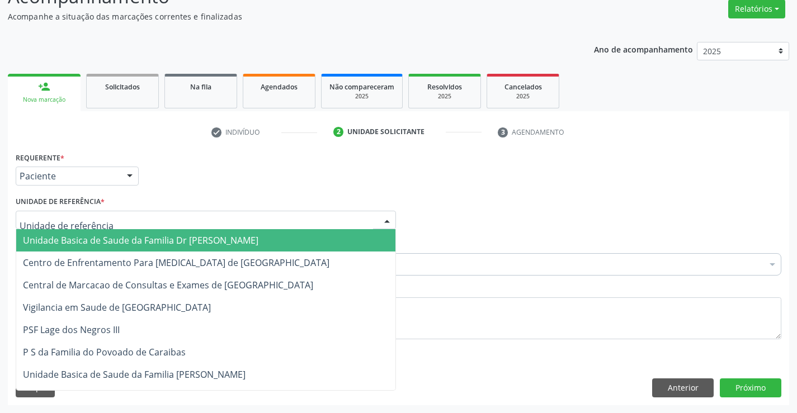
click at [98, 239] on span "Unidade Basica de Saude da Familia Dr [PERSON_NAME]" at bounding box center [141, 240] width 236 height 12
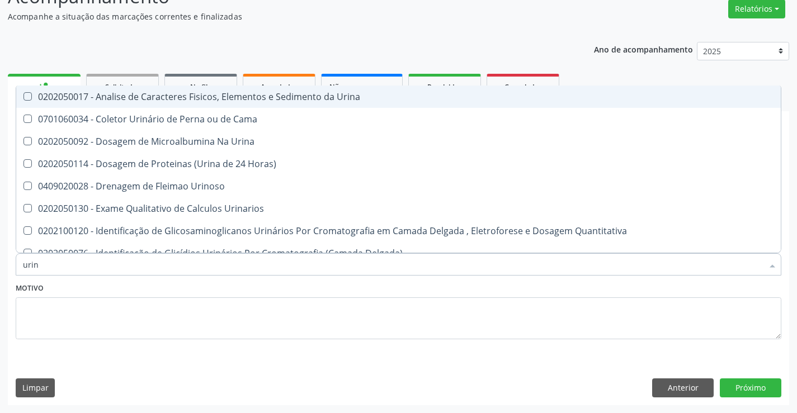
type input "urina"
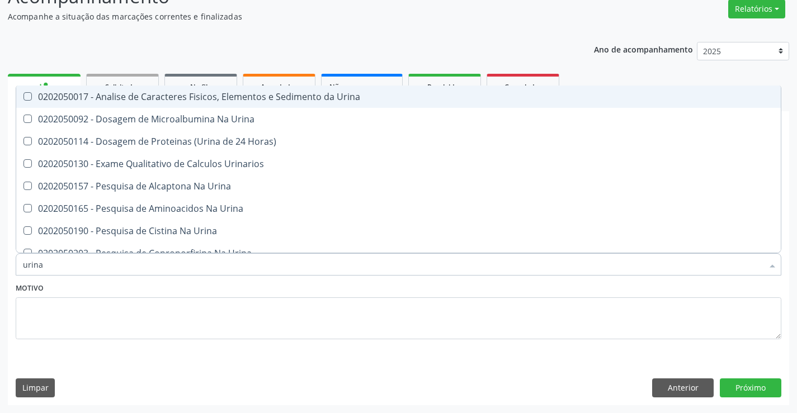
click at [190, 93] on div "0202050017 - Analise de Caracteres Fisicos, Elementos e Sedimento da Urina" at bounding box center [398, 96] width 751 height 9
checkbox Urina "true"
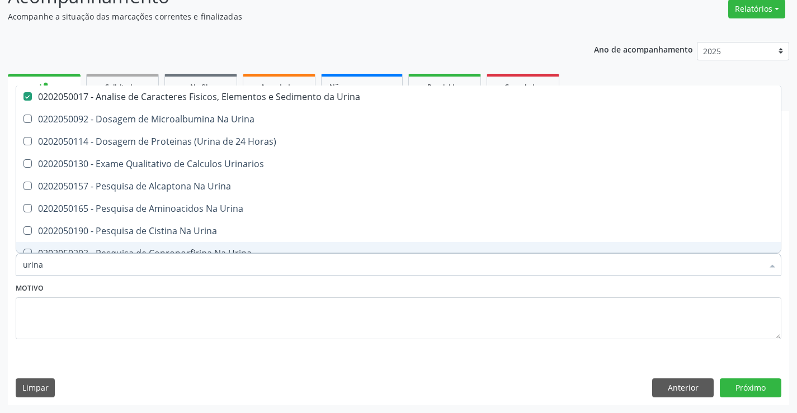
type input "urina"
click at [168, 283] on div "Motivo" at bounding box center [399, 309] width 766 height 59
checkbox Urina "true"
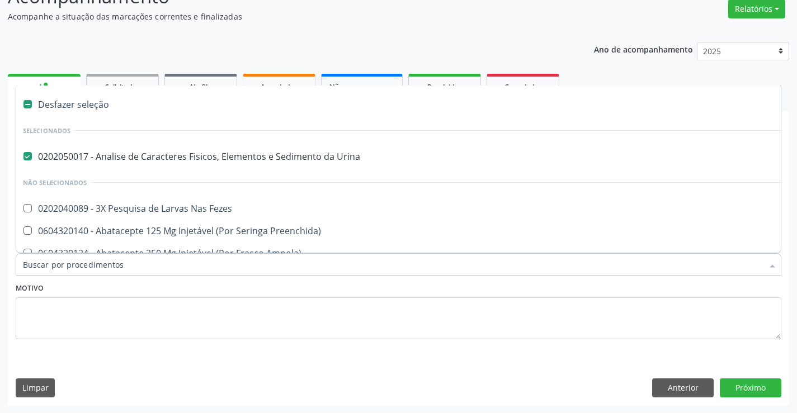
click at [175, 267] on input "Item de agendamento *" at bounding box center [393, 264] width 740 height 22
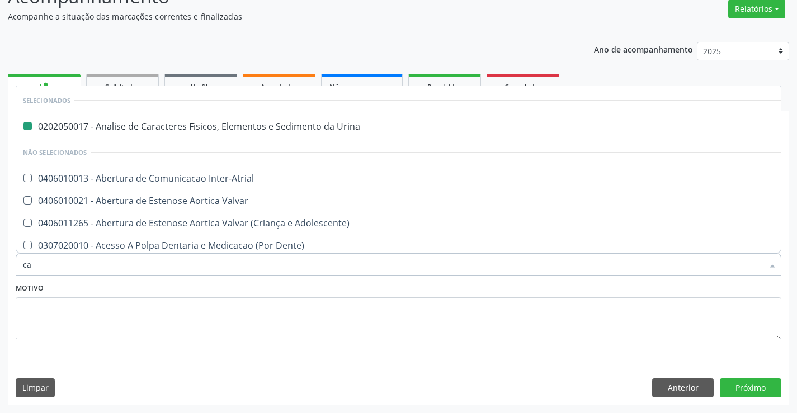
type input "cal"
checkbox Urina "false"
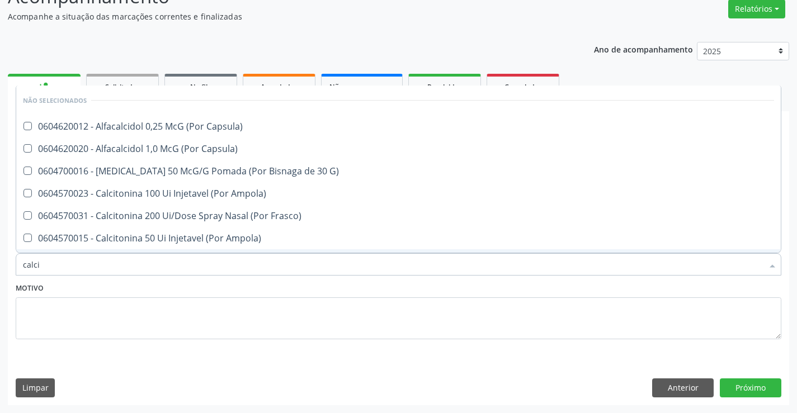
type input "calcio"
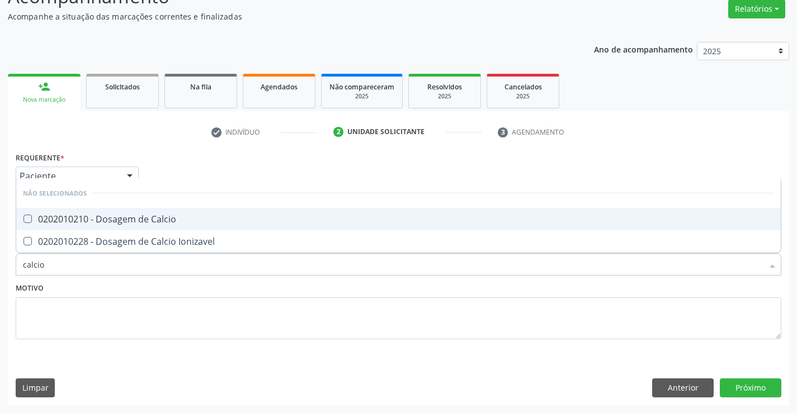
click at [189, 214] on span "0202010210 - Dosagem de Calcio" at bounding box center [398, 219] width 765 height 22
checkbox Calcio "true"
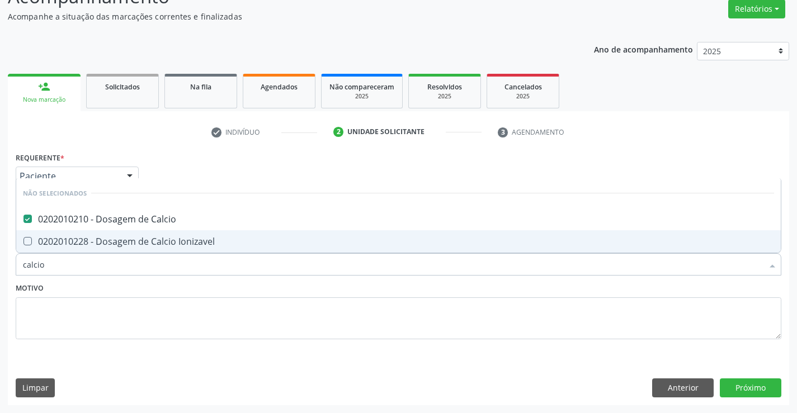
type input "calcio"
click at [154, 298] on textarea at bounding box center [399, 319] width 766 height 43
checkbox Ionizavel "true"
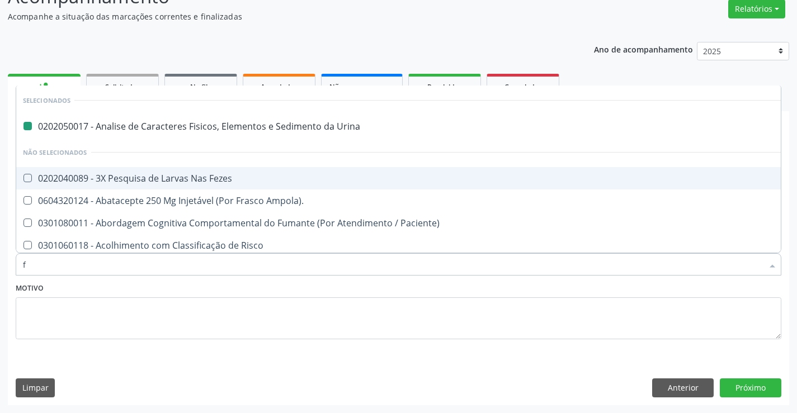
type input "fe"
checkbox Urina "false"
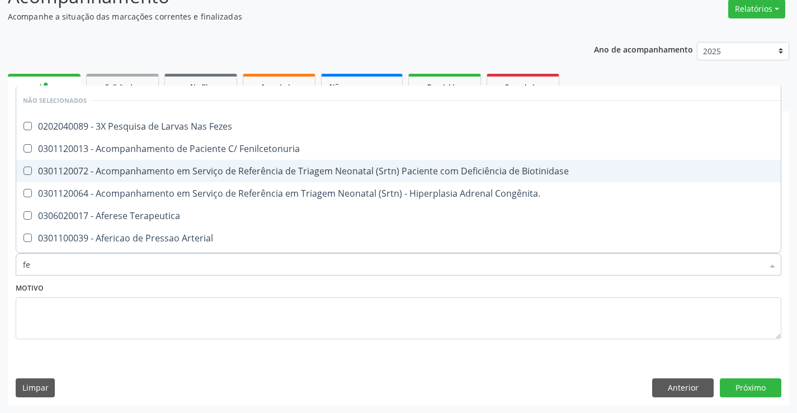
type input "fez"
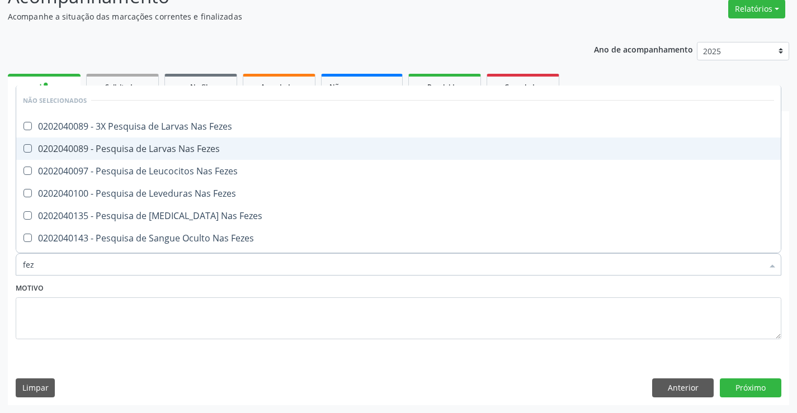
click at [224, 143] on span "0202040089 - Pesquisa de Larvas Nas Fezes" at bounding box center [398, 149] width 765 height 22
checkbox Fezes "true"
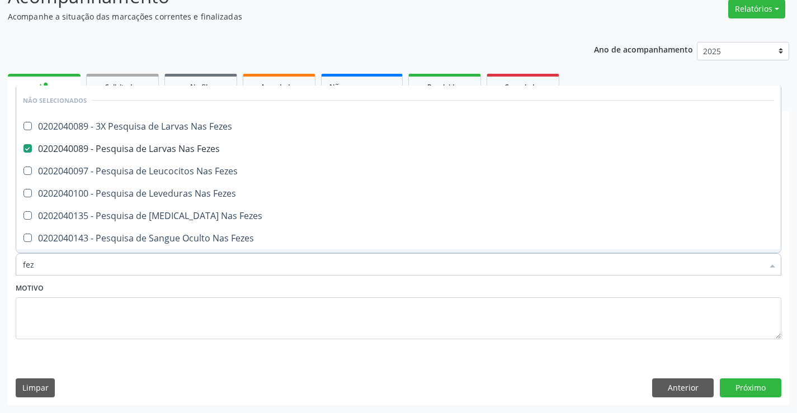
click at [182, 291] on div "Motivo" at bounding box center [399, 309] width 766 height 59
checkbox Fezes "true"
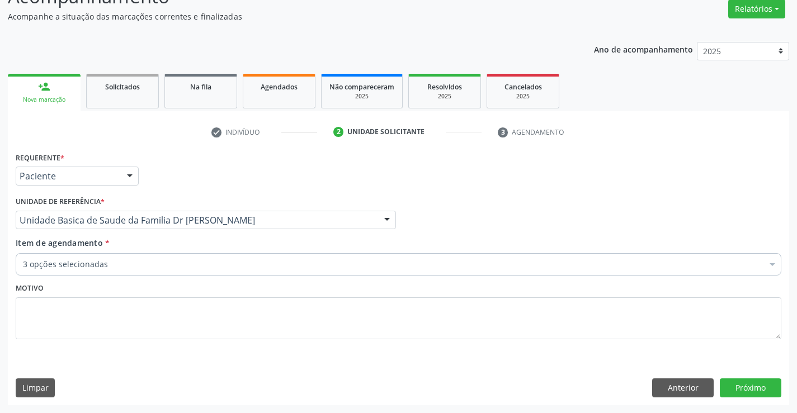
click at [23, 270] on input "Item de agendamento *" at bounding box center [23, 264] width 0 height 22
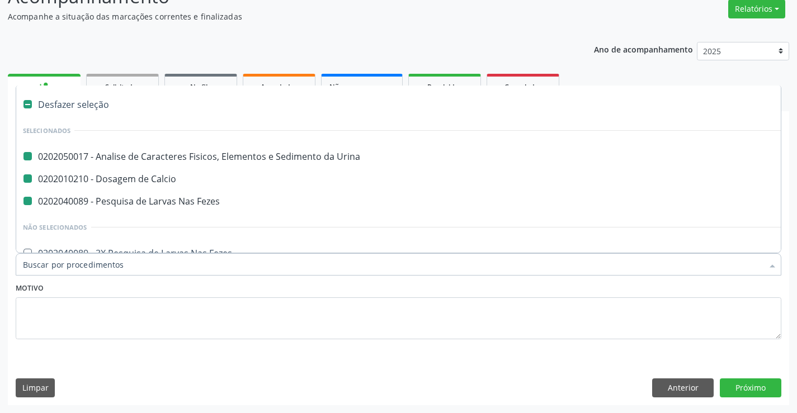
type input "h"
checkbox Urina "false"
checkbox Fezes "false"
checkbox Calcio "false"
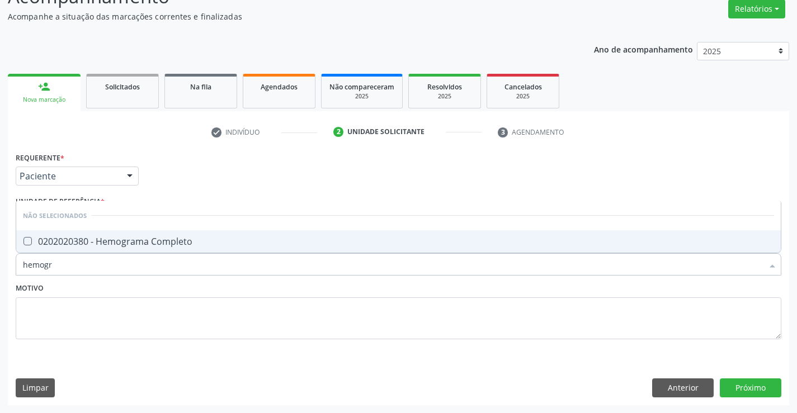
type input "hemogra"
click at [192, 243] on div "0202020380 - Hemograma Completo" at bounding box center [398, 241] width 751 height 9
checkbox Completo "true"
click at [181, 287] on div "Motivo" at bounding box center [399, 309] width 766 height 59
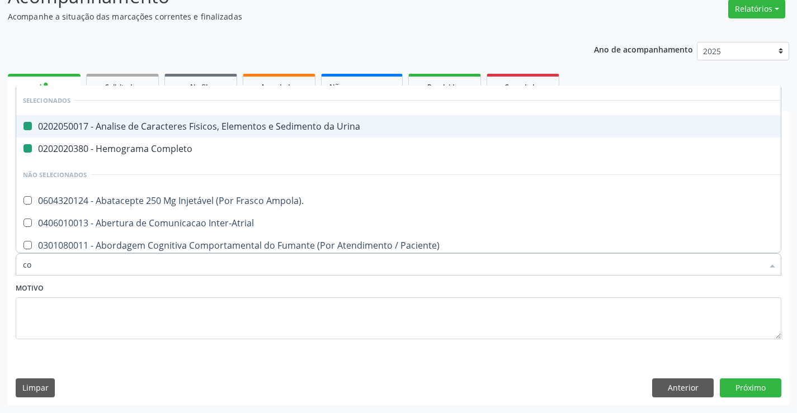
type input "col"
checkbox Urina "false"
checkbox Completo "false"
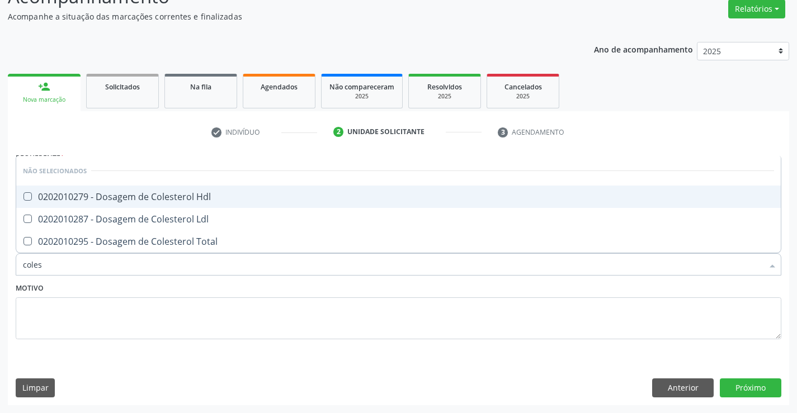
type input "colest"
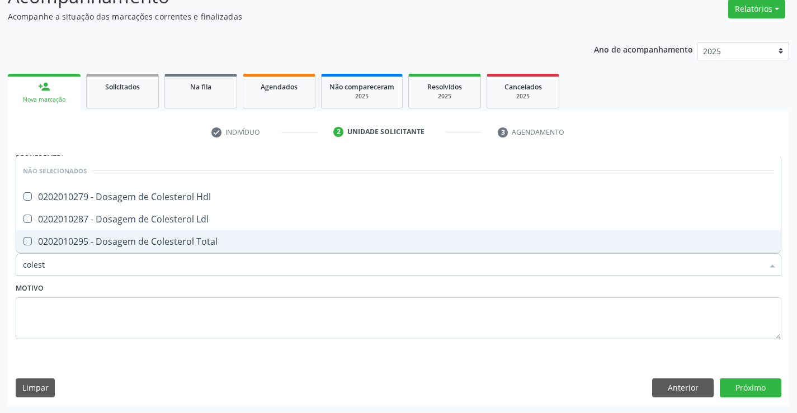
click at [196, 241] on div "0202010295 - Dosagem de Colesterol Total" at bounding box center [398, 241] width 751 height 9
checkbox Total "true"
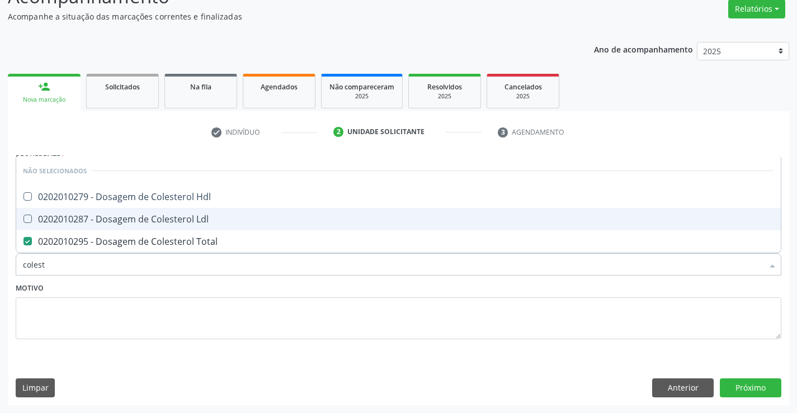
drag, startPoint x: 197, startPoint y: 220, endPoint x: 200, endPoint y: 198, distance: 22.0
click at [198, 219] on div "0202010287 - Dosagem de Colesterol Ldl" at bounding box center [398, 219] width 751 height 9
checkbox Ldl "true"
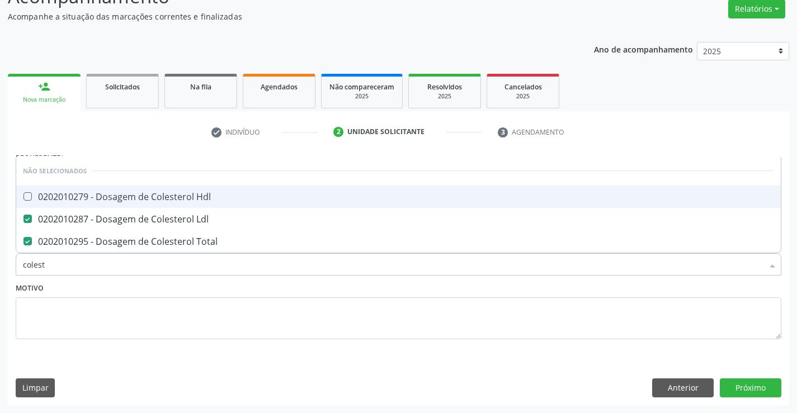
click at [200, 198] on div "0202010279 - Dosagem de Colesterol Hdl" at bounding box center [398, 196] width 751 height 9
checkbox Hdl "true"
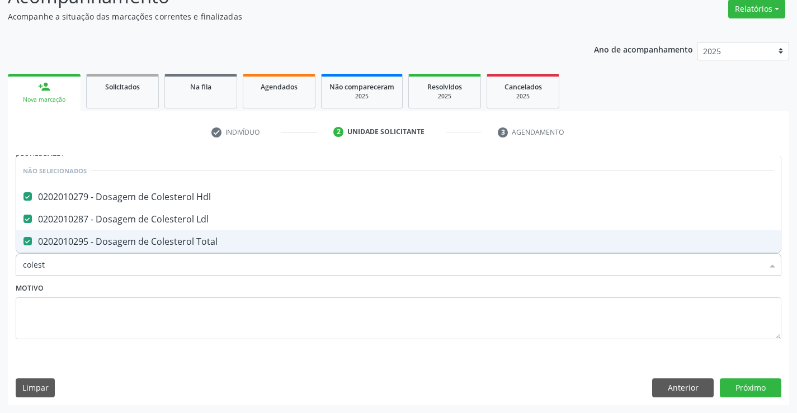
click at [190, 295] on div "Motivo" at bounding box center [399, 309] width 766 height 59
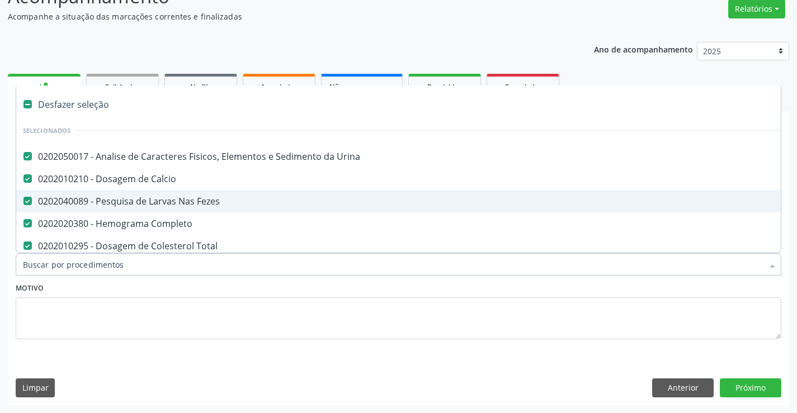
type input "g"
checkbox Hdl "false"
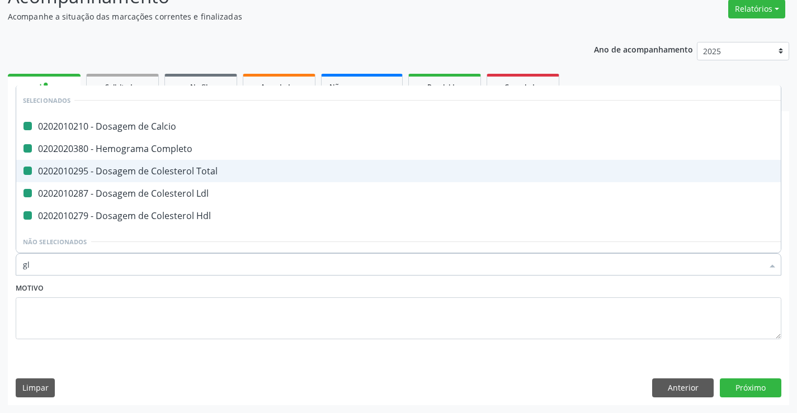
type input "gli"
checkbox Calcio "false"
checkbox Completo "false"
checkbox Total "false"
checkbox Ldl "false"
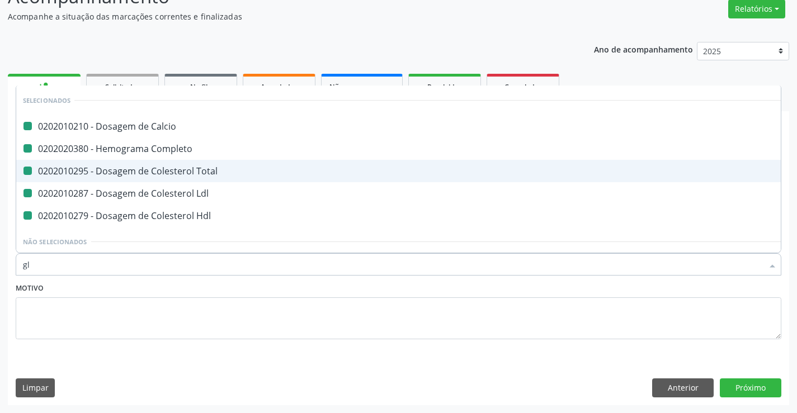
checkbox Hdl "false"
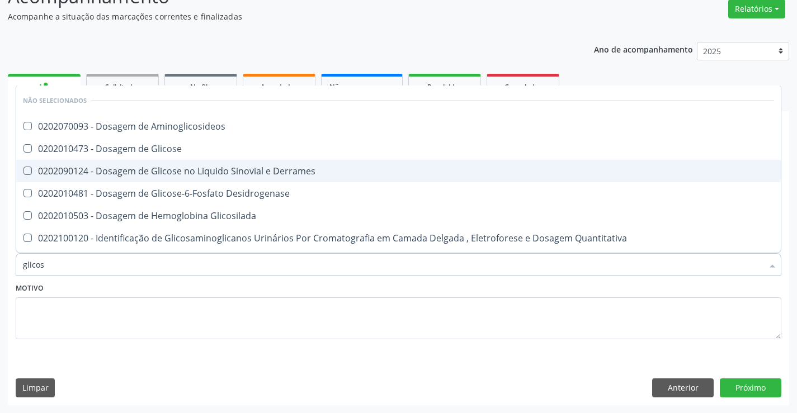
type input "glicose"
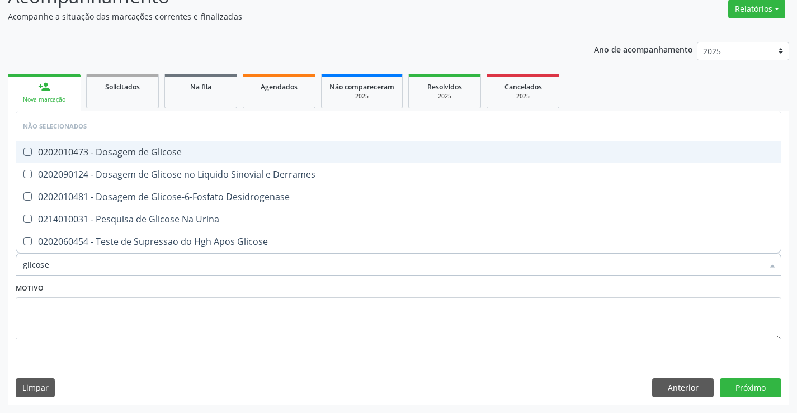
click at [198, 152] on div "0202010473 - Dosagem de Glicose" at bounding box center [398, 152] width 751 height 9
checkbox Glicose "true"
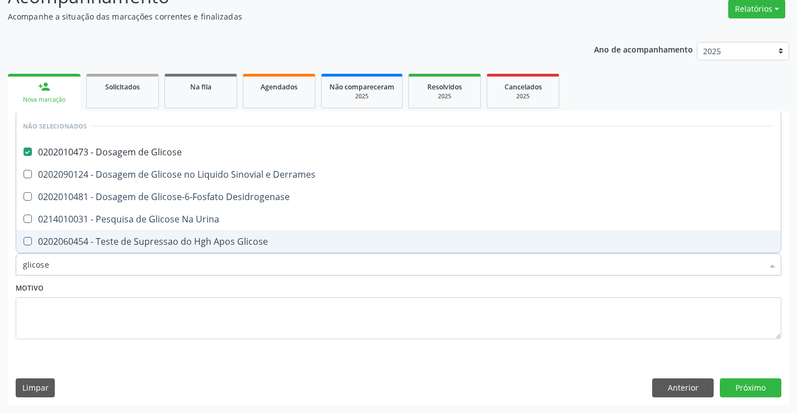
click at [200, 283] on div "Motivo" at bounding box center [399, 309] width 766 height 59
checkbox Derrames "true"
checkbox Desidrogenase "true"
checkbox Urina "true"
checkbox Glicose "true"
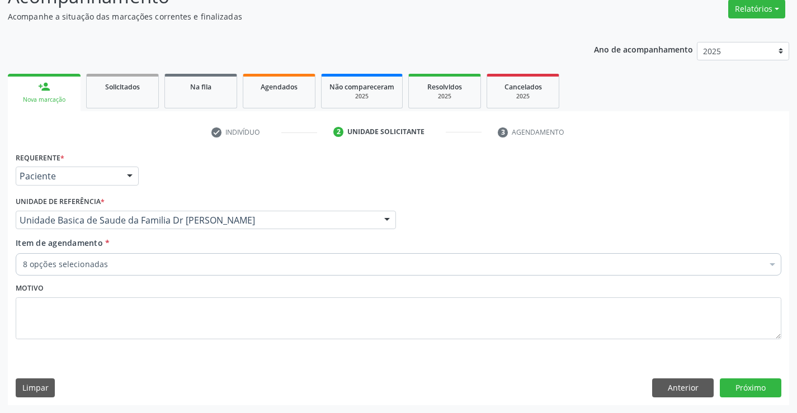
click at [203, 272] on div "8 opções selecionadas" at bounding box center [399, 264] width 766 height 22
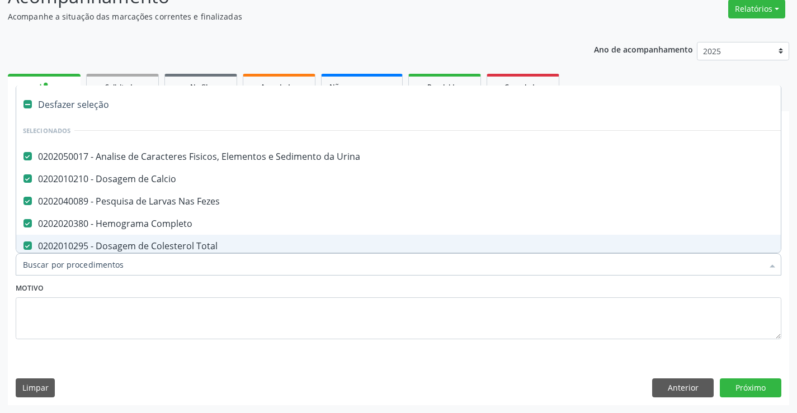
type input "t"
checkbox Hdl "false"
checkbox Glicose "false"
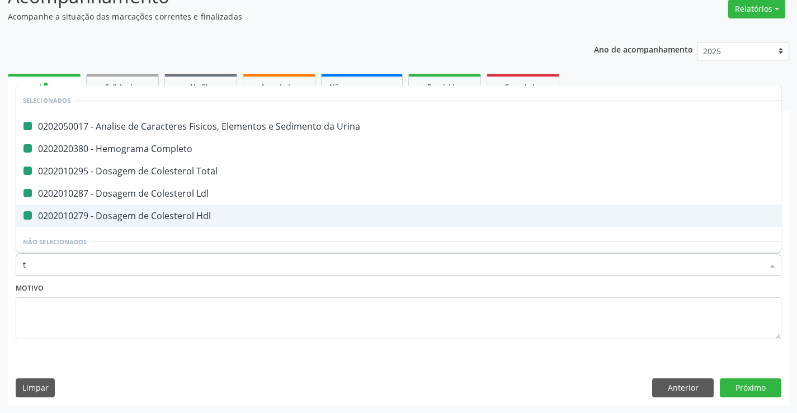
type input "tr"
checkbox Urina "false"
checkbox Completo "false"
checkbox Total "false"
checkbox Ldl "false"
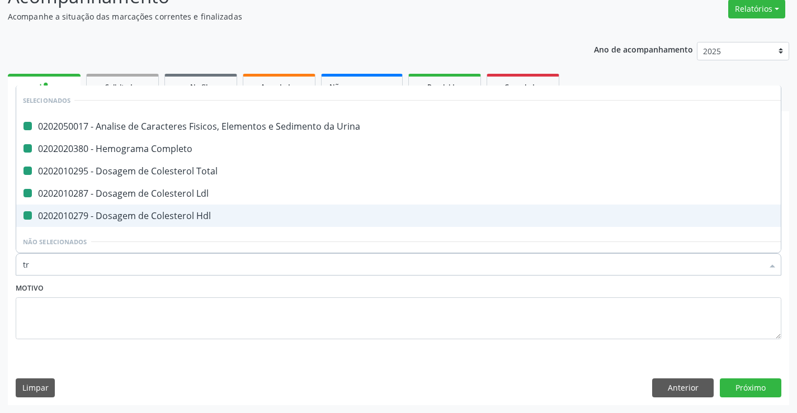
checkbox Hdl "false"
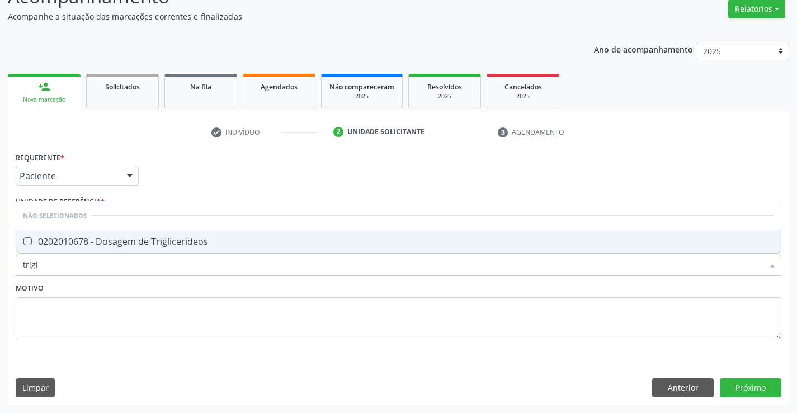
type input "trigli"
click at [206, 237] on div "0202010678 - Dosagem de Triglicerideos" at bounding box center [398, 241] width 751 height 9
checkbox Triglicerideos "true"
click at [200, 292] on div "Motivo" at bounding box center [399, 309] width 766 height 59
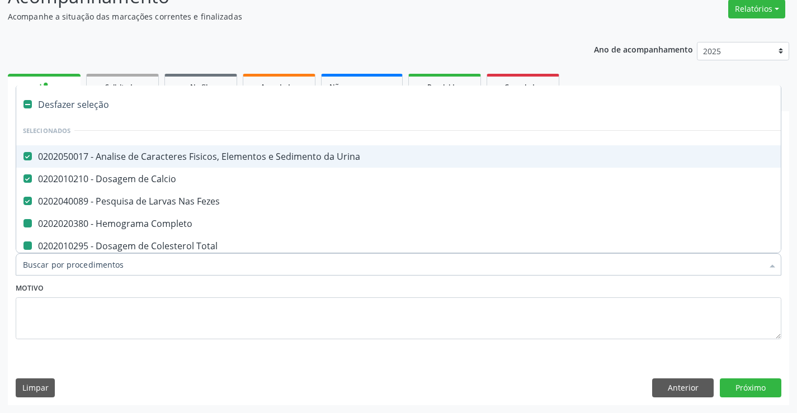
type input "u"
checkbox Completo "false"
checkbox Total "false"
checkbox Ldl "false"
checkbox Hdl "false"
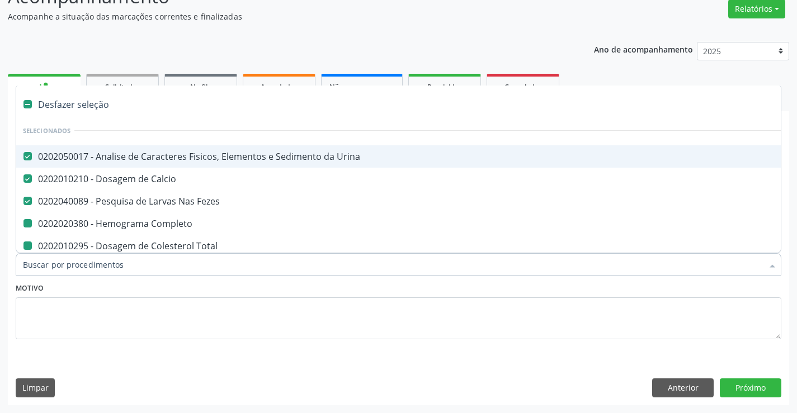
checkbox Glicose "false"
checkbox Triglicerideos "false"
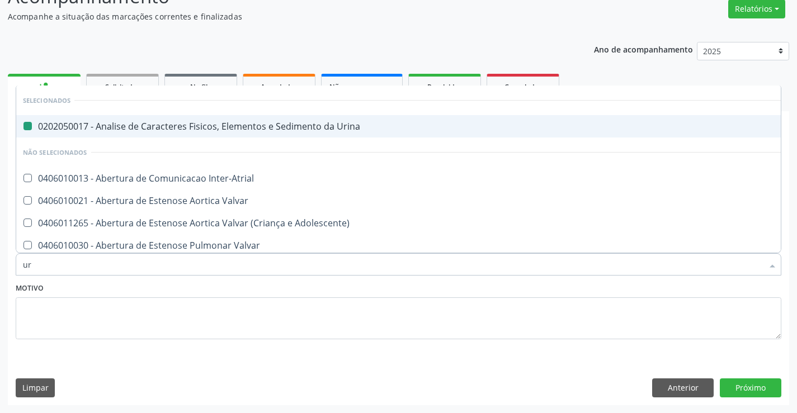
type input "ure"
checkbox Urina "false"
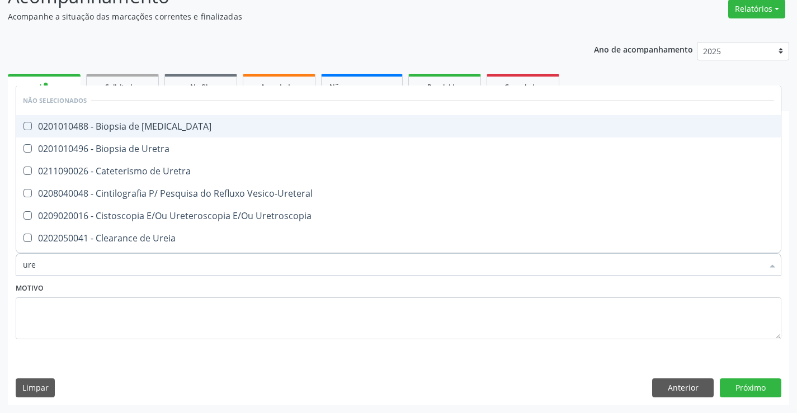
type input "urei"
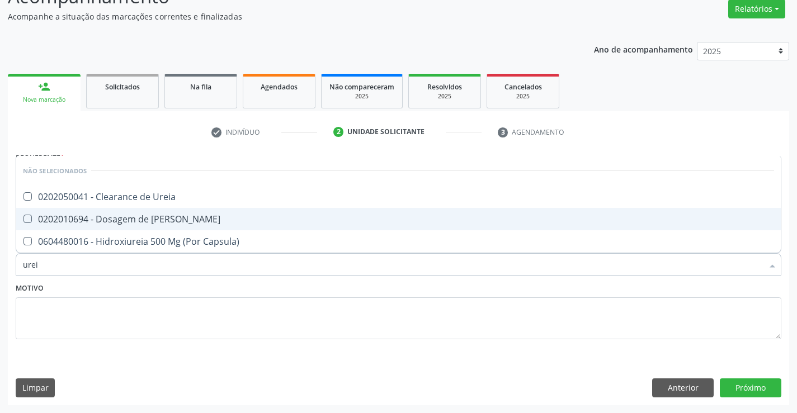
click at [154, 217] on div "0202010694 - Dosagem de Ureia" at bounding box center [398, 219] width 751 height 9
checkbox Ureia "true"
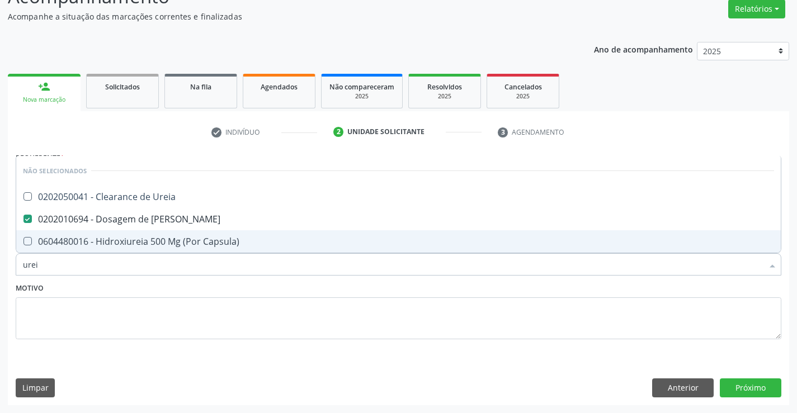
type input "urei"
click at [135, 288] on div "Motivo" at bounding box center [399, 309] width 766 height 59
checkbox Ureia "true"
checkbox Capsula\) "true"
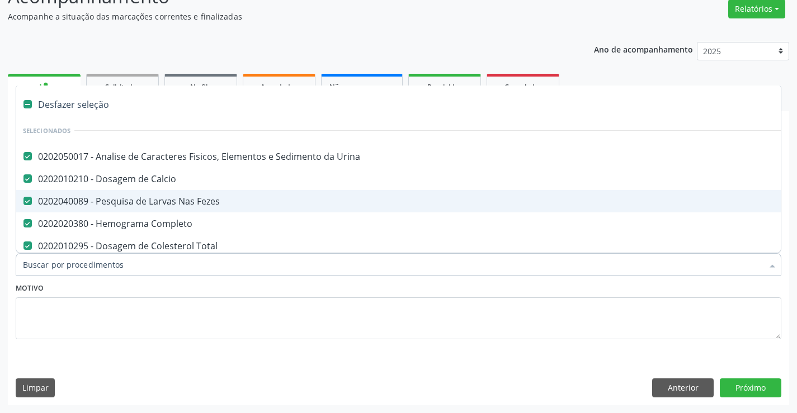
type input "c"
checkbox Ureia "false"
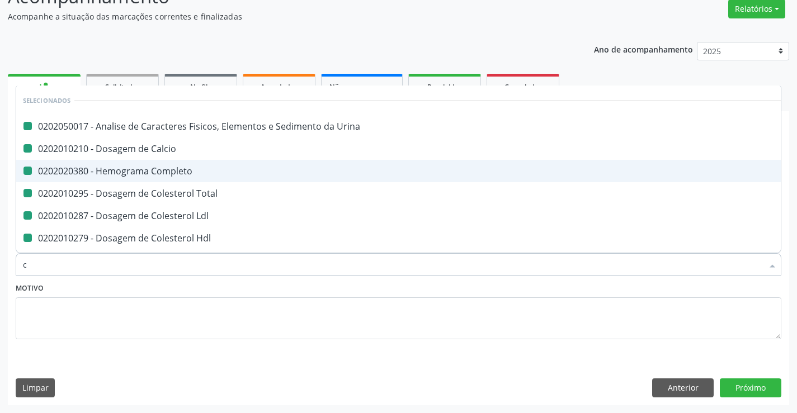
type input "cr"
checkbox Urina "false"
checkbox Completo "false"
checkbox Calcio "false"
checkbox Total "false"
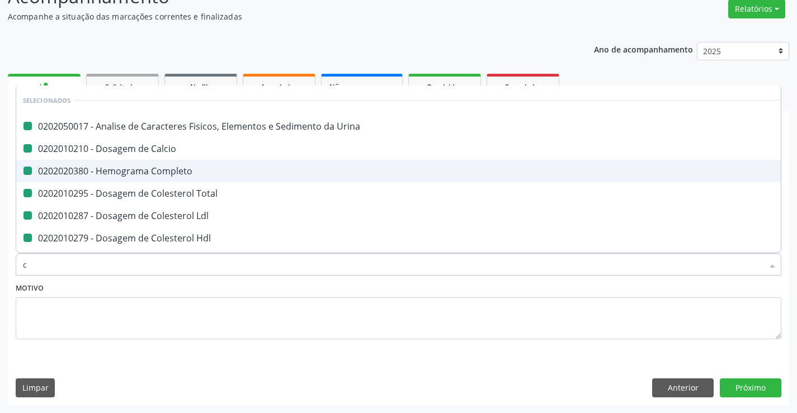
checkbox Ldl "false"
checkbox Hdl "false"
checkbox Glicose "false"
checkbox Triglicerideos "false"
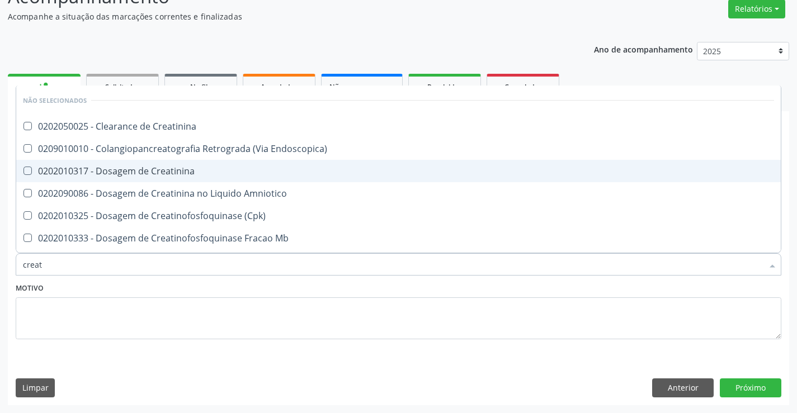
type input "creati"
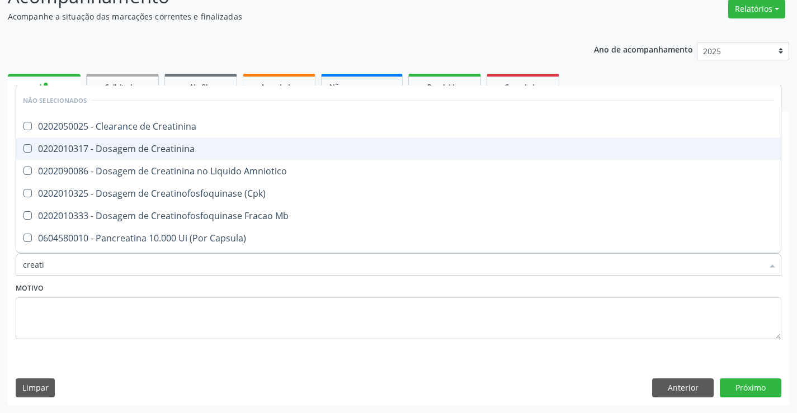
click at [190, 144] on div "0202010317 - Dosagem de Creatinina" at bounding box center [398, 148] width 751 height 9
checkbox Creatinina "true"
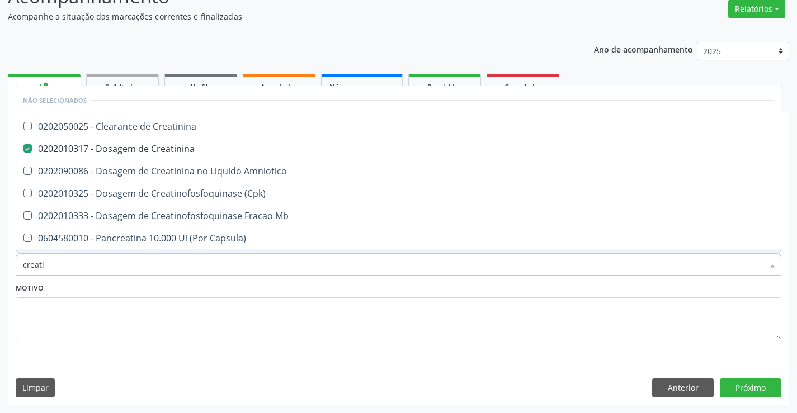
click at [142, 286] on div "Motivo" at bounding box center [399, 309] width 766 height 59
checkbox Creatinina "true"
checkbox Amniotico "true"
checkbox \(Cpk\) "true"
checkbox Mb "true"
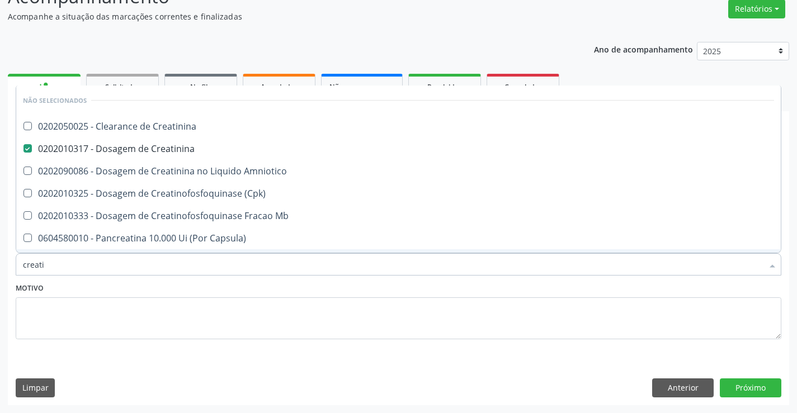
checkbox Capsula\) "true"
checkbox Pancreaticos "true"
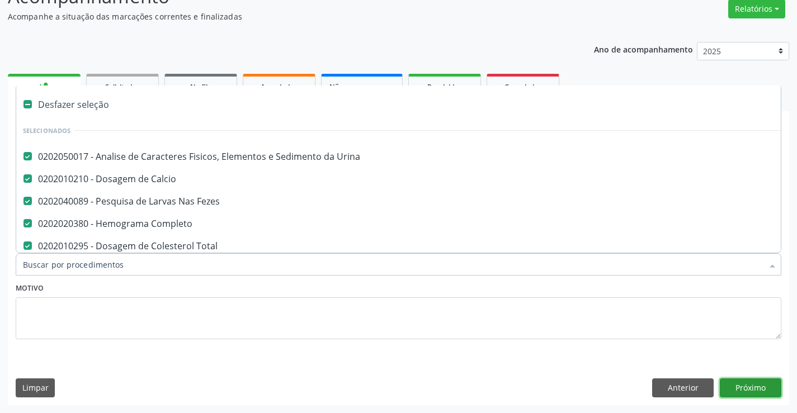
click at [743, 388] on button "Próximo" at bounding box center [751, 388] width 62 height 19
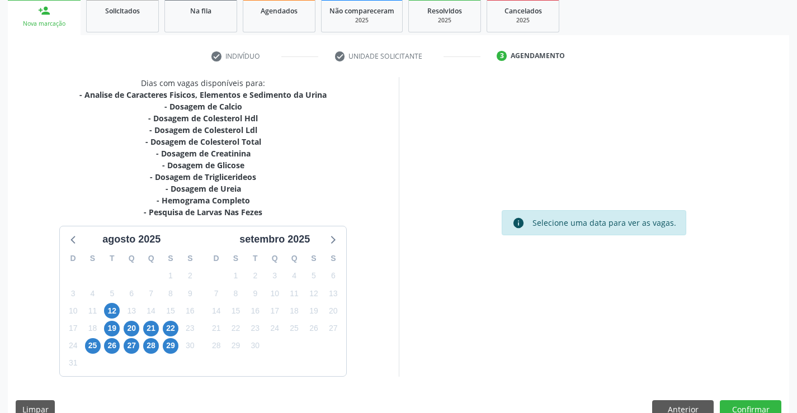
scroll to position [191, 0]
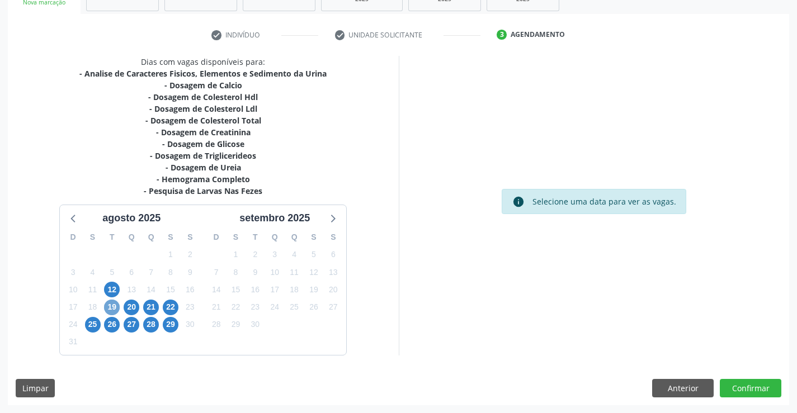
click at [115, 304] on span "19" at bounding box center [112, 308] width 16 height 16
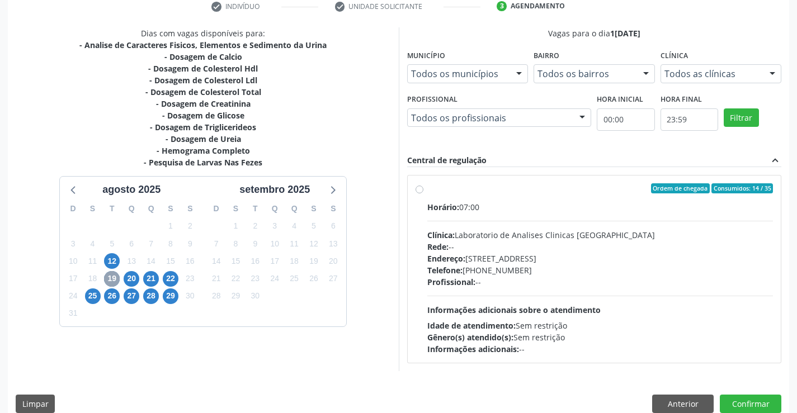
scroll to position [235, 0]
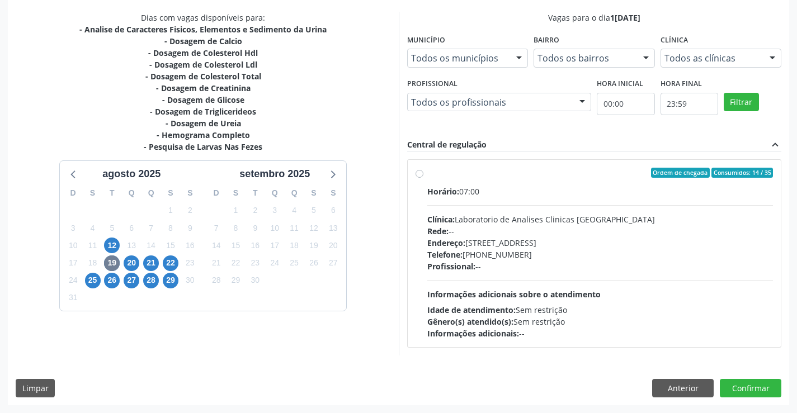
click at [542, 183] on label "Ordem de chegada Consumidos: 14 / 35 Horário: 07:00 Clínica: Laboratorio de Ana…" at bounding box center [600, 254] width 346 height 172
click at [423, 178] on input "Ordem de chegada Consumidos: 14 / 35 Horário: 07:00 Clínica: Laboratorio de Ana…" at bounding box center [420, 173] width 8 height 10
radio input "true"
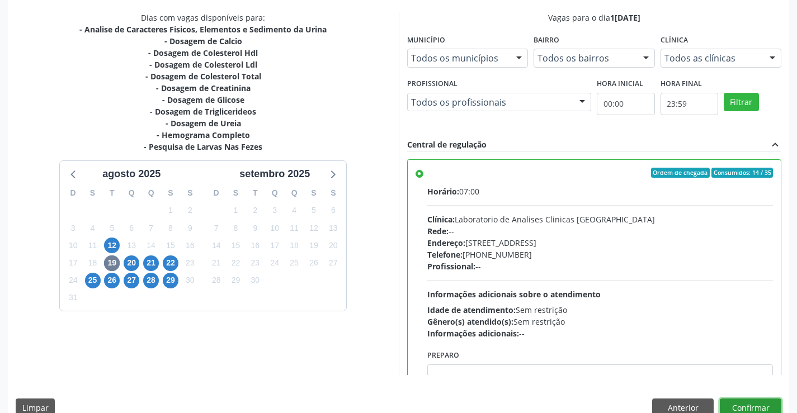
click at [751, 406] on button "Confirmar" at bounding box center [751, 408] width 62 height 19
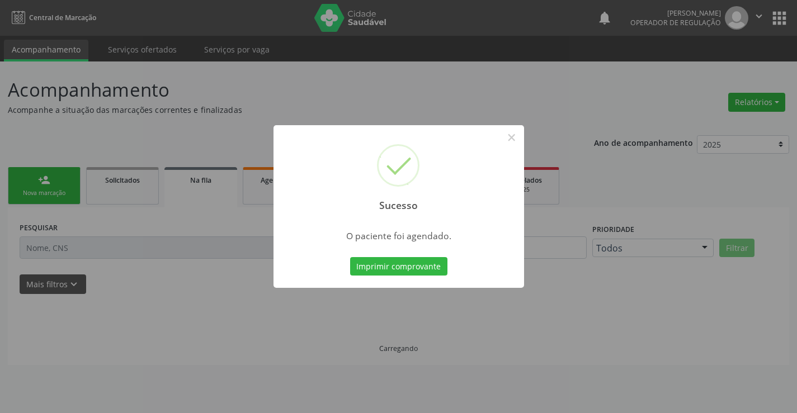
scroll to position [0, 0]
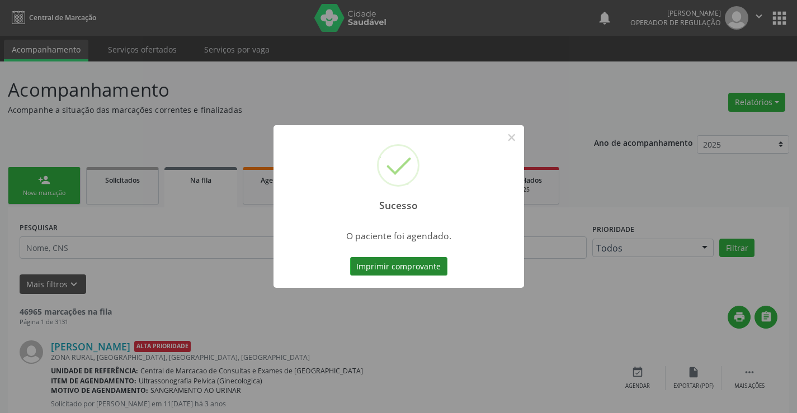
click at [402, 270] on button "Imprimir comprovante" at bounding box center [398, 266] width 97 height 19
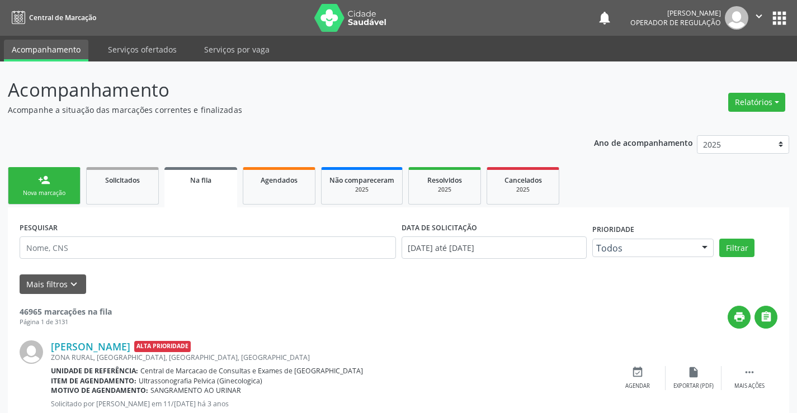
click at [54, 194] on div "Nova marcação" at bounding box center [44, 193] width 56 height 8
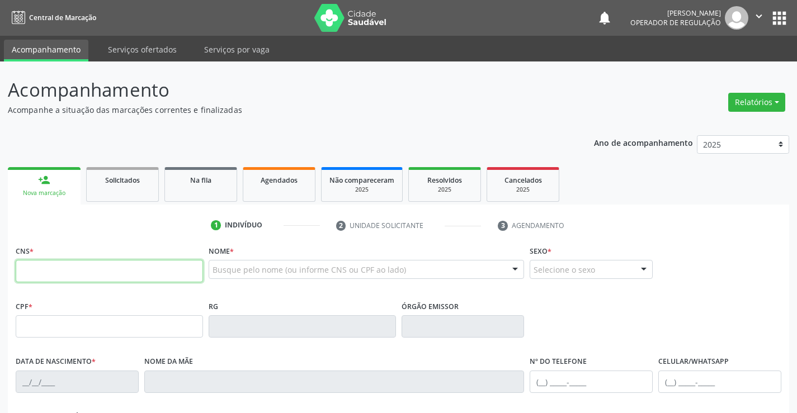
click at [76, 269] on input "text" at bounding box center [109, 271] width 187 height 22
type input "701 0028 4672 8499"
type input "0556581806"
type input "29/03/1960"
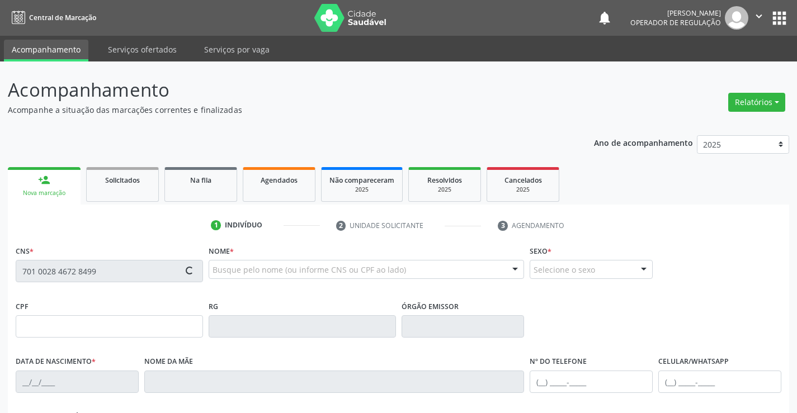
type input "(74) 9141-5995"
type input "472.872.175-20"
type input "S/N"
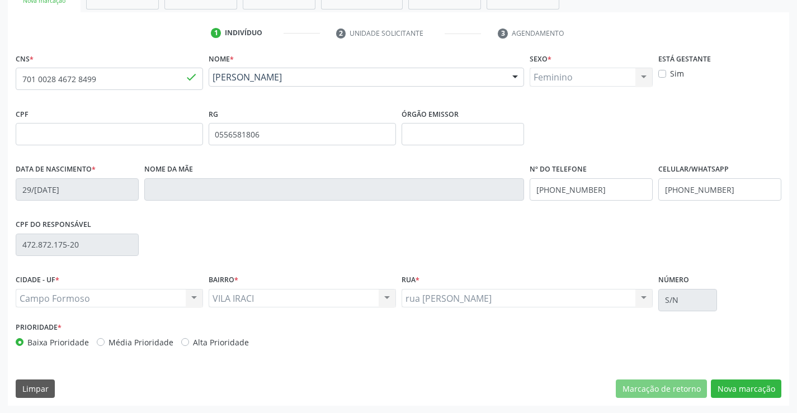
scroll to position [193, 0]
click at [751, 385] on button "Nova marcação" at bounding box center [746, 388] width 70 height 19
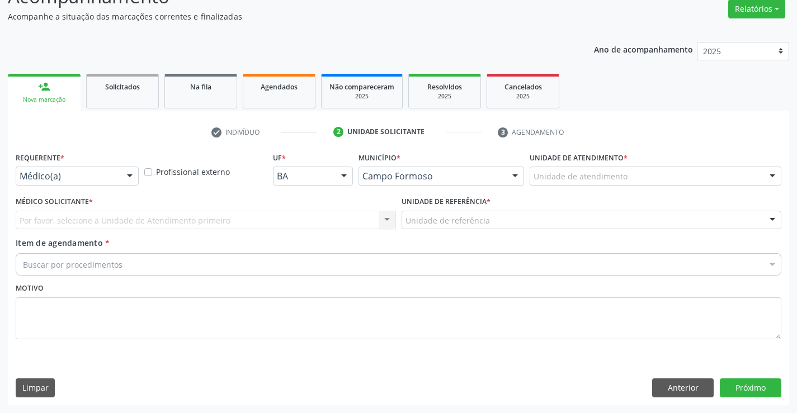
click at [44, 163] on label "Requerente *" at bounding box center [40, 157] width 49 height 17
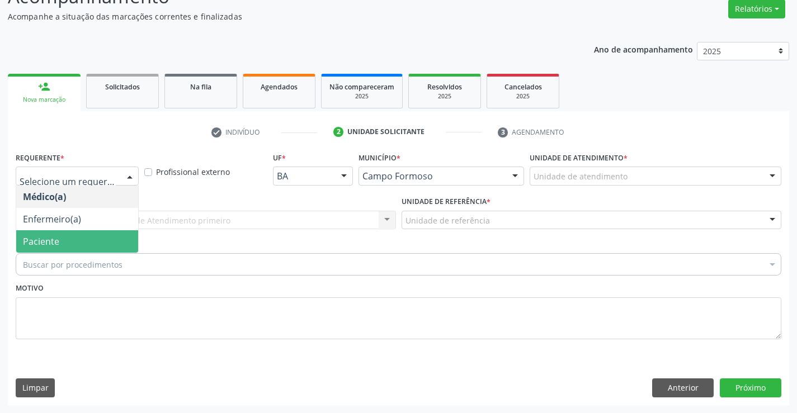
click at [55, 237] on span "Paciente" at bounding box center [41, 242] width 36 height 12
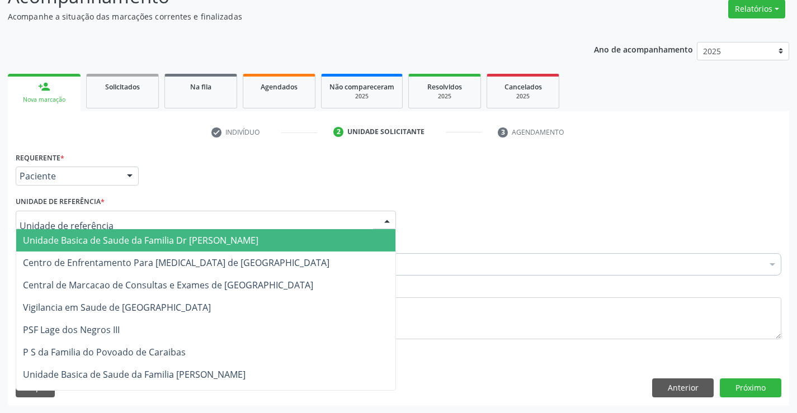
click at [76, 238] on span "Unidade Basica de Saude da Familia Dr [PERSON_NAME]" at bounding box center [141, 240] width 236 height 12
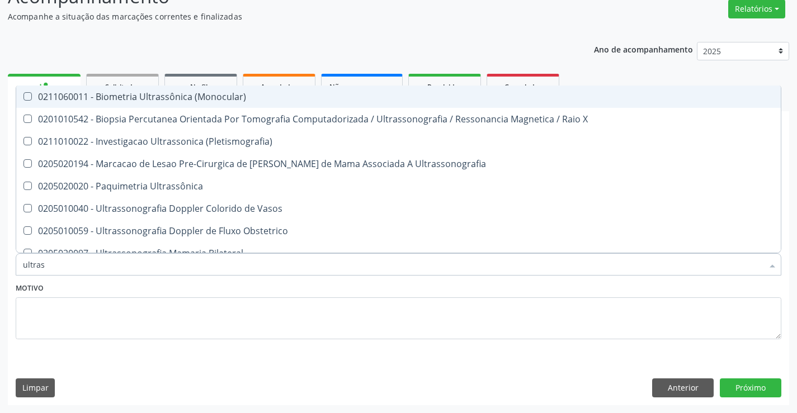
type input "ultrass"
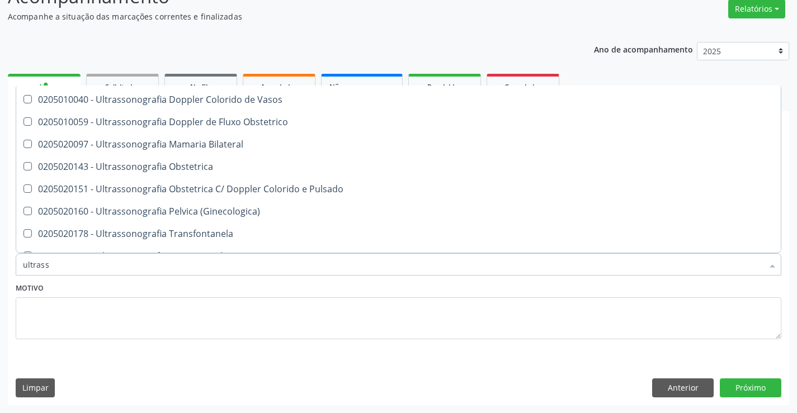
scroll to position [112, 0]
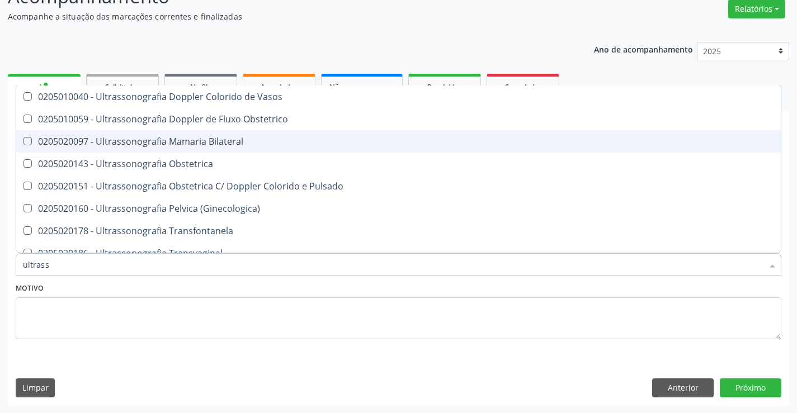
click at [277, 140] on div "0205020097 - Ultrassonografia Mamaria Bilateral" at bounding box center [398, 141] width 751 height 9
checkbox Bilateral "true"
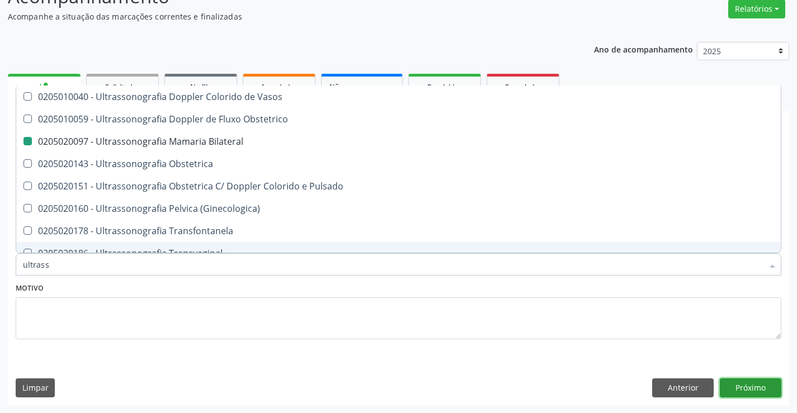
click at [745, 385] on button "Próximo" at bounding box center [751, 388] width 62 height 19
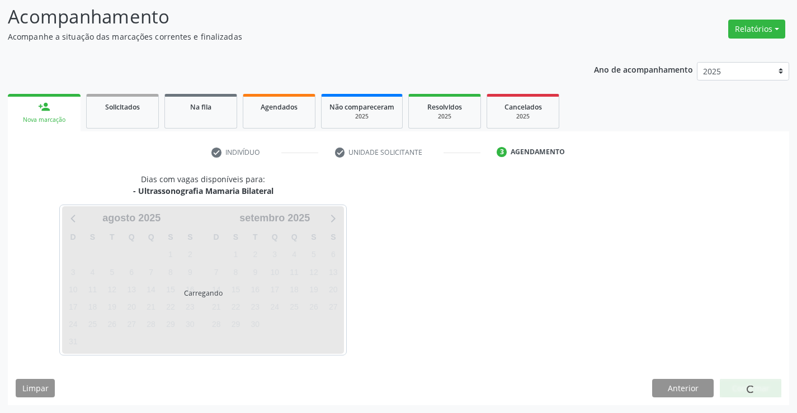
scroll to position [0, 0]
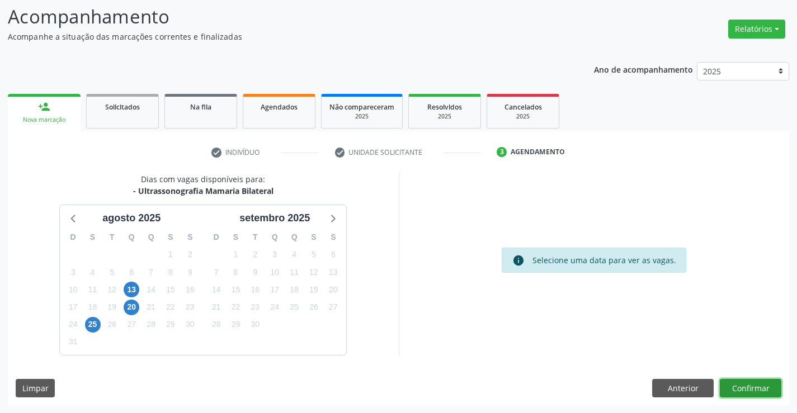
click at [743, 386] on button "Confirmar" at bounding box center [751, 388] width 62 height 19
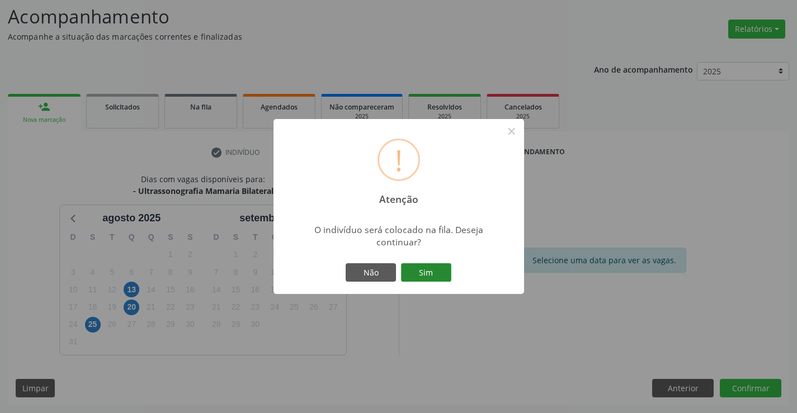
click at [422, 268] on button "Sim" at bounding box center [426, 272] width 50 height 19
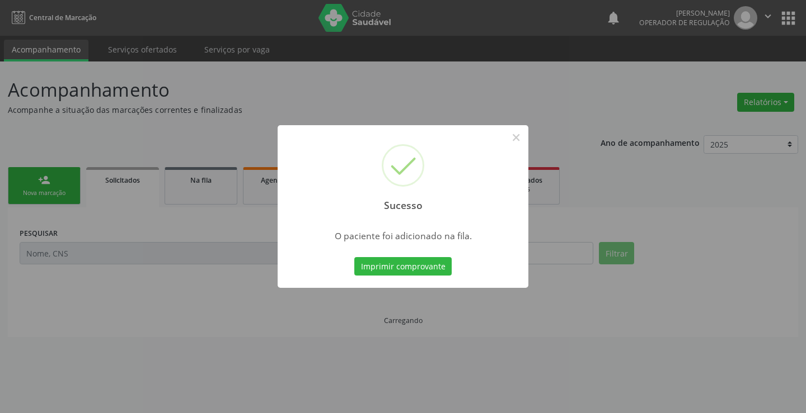
click at [422, 268] on button "Imprimir comprovante" at bounding box center [402, 266] width 97 height 19
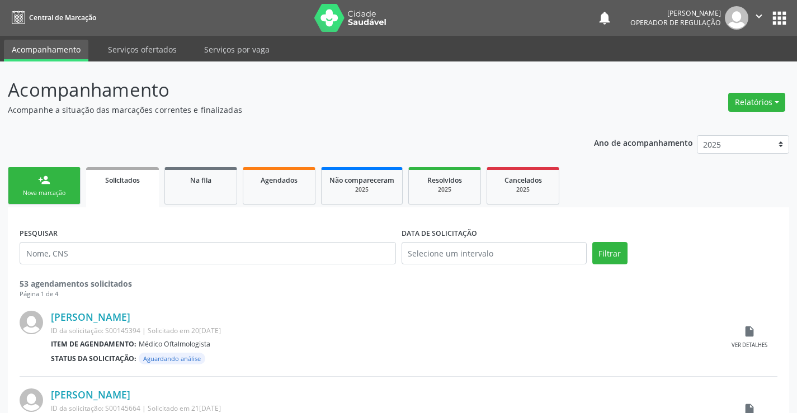
click at [57, 186] on link "person_add Nova marcação" at bounding box center [44, 185] width 73 height 37
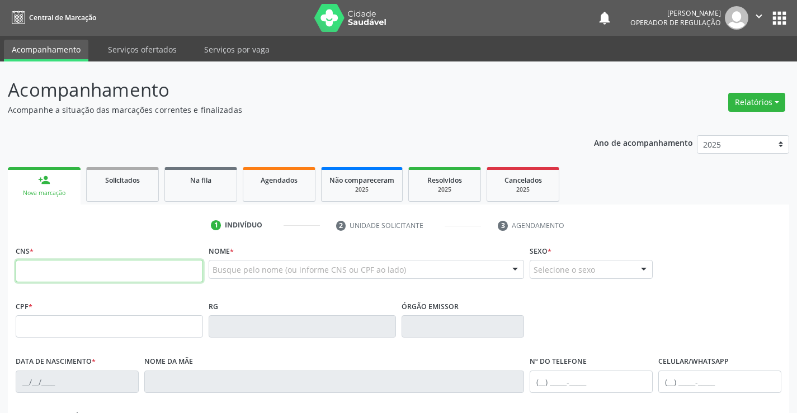
click at [50, 277] on input "text" at bounding box center [109, 271] width 187 height 22
type input "705 8044 5315 4230"
type input "15/07/2021"
type input "(74) 99141-5995"
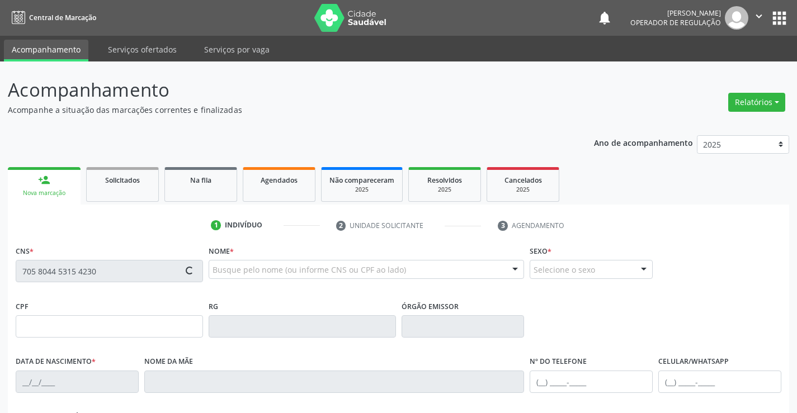
type input "125.158.365-26"
type input "69"
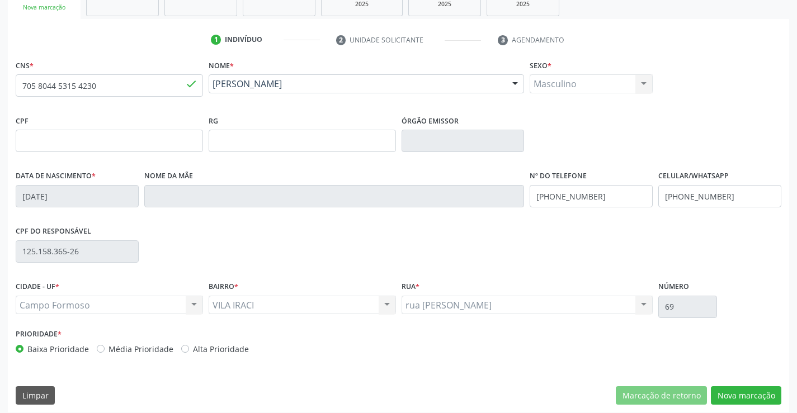
scroll to position [193, 0]
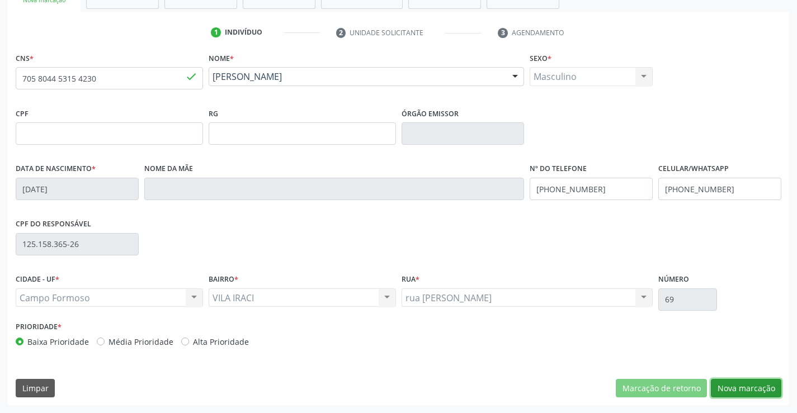
click at [743, 384] on button "Nova marcação" at bounding box center [746, 388] width 70 height 19
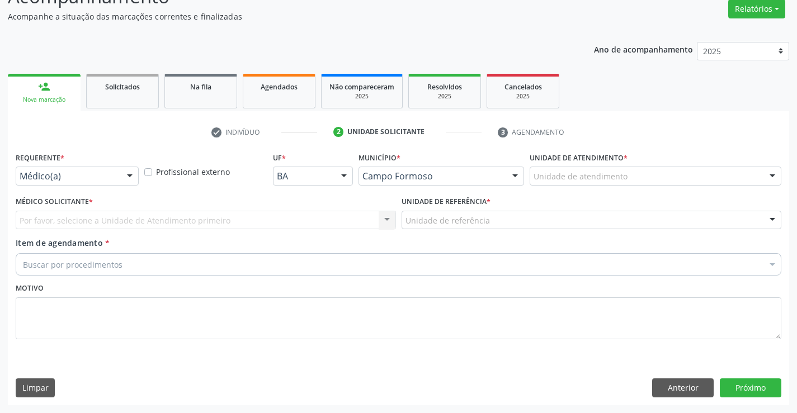
scroll to position [93, 0]
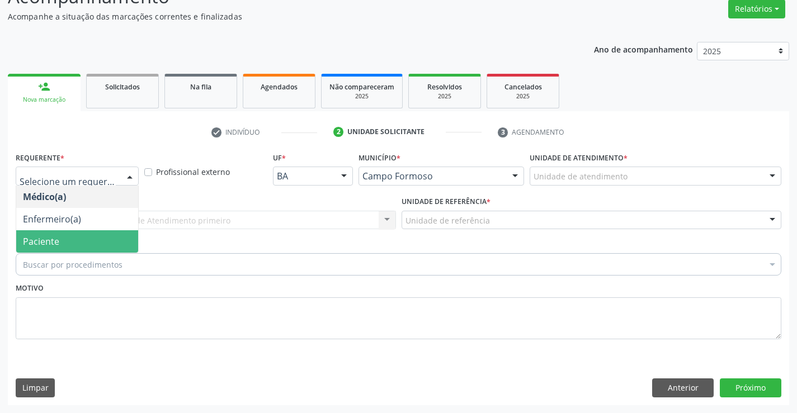
click at [60, 242] on span "Paciente" at bounding box center [77, 241] width 122 height 22
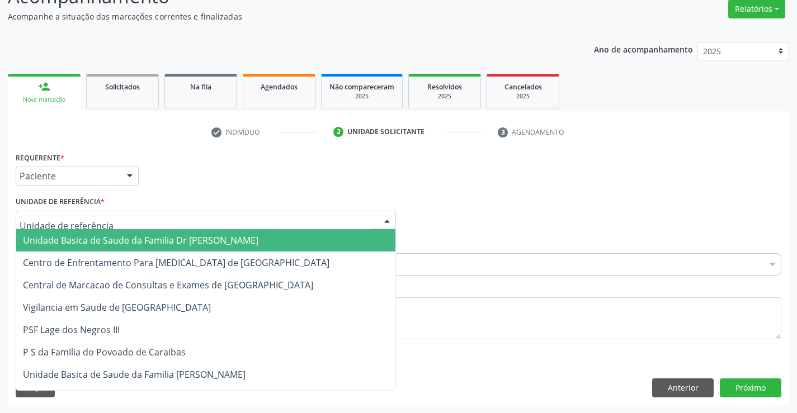
click at [93, 245] on span "Unidade Basica de Saude da Familia Dr [PERSON_NAME]" at bounding box center [141, 240] width 236 height 12
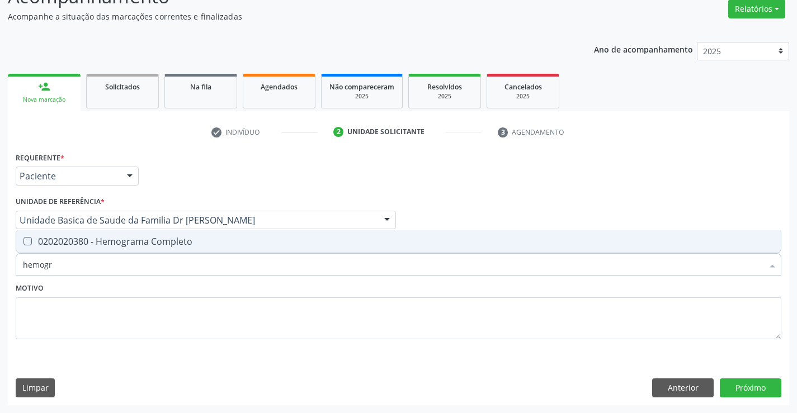
type input "hemogra"
click at [103, 242] on div "0202020380 - Hemograma Completo" at bounding box center [398, 241] width 751 height 9
checkbox Completo "true"
type input "hemogra"
click at [99, 283] on div "Motivo" at bounding box center [399, 309] width 766 height 59
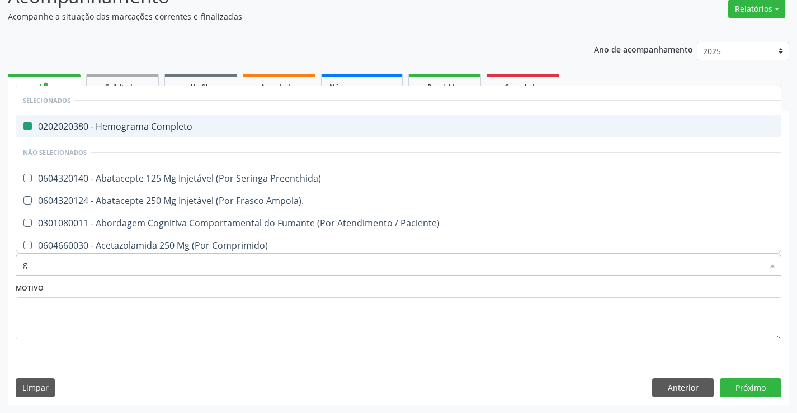
type input "gl"
checkbox Completo "false"
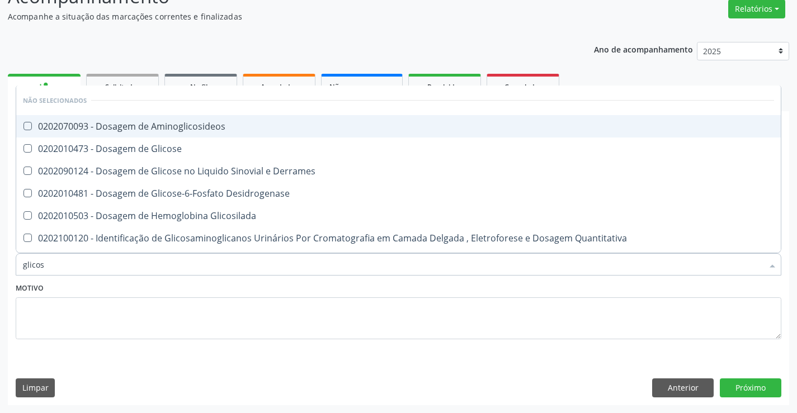
type input "glicose"
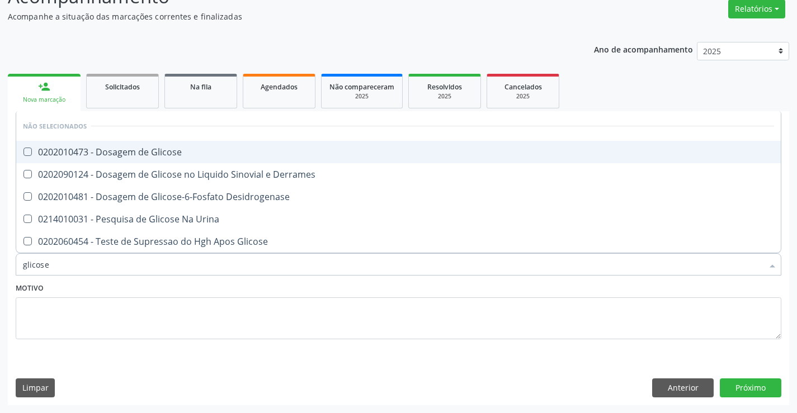
click at [195, 152] on div "0202010473 - Dosagem de Glicose" at bounding box center [398, 152] width 751 height 9
checkbox Glicose "true"
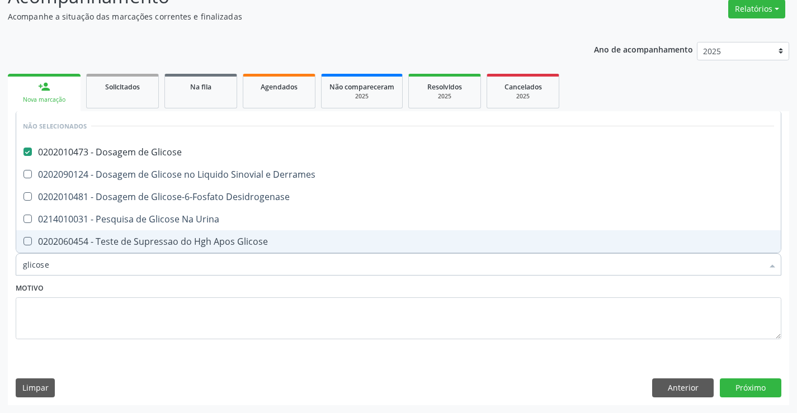
type input "glicose"
click at [143, 283] on div "Motivo" at bounding box center [399, 309] width 766 height 59
checkbox Derrames "true"
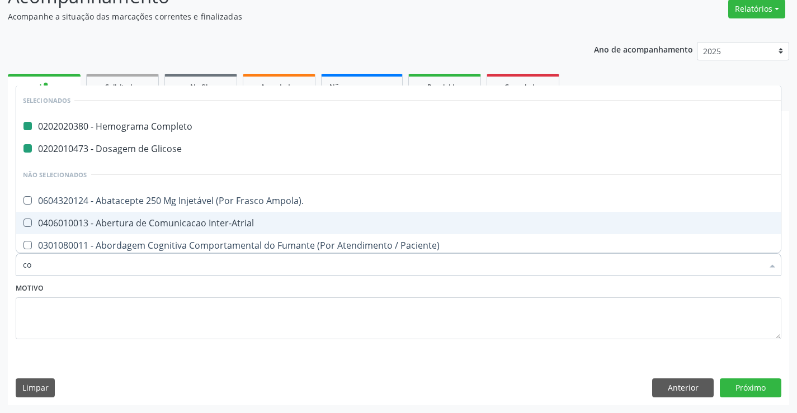
type input "col"
checkbox Completo "false"
checkbox Glicose "false"
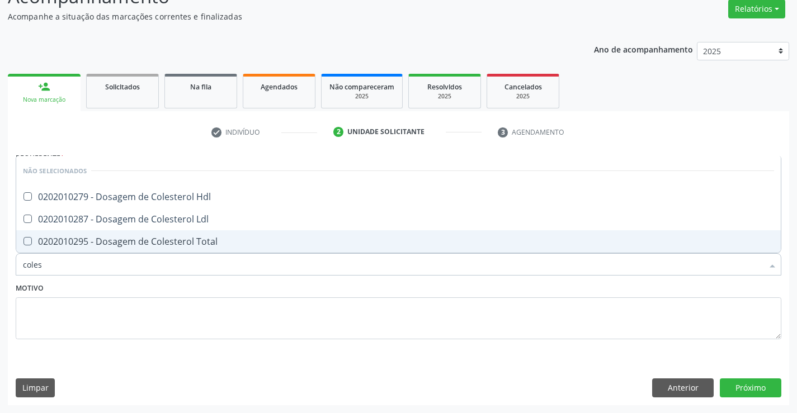
type input "colest"
click at [150, 240] on div "0202010295 - Dosagem de Colesterol Total" at bounding box center [398, 241] width 751 height 9
checkbox Total "true"
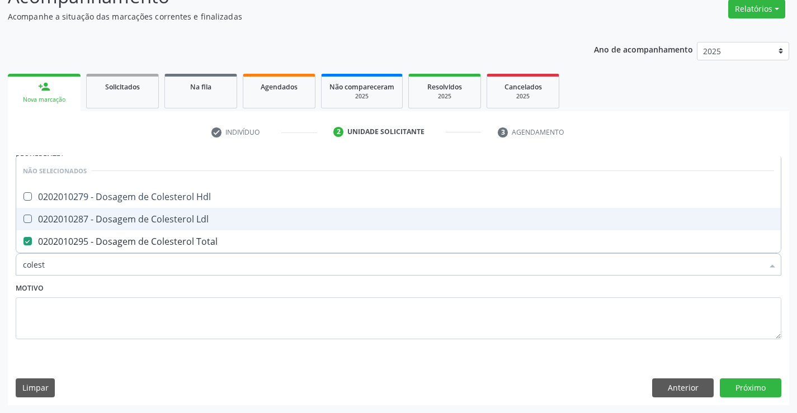
click at [150, 220] on div "0202010287 - Dosagem de Colesterol Ldl" at bounding box center [398, 219] width 751 height 9
checkbox Ldl "true"
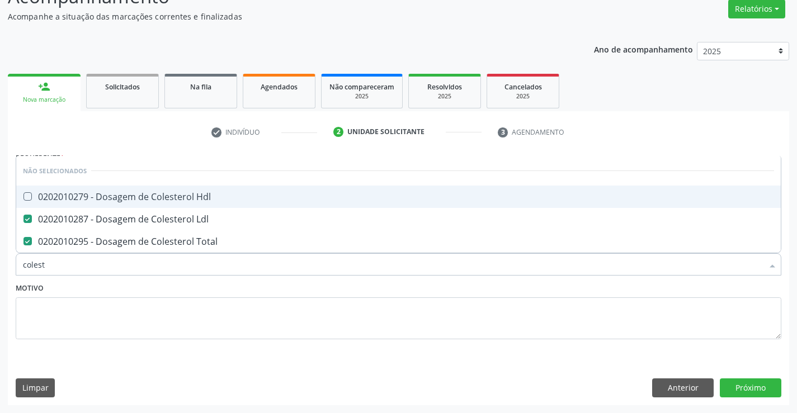
click at [156, 199] on div "0202010279 - Dosagem de Colesterol Hdl" at bounding box center [398, 196] width 751 height 9
checkbox Hdl "true"
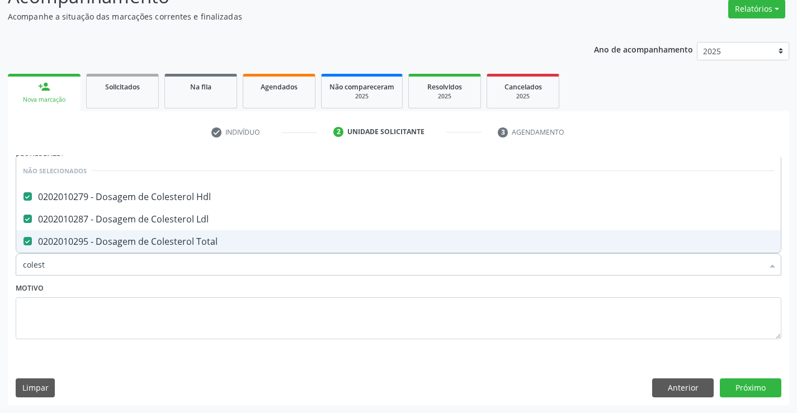
click at [138, 288] on div "Motivo" at bounding box center [399, 309] width 766 height 59
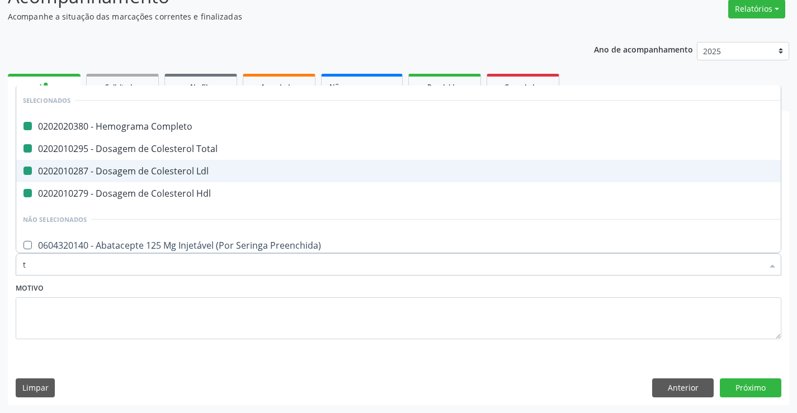
type input "tr"
checkbox Completo "false"
checkbox Total "false"
checkbox Ldl "false"
checkbox Hdl "false"
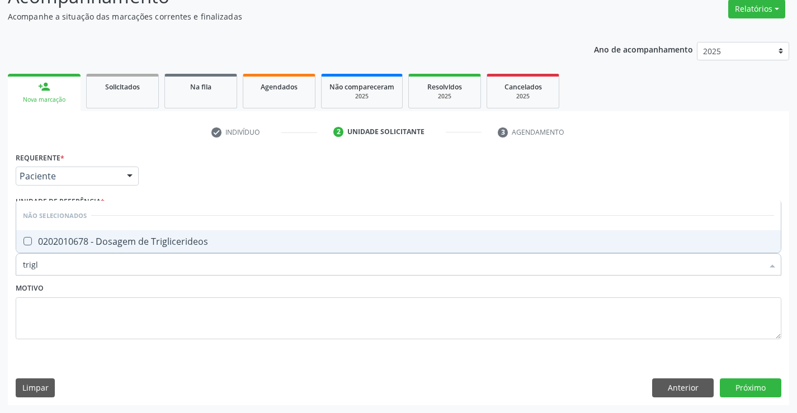
type input "trigli"
click at [145, 239] on div "0202010678 - Dosagem de Triglicerideos" at bounding box center [398, 241] width 751 height 9
checkbox Triglicerideos "true"
click at [138, 288] on div "Motivo" at bounding box center [399, 309] width 766 height 59
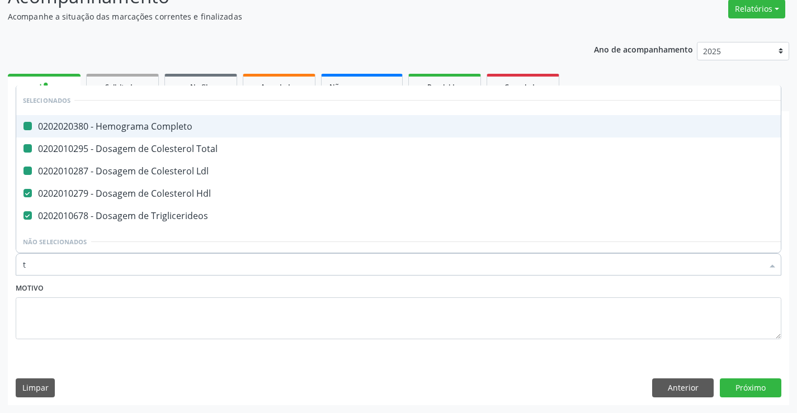
type input "tg"
checkbox Completo "false"
checkbox Total "false"
checkbox Ldl "false"
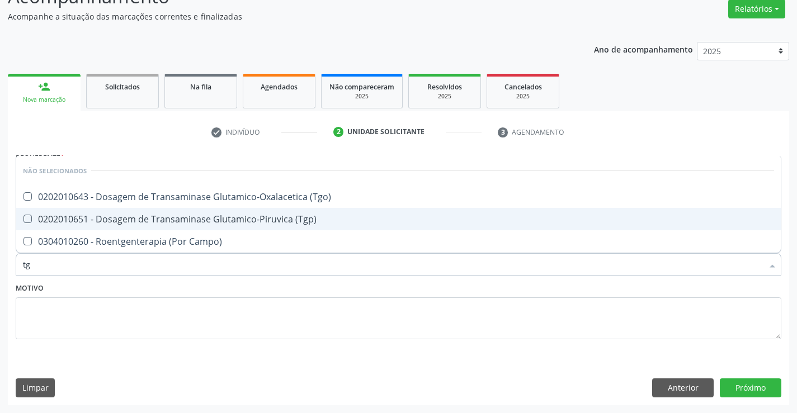
click at [149, 219] on div "0202010651 - Dosagem de Transaminase Glutamico-Piruvica (Tgp)" at bounding box center [398, 219] width 751 height 9
checkbox \(Tgp\) "true"
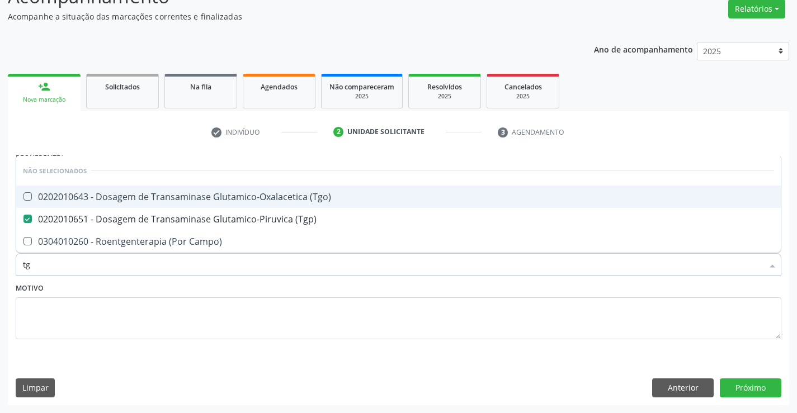
click at [153, 198] on div "0202010643 - Dosagem de Transaminase Glutamico-Oxalacetica (Tgo)" at bounding box center [398, 196] width 751 height 9
checkbox \(Tgo\) "true"
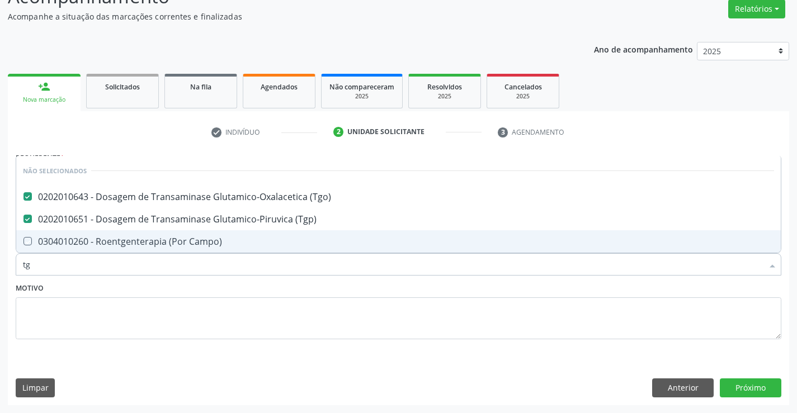
click at [148, 285] on div "Motivo" at bounding box center [399, 309] width 766 height 59
checkbox Campo\) "true"
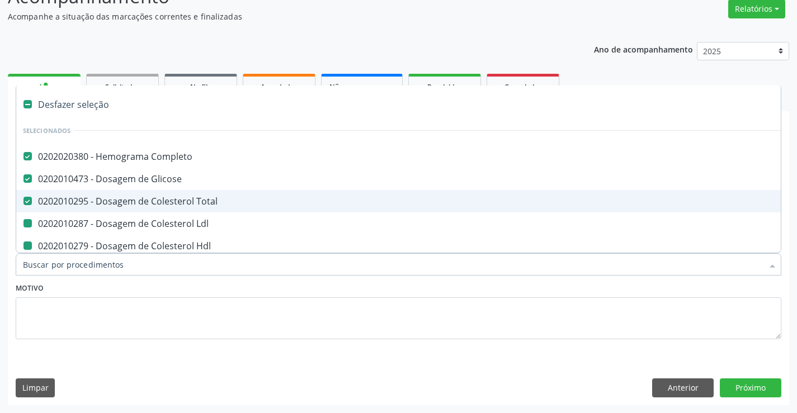
type input "u"
checkbox Ldl "false"
checkbox Hdl "false"
checkbox Triglicerideos "false"
checkbox \(Tgp\) "false"
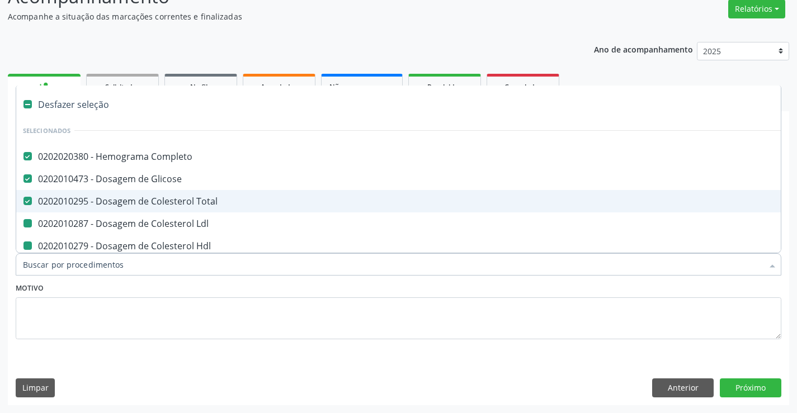
checkbox \(Tgo\) "false"
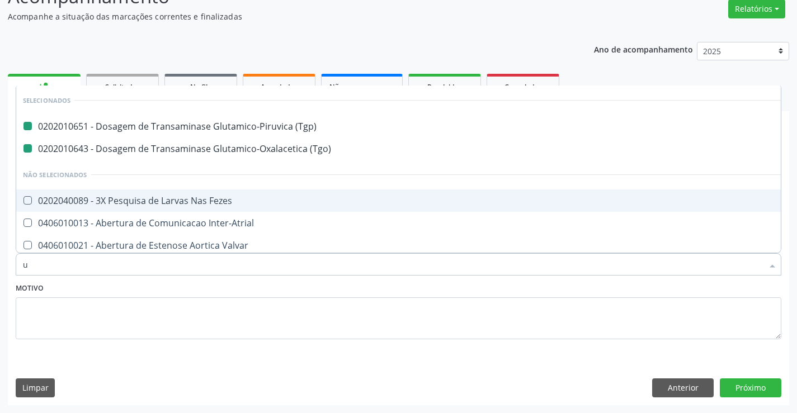
type input "ur"
checkbox \(Tgp\) "false"
checkbox \(Tgo\) "false"
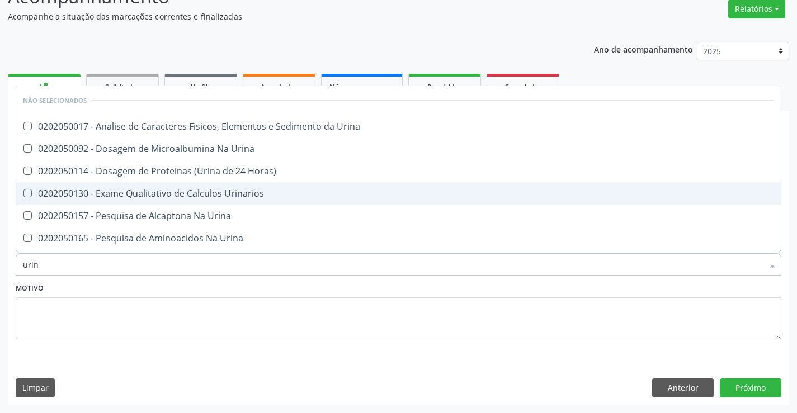
type input "urina"
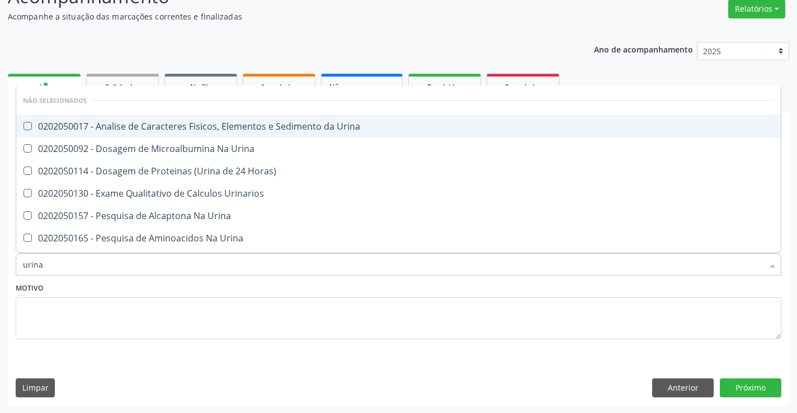
click at [176, 125] on div "0202050017 - Analise de Caracteres Fisicos, Elementos e Sedimento da Urina" at bounding box center [398, 126] width 751 height 9
checkbox Urina "true"
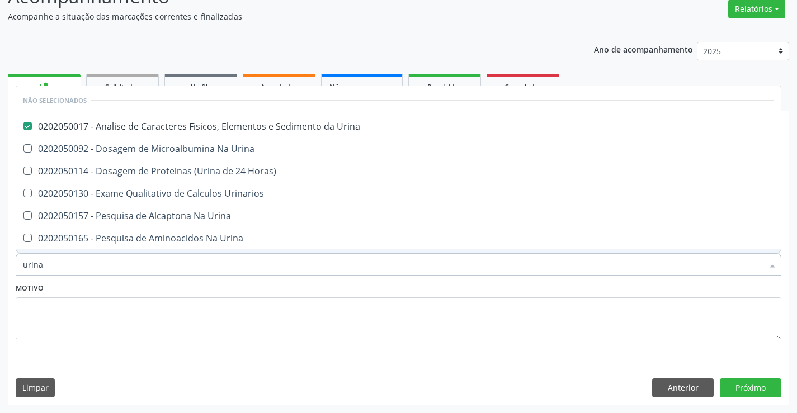
click at [167, 288] on div "Motivo" at bounding box center [399, 309] width 766 height 59
checkbox Urina "true"
checkbox Urinarios "true"
checkbox Urina "true"
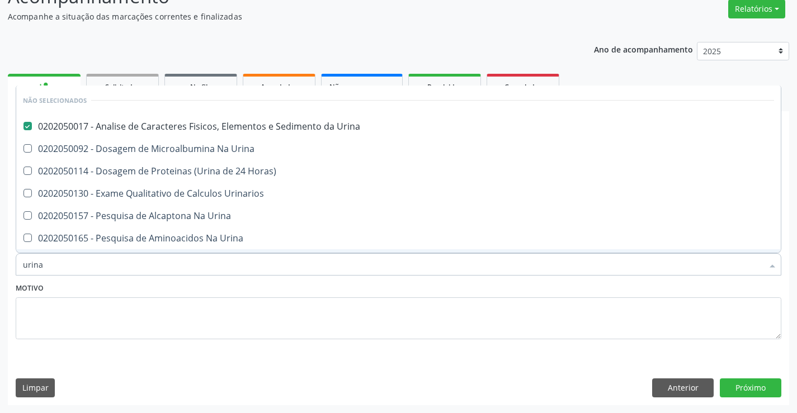
checkbox Urina "true"
checkbox Horas\) "true"
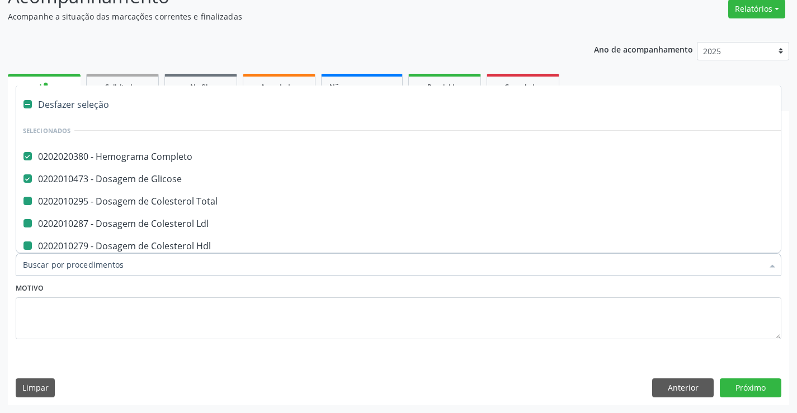
type input "f"
checkbox Ldl "false"
checkbox Hdl "false"
checkbox Triglicerideos "false"
checkbox \(Tgp\) "false"
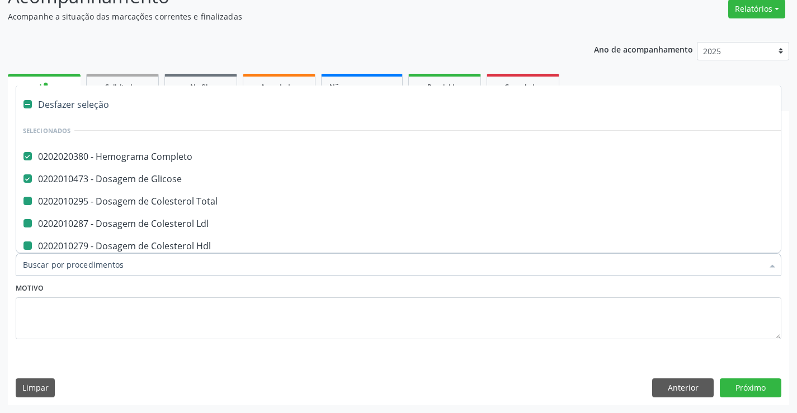
checkbox \(Tgo\) "false"
checkbox Urina "false"
checkbox Total "false"
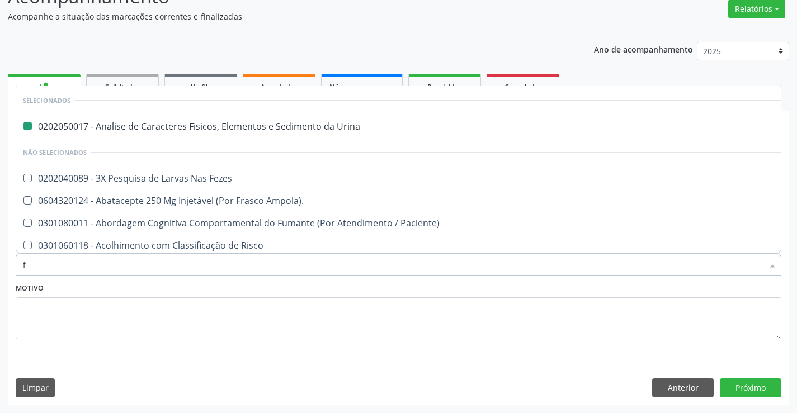
type input "fe"
checkbox Urina "false"
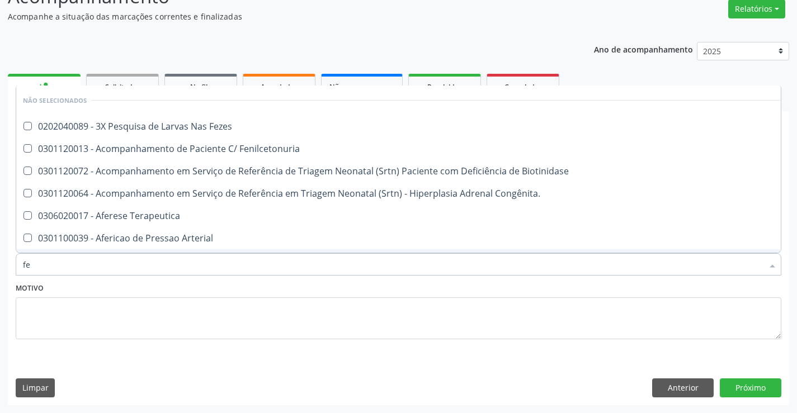
type input "fez"
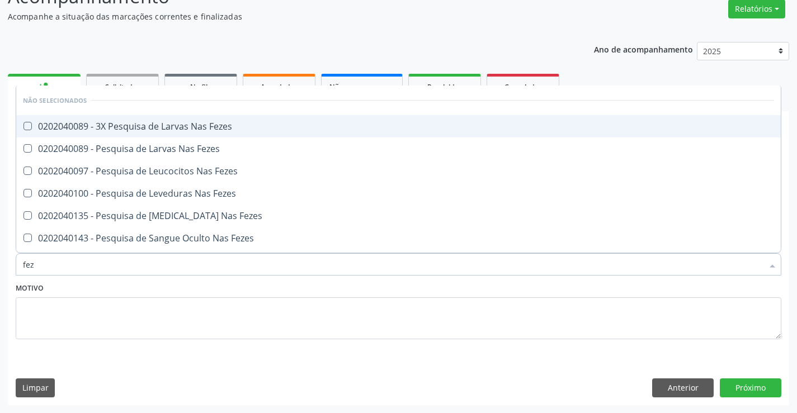
click at [194, 122] on div "0202040089 - 3X Pesquisa de Larvas Nas Fezes" at bounding box center [398, 126] width 751 height 9
checkbox Fezes "true"
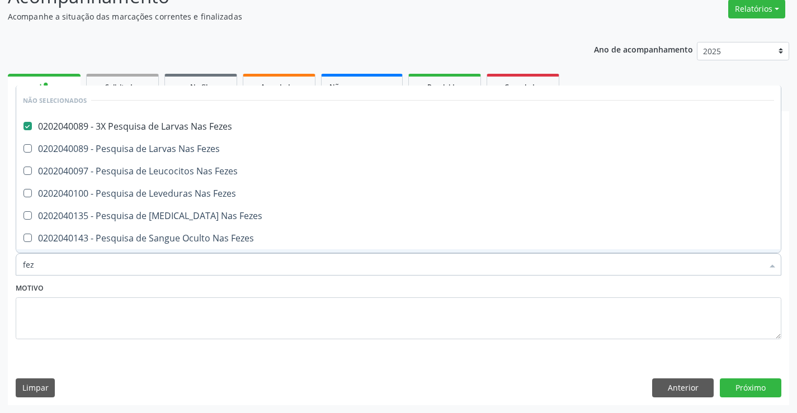
click at [153, 288] on div "Motivo" at bounding box center [399, 309] width 766 height 59
checkbox Fezes "true"
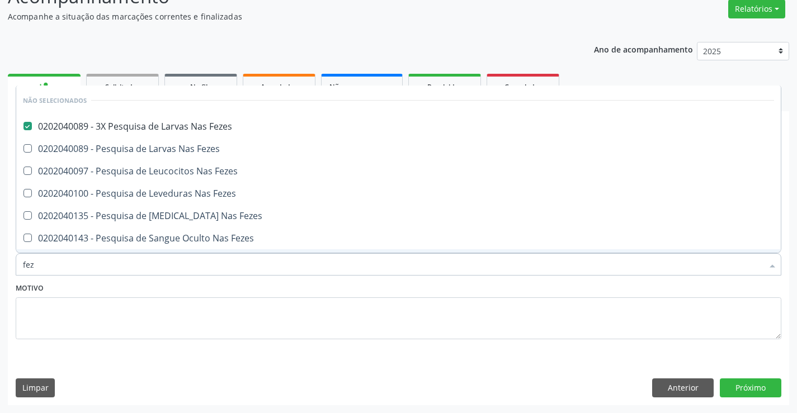
checkbox Fezes "true"
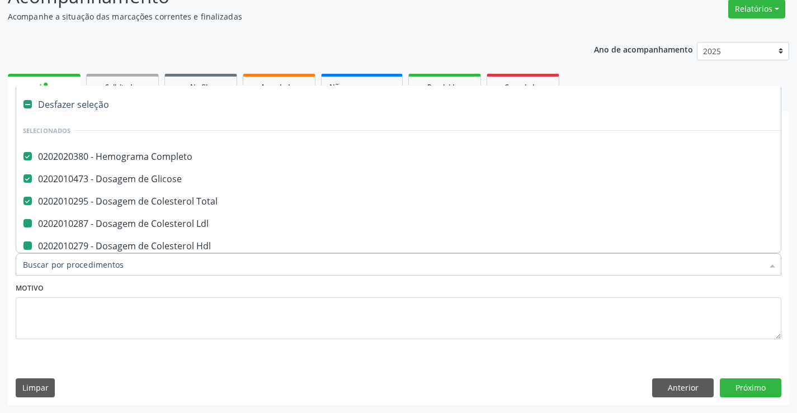
type input "f"
checkbox Ldl "false"
checkbox Hdl "false"
checkbox Triglicerideos "false"
checkbox \(Tgp\) "false"
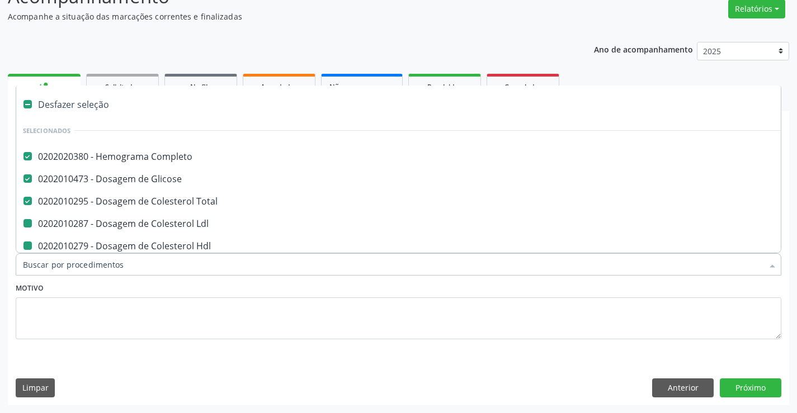
checkbox \(Tgo\) "false"
checkbox Urina "false"
checkbox Fezes "false"
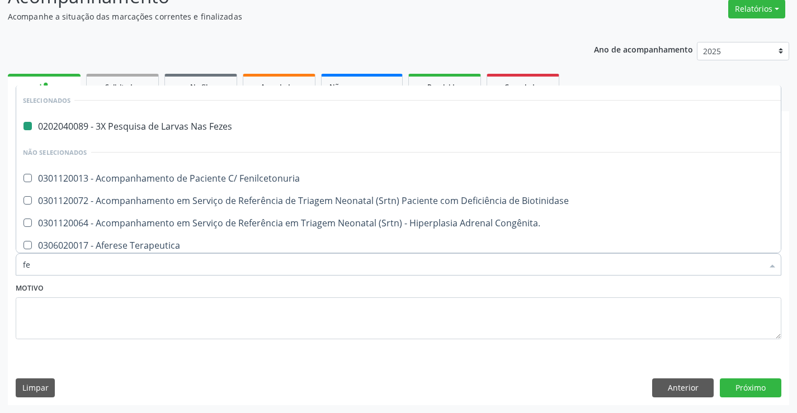
type input "fer"
checkbox Fezes "false"
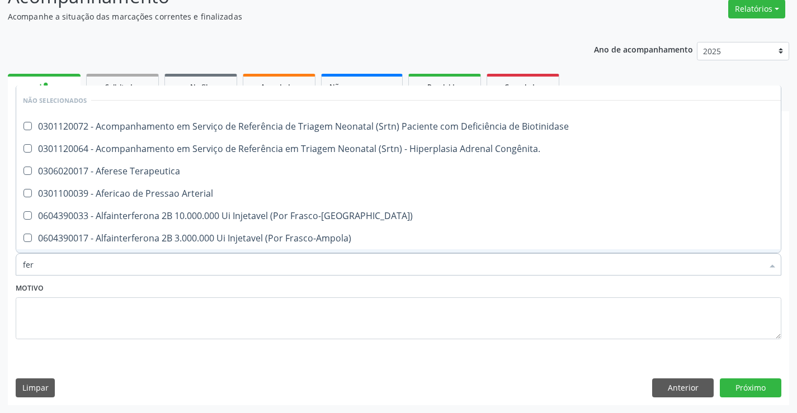
type input "ferr"
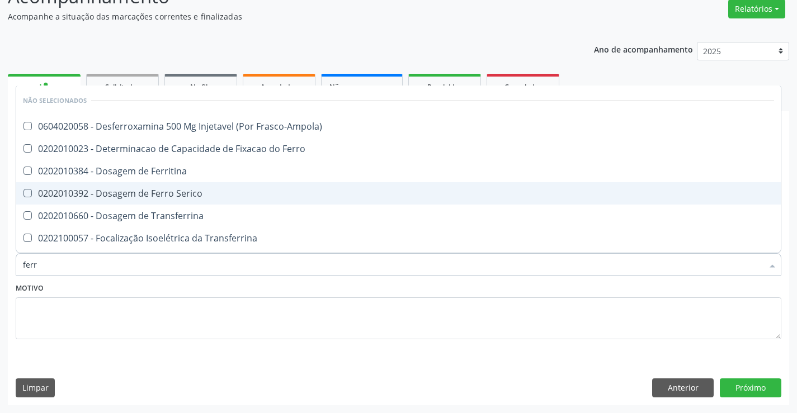
click at [164, 194] on div "0202010392 - Dosagem de Ferro Serico" at bounding box center [398, 193] width 751 height 9
checkbox Serico "true"
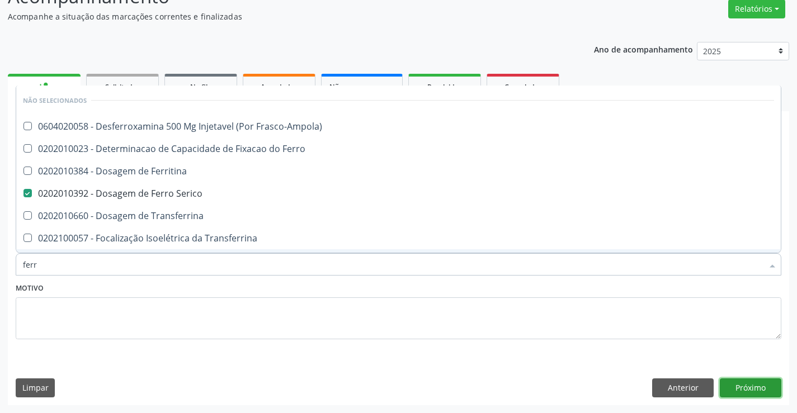
click at [747, 385] on button "Próximo" at bounding box center [751, 388] width 62 height 19
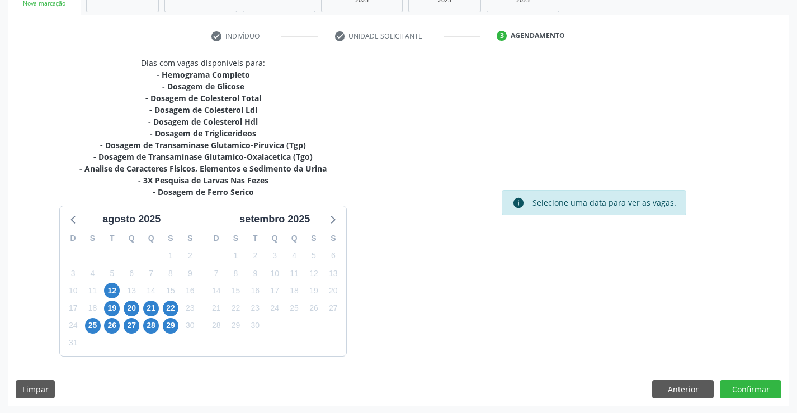
scroll to position [191, 0]
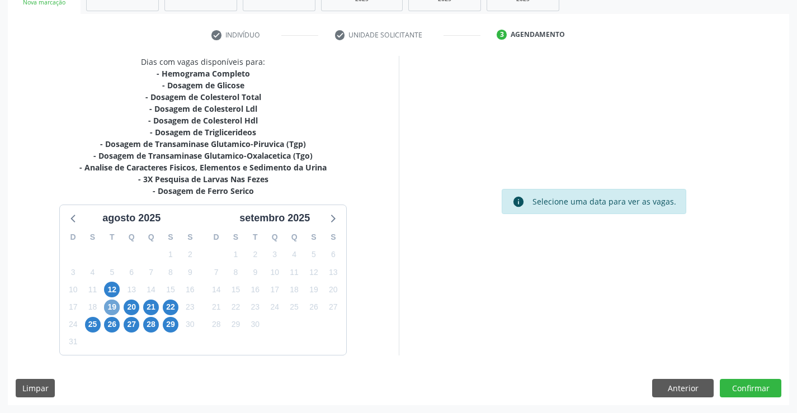
click at [111, 307] on span "19" at bounding box center [112, 308] width 16 height 16
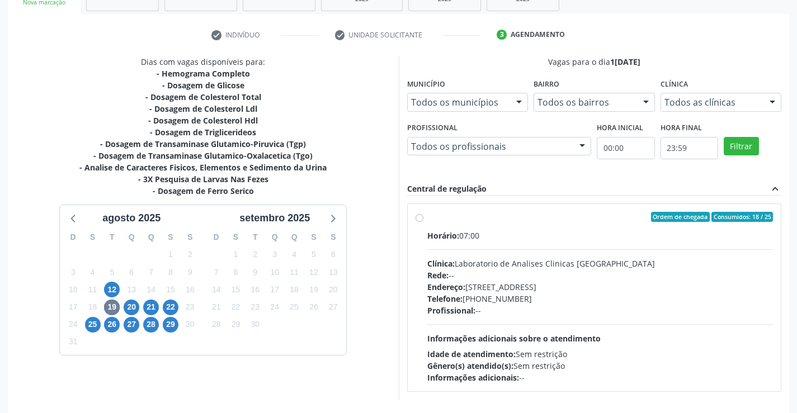
click at [547, 220] on div "Ordem de chegada Consumidos: 18 / 25" at bounding box center [600, 217] width 346 height 10
click at [423, 220] on input "Ordem de chegada Consumidos: 18 / 25 Horário: 07:00 Clínica: Laboratorio de Ana…" at bounding box center [420, 217] width 8 height 10
radio input "true"
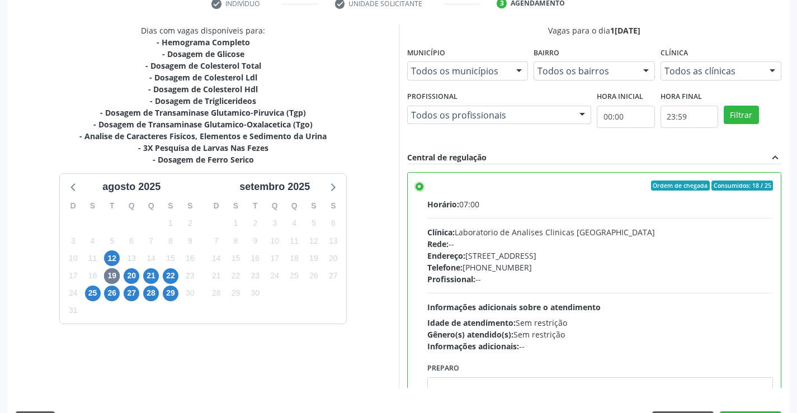
scroll to position [255, 0]
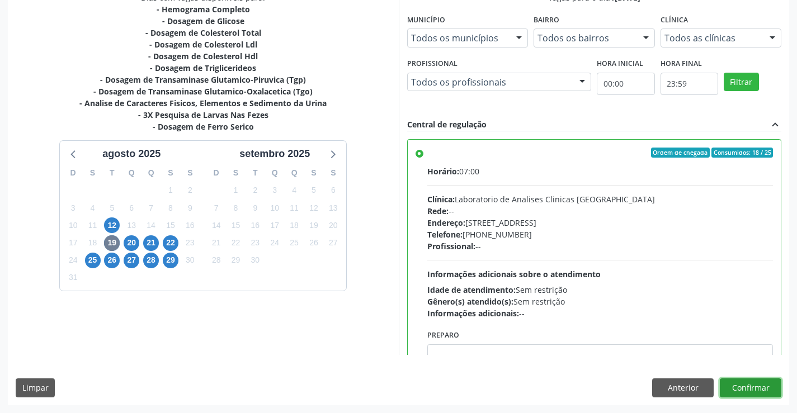
click at [744, 388] on button "Confirmar" at bounding box center [751, 388] width 62 height 19
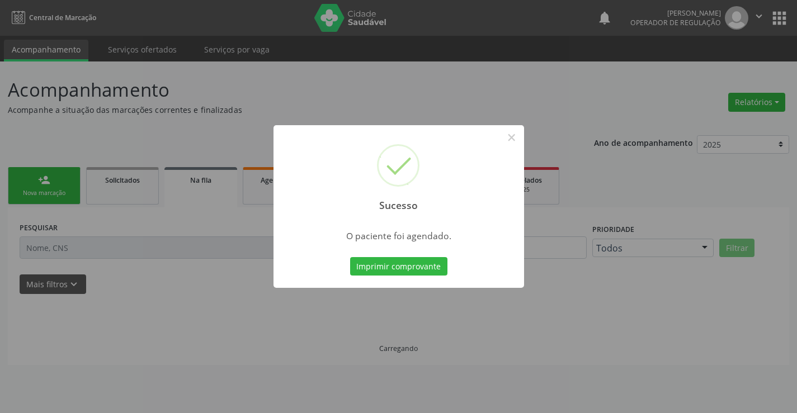
scroll to position [0, 0]
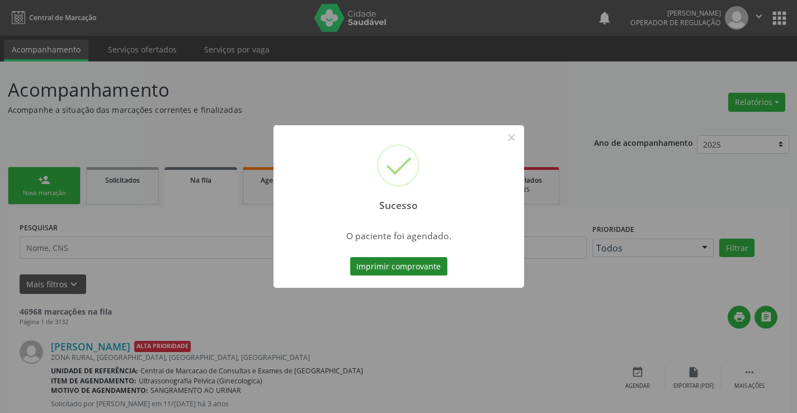
click at [380, 262] on button "Imprimir comprovante" at bounding box center [398, 266] width 97 height 19
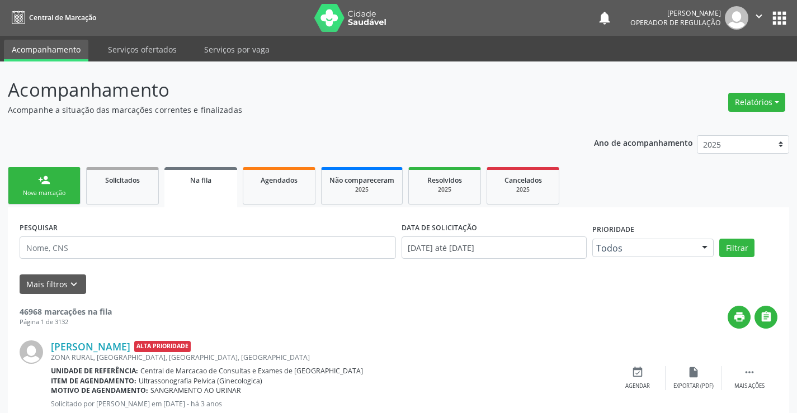
click at [37, 185] on link "person_add Nova marcação" at bounding box center [44, 185] width 73 height 37
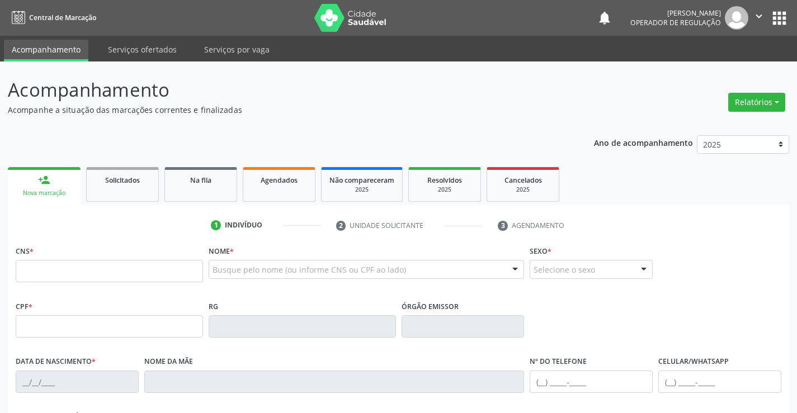
click at [756, 13] on icon "" at bounding box center [759, 16] width 12 height 12
click at [716, 68] on link "Sair" at bounding box center [730, 68] width 77 height 16
